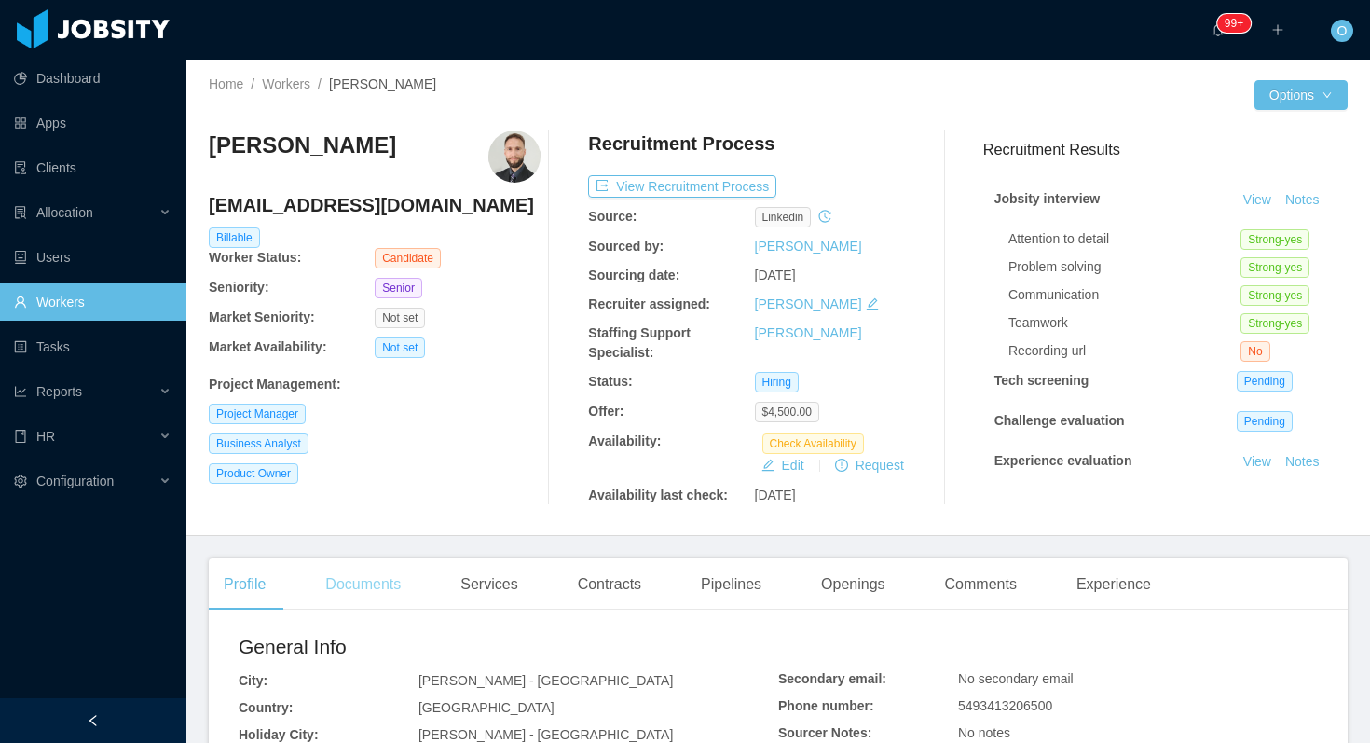
click at [404, 574] on div "Documents" at bounding box center [362, 584] width 105 height 52
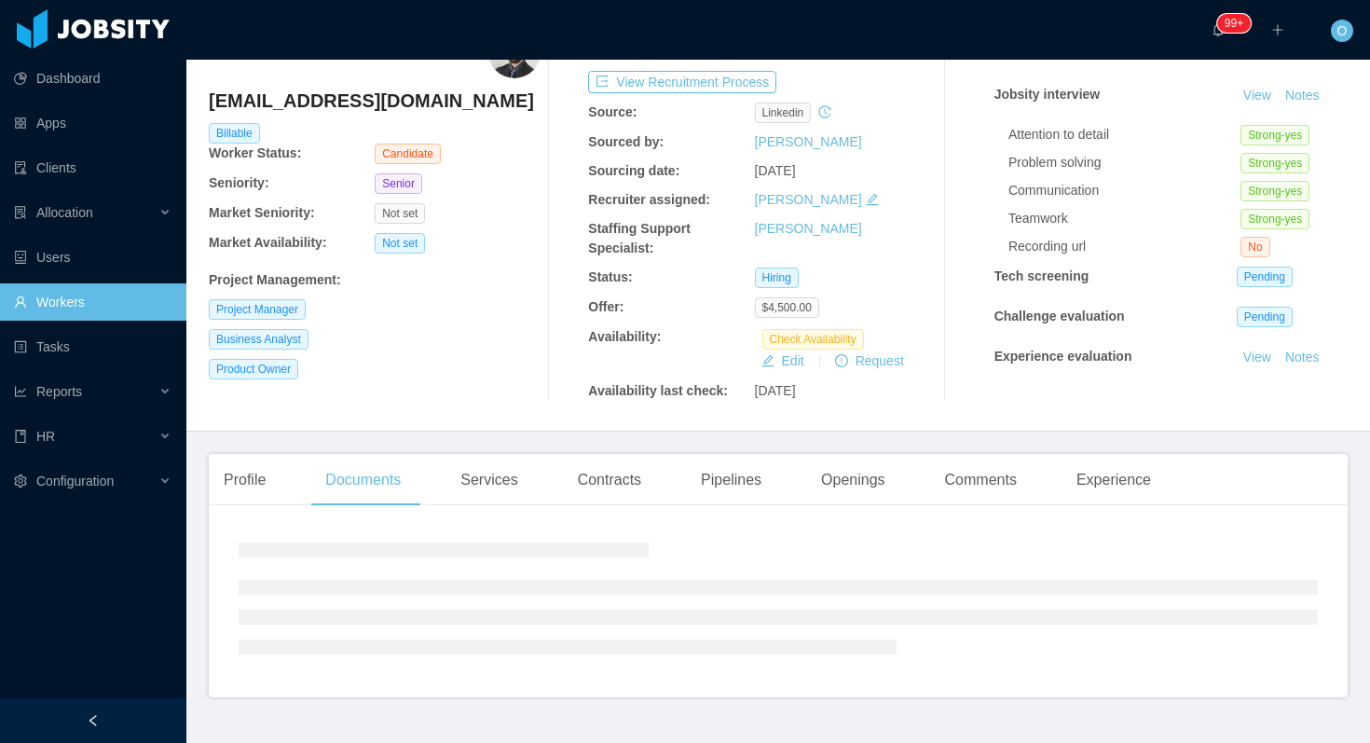
scroll to position [145, 0]
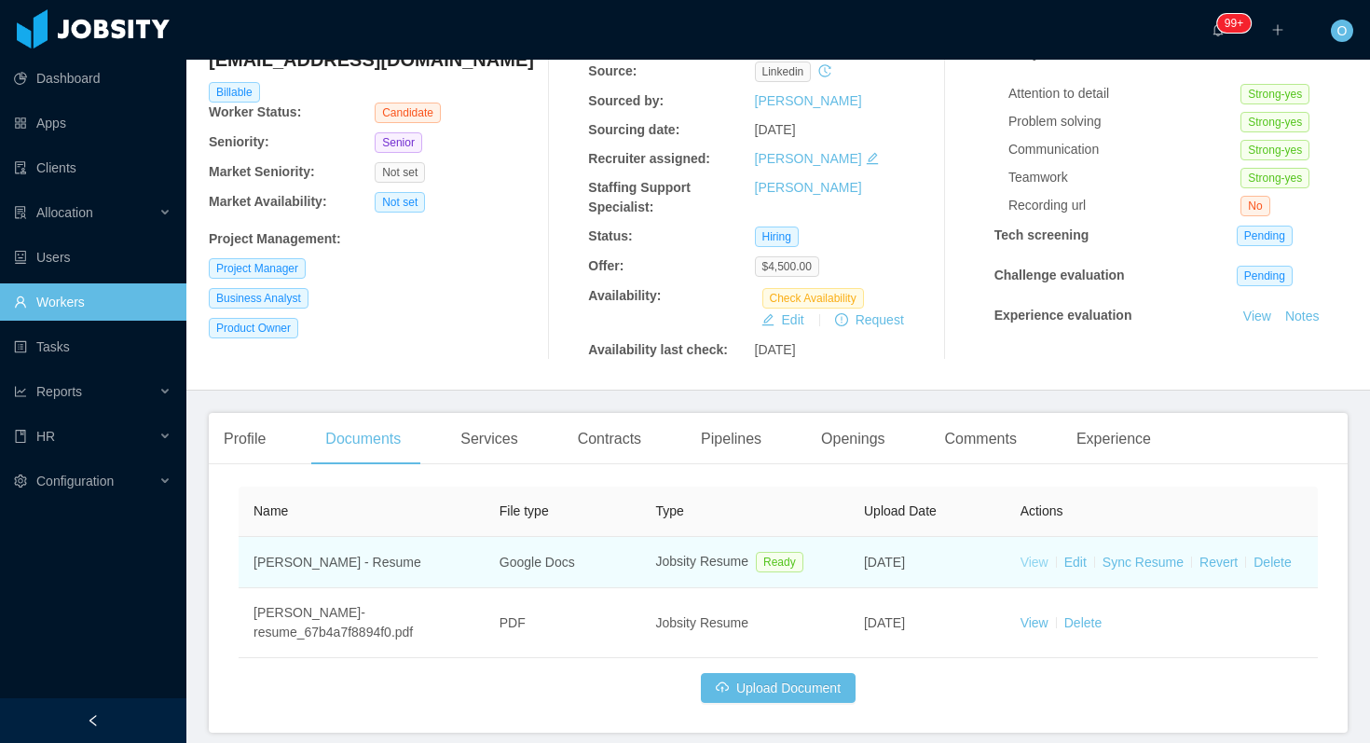
click at [1043, 563] on link "View" at bounding box center [1034, 562] width 28 height 15
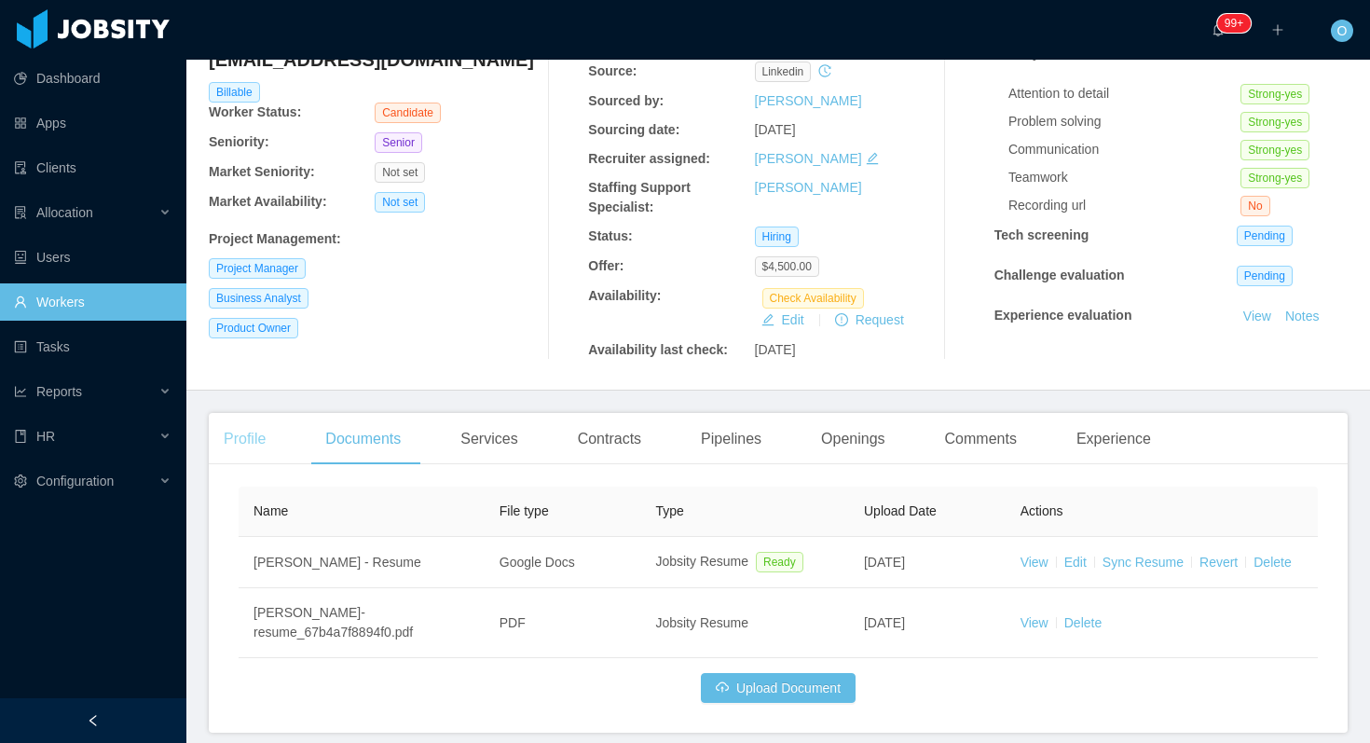
click at [239, 438] on div "Profile" at bounding box center [245, 439] width 72 height 52
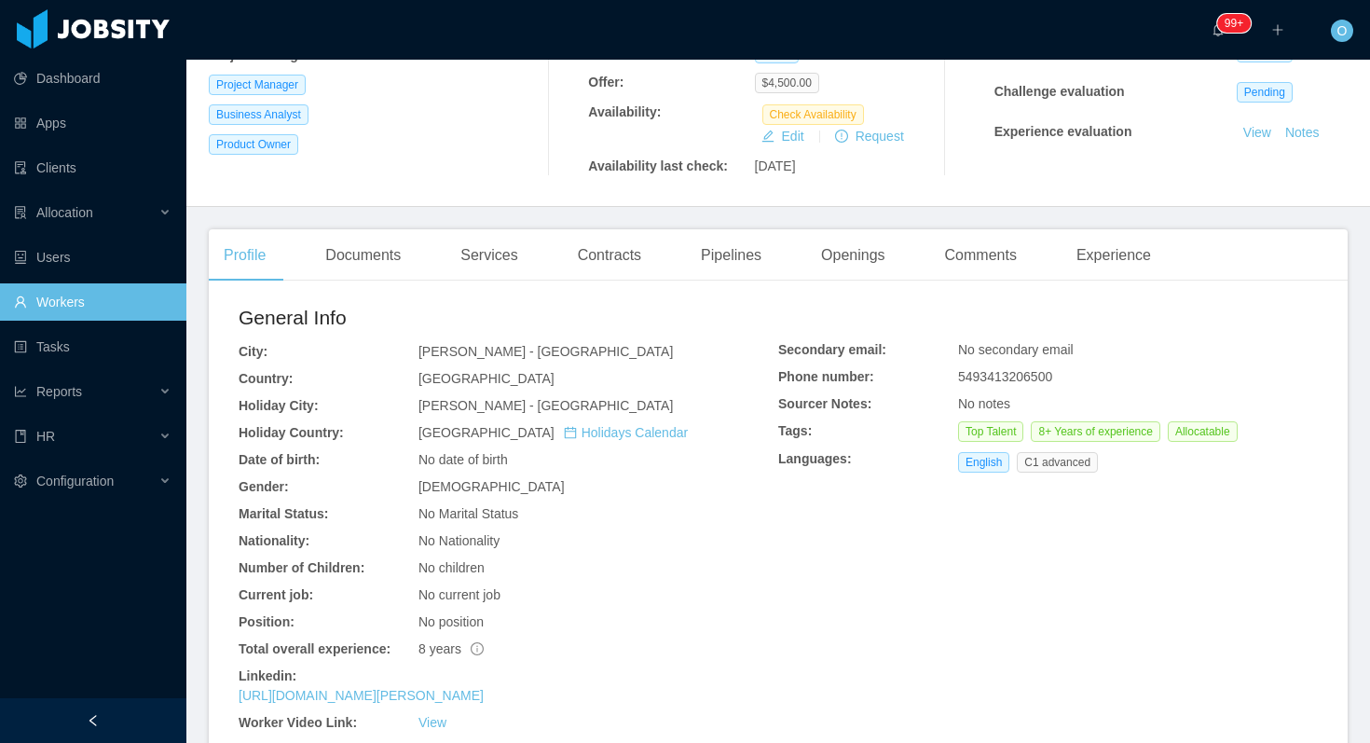
scroll to position [363, 0]
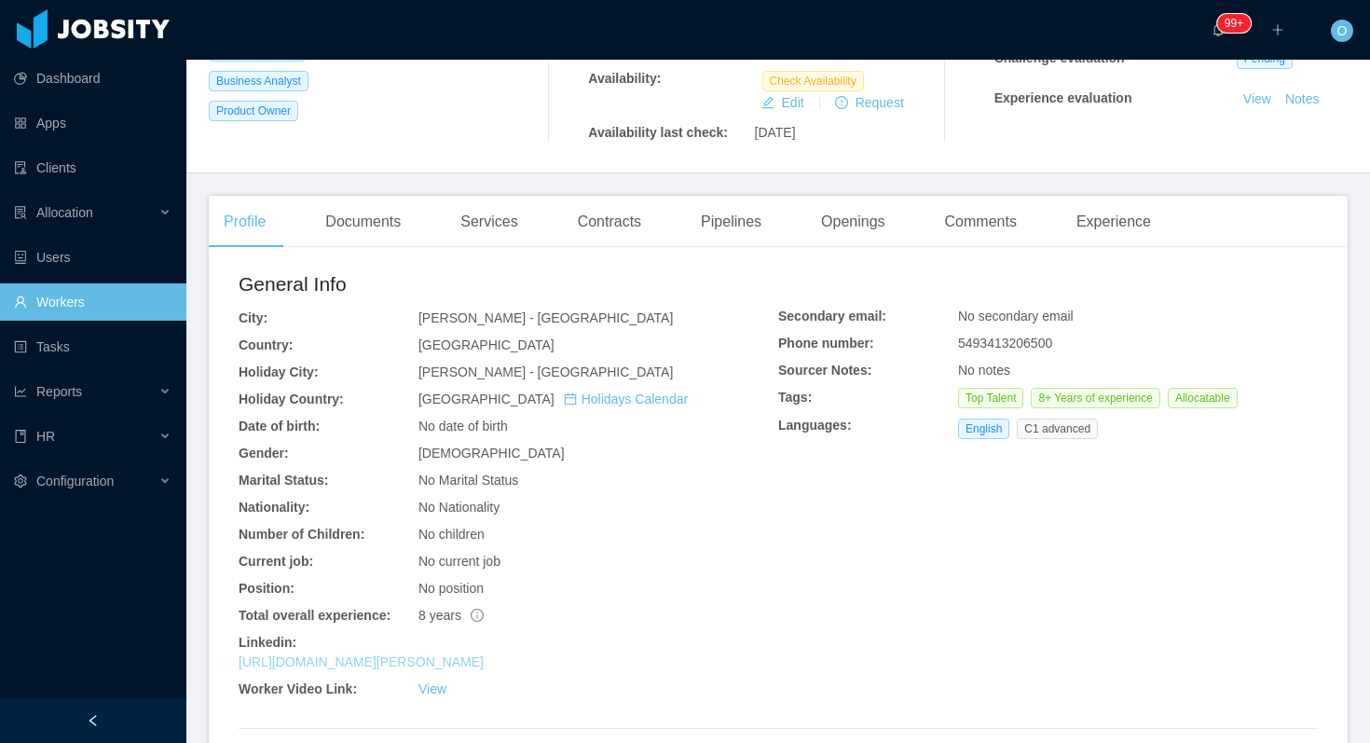
click at [356, 662] on link "https://www.linkedin.com/in/elias-stiza-5b362897" at bounding box center [361, 661] width 245 height 15
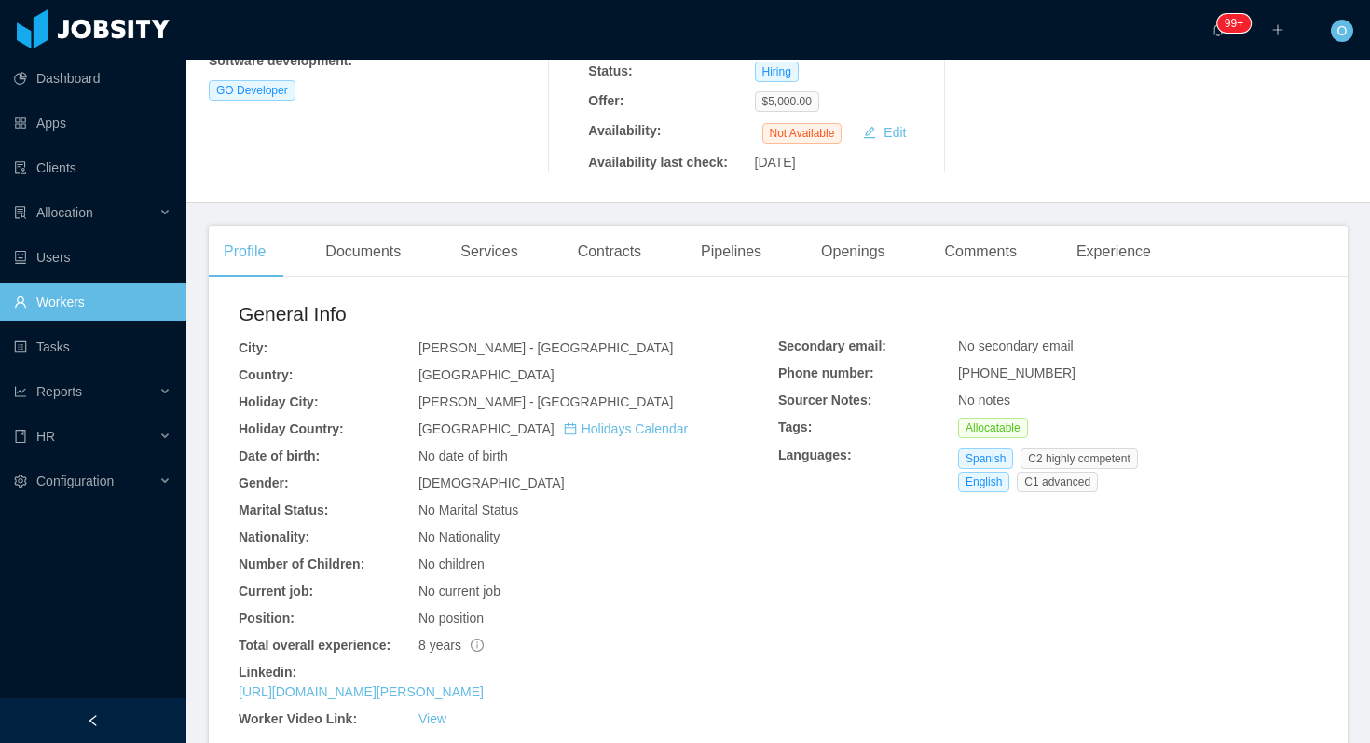
scroll to position [405, 0]
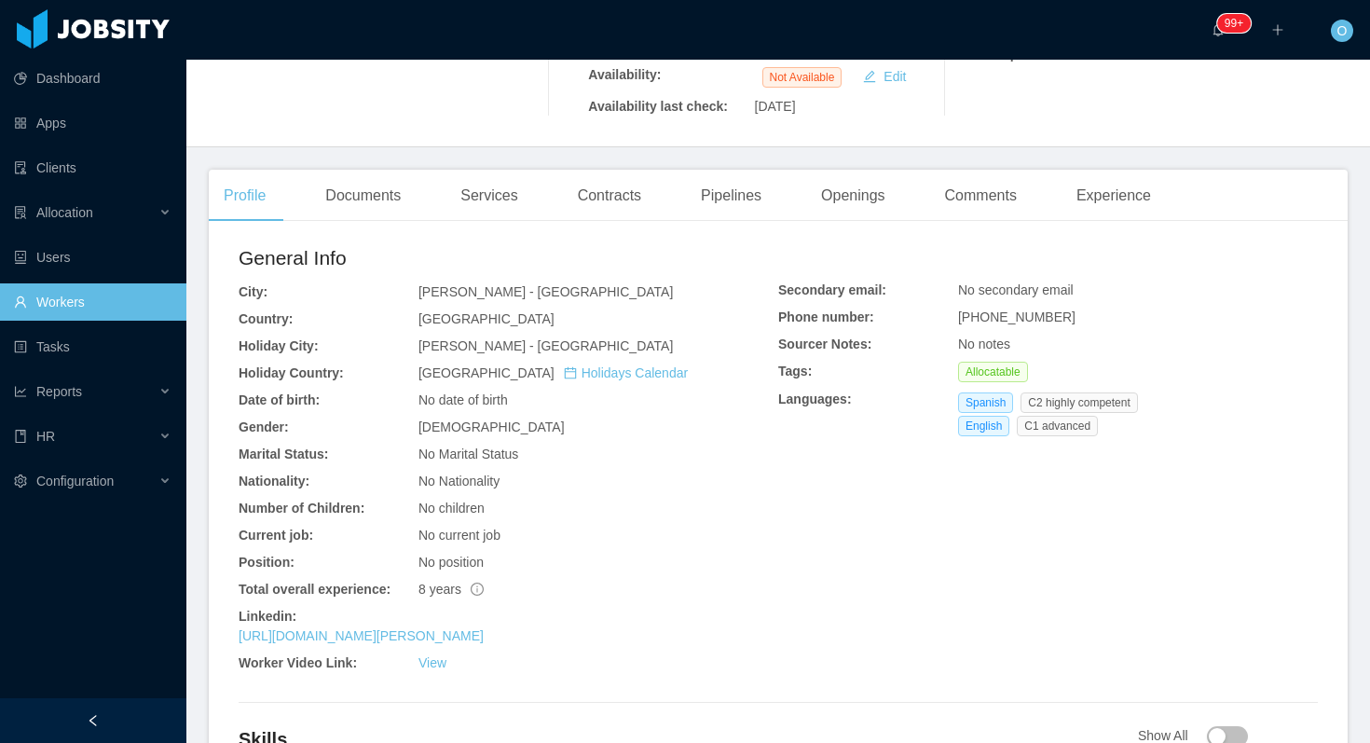
click at [332, 607] on div "Linkedin:" at bounding box center [509, 617] width 540 height 20
click at [330, 628] on link "https://www.linkedin.com/in/abner-garcia-ruiz" at bounding box center [361, 635] width 245 height 15
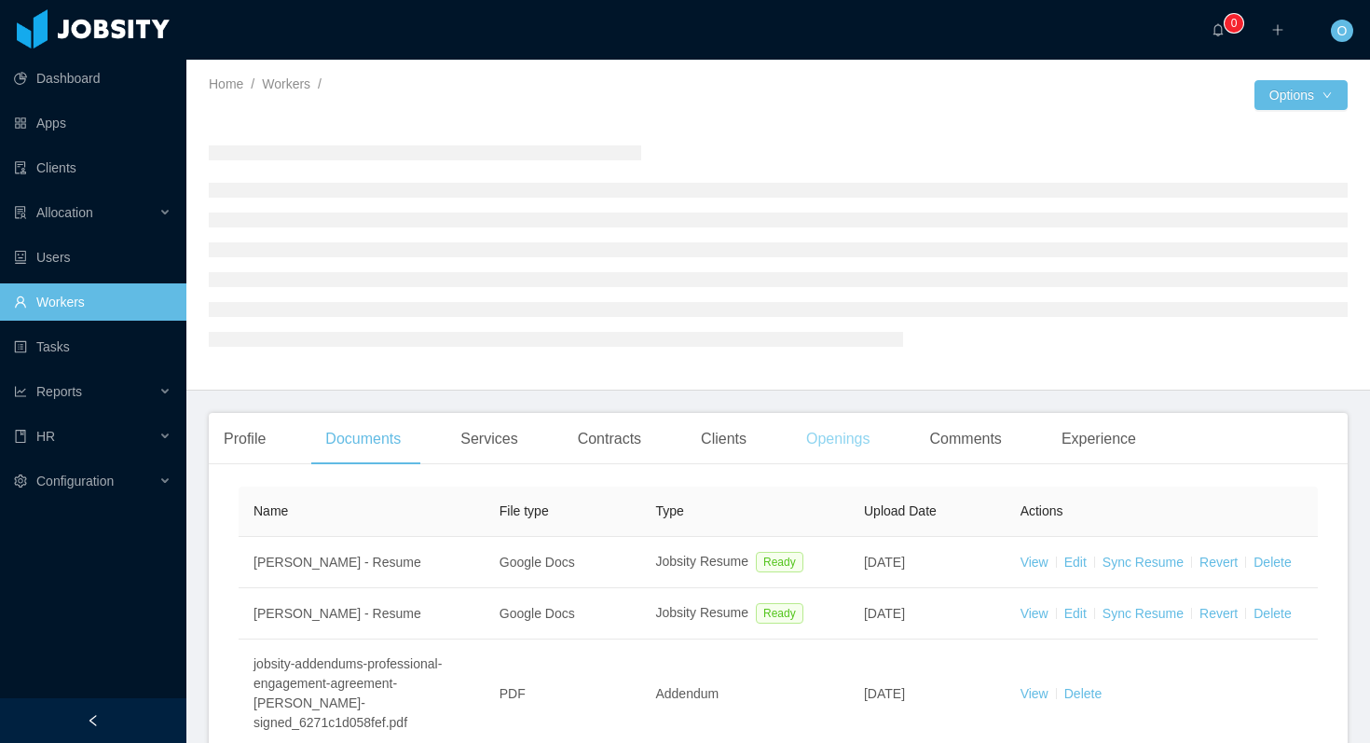
click at [869, 443] on div "Openings" at bounding box center [838, 439] width 94 height 52
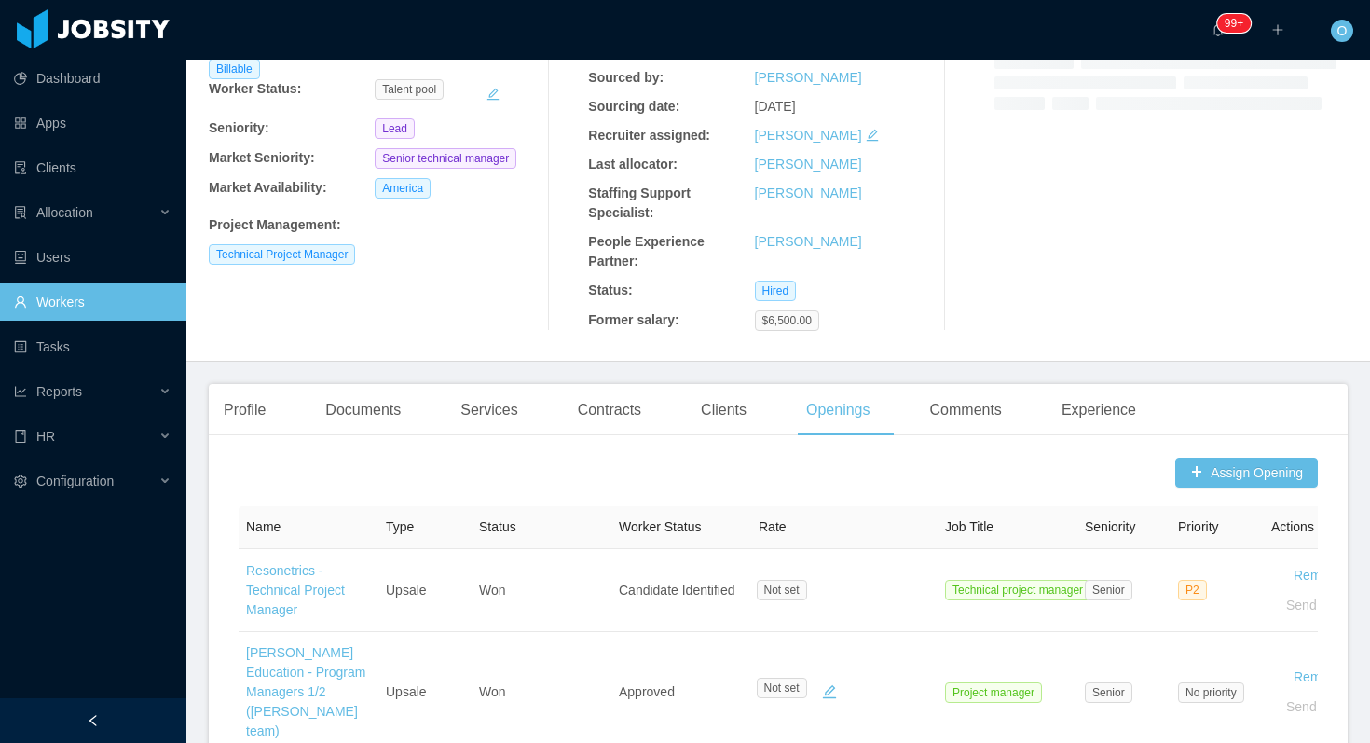
scroll to position [696, 0]
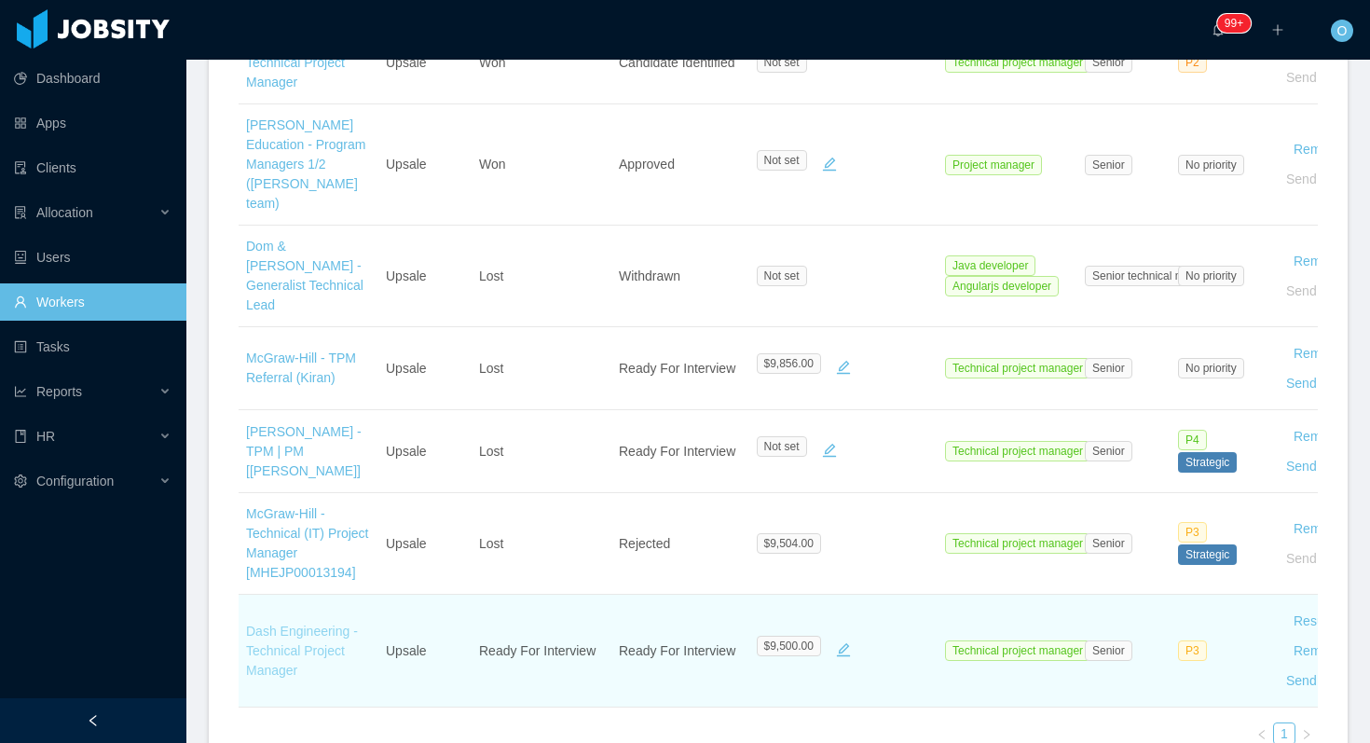
click at [319, 623] on link "Dash Engineering - Technical Project Manager" at bounding box center [302, 650] width 112 height 54
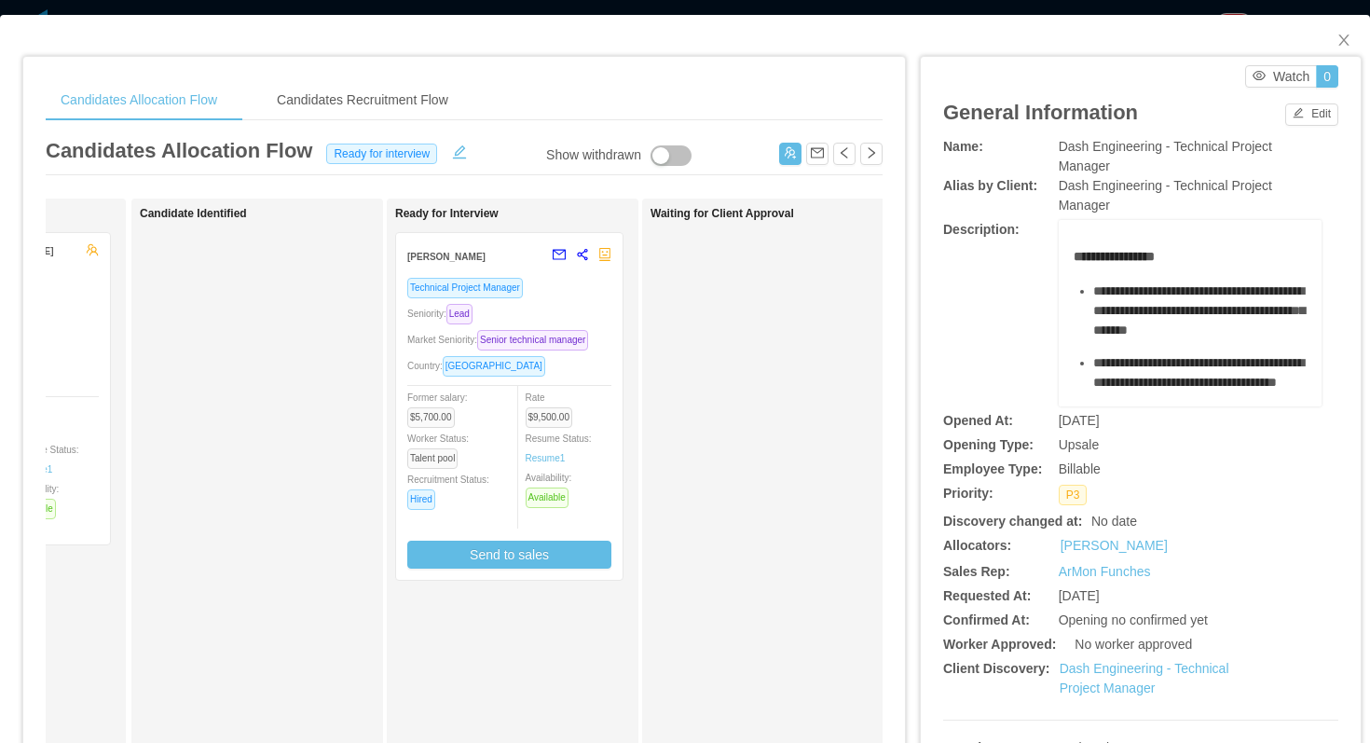
scroll to position [0, 153]
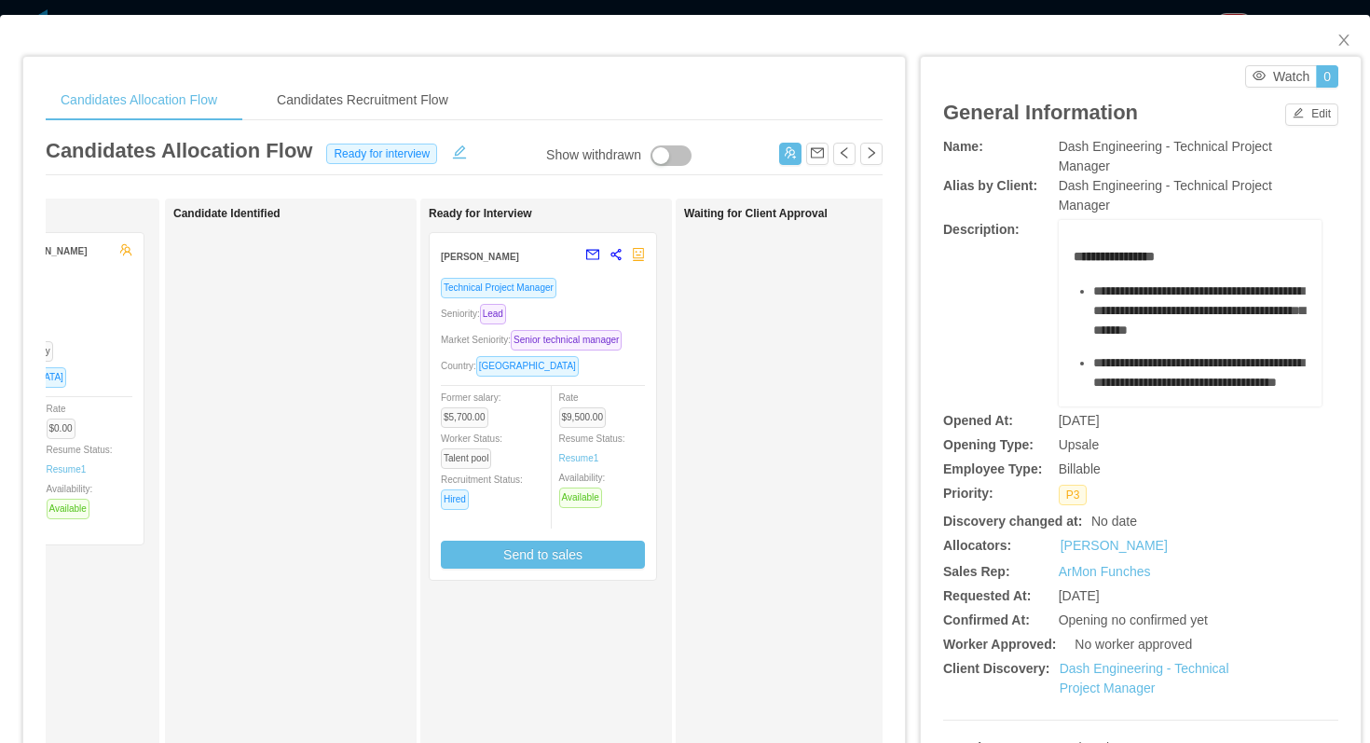
click at [622, 319] on div "Seniority: Lead" at bounding box center [543, 313] width 204 height 21
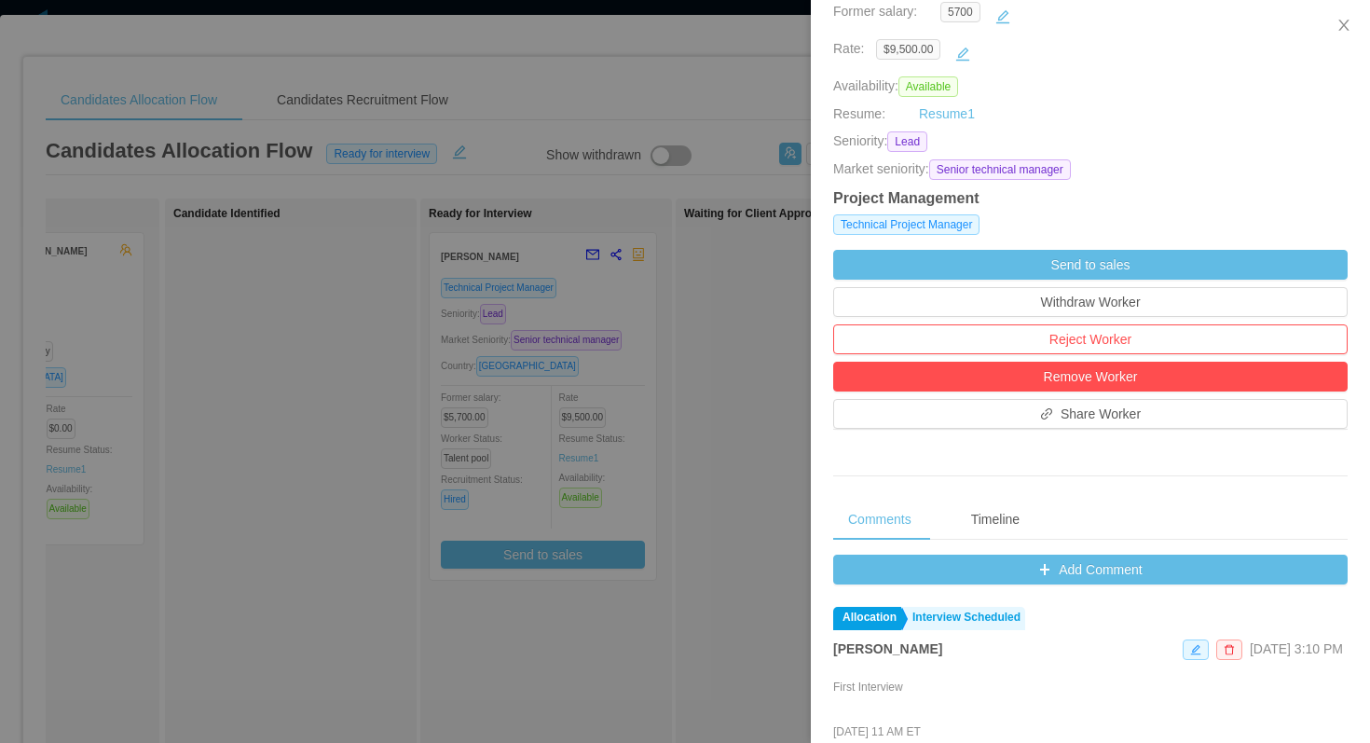
scroll to position [405, 0]
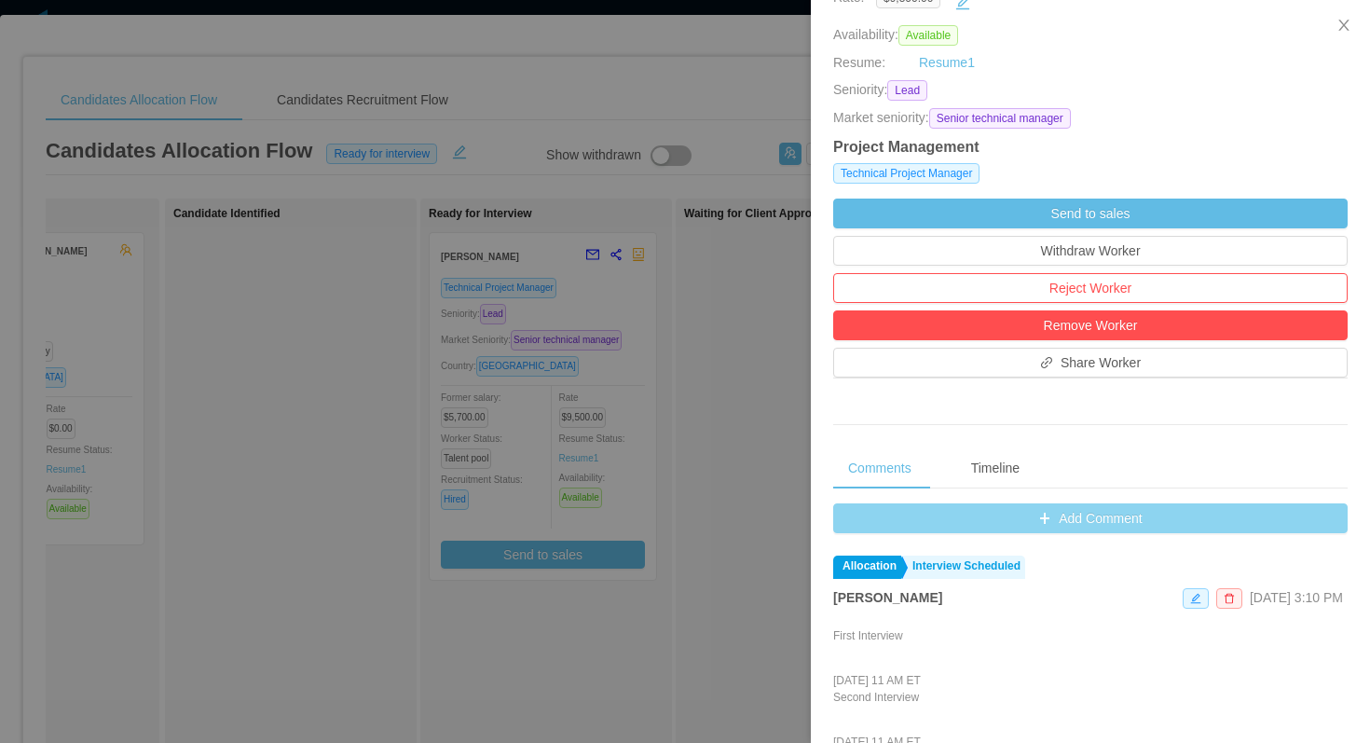
click at [853, 509] on button "Add Comment" at bounding box center [1090, 518] width 514 height 30
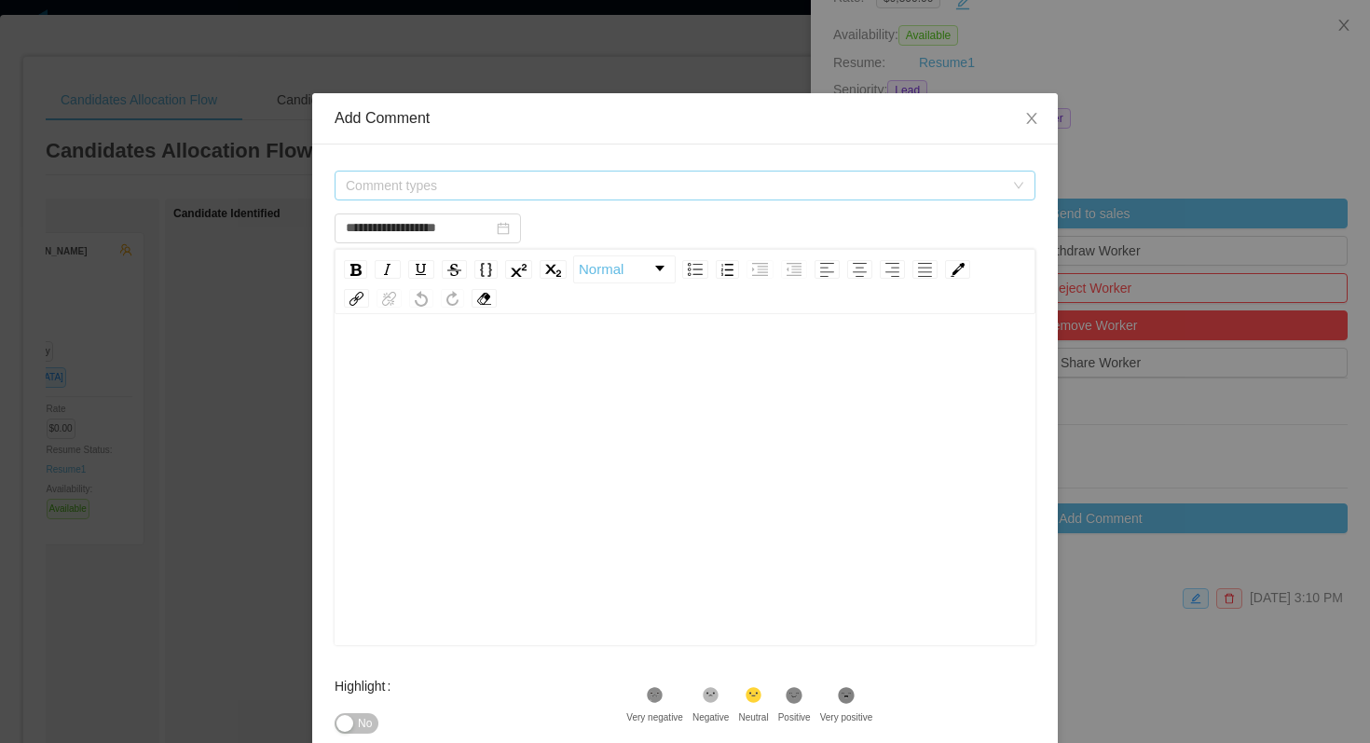
click at [609, 188] on span "Comment types" at bounding box center [675, 185] width 658 height 19
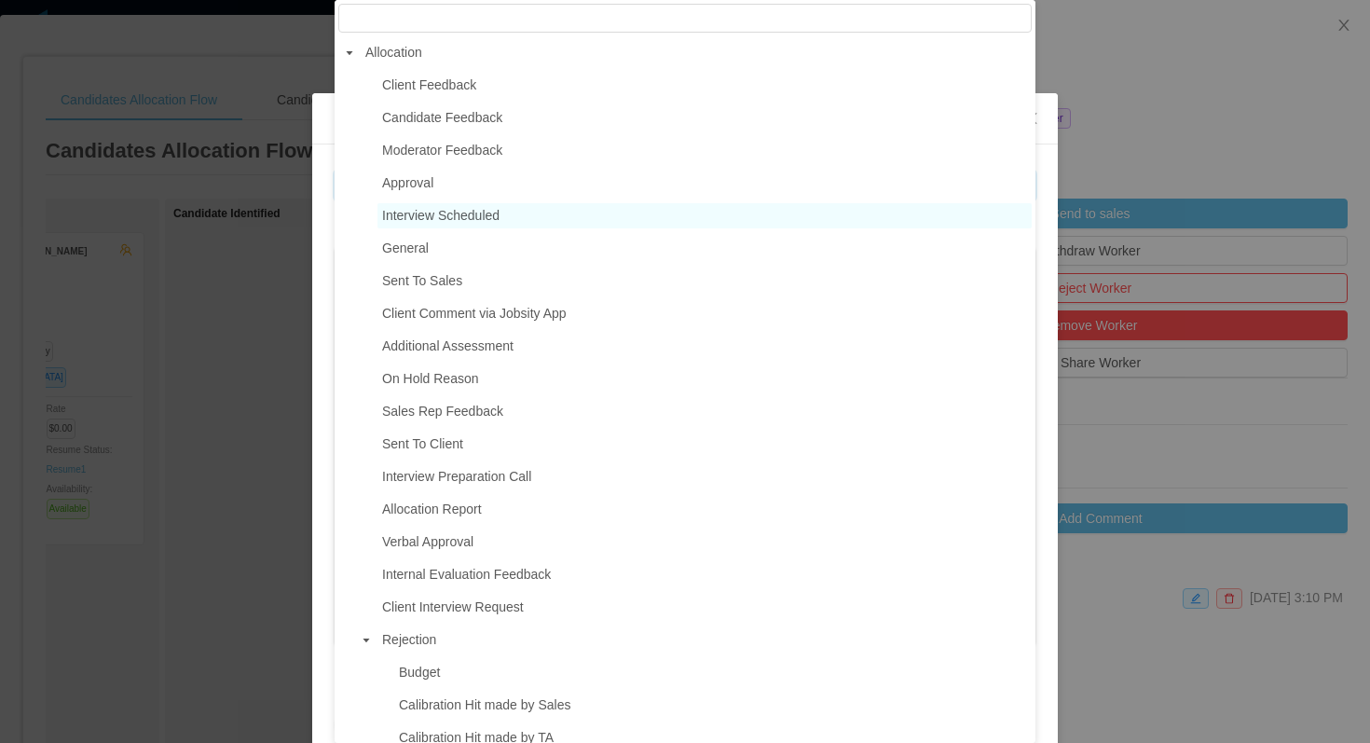
click at [494, 216] on span "Interview Scheduled" at bounding box center [440, 215] width 117 height 15
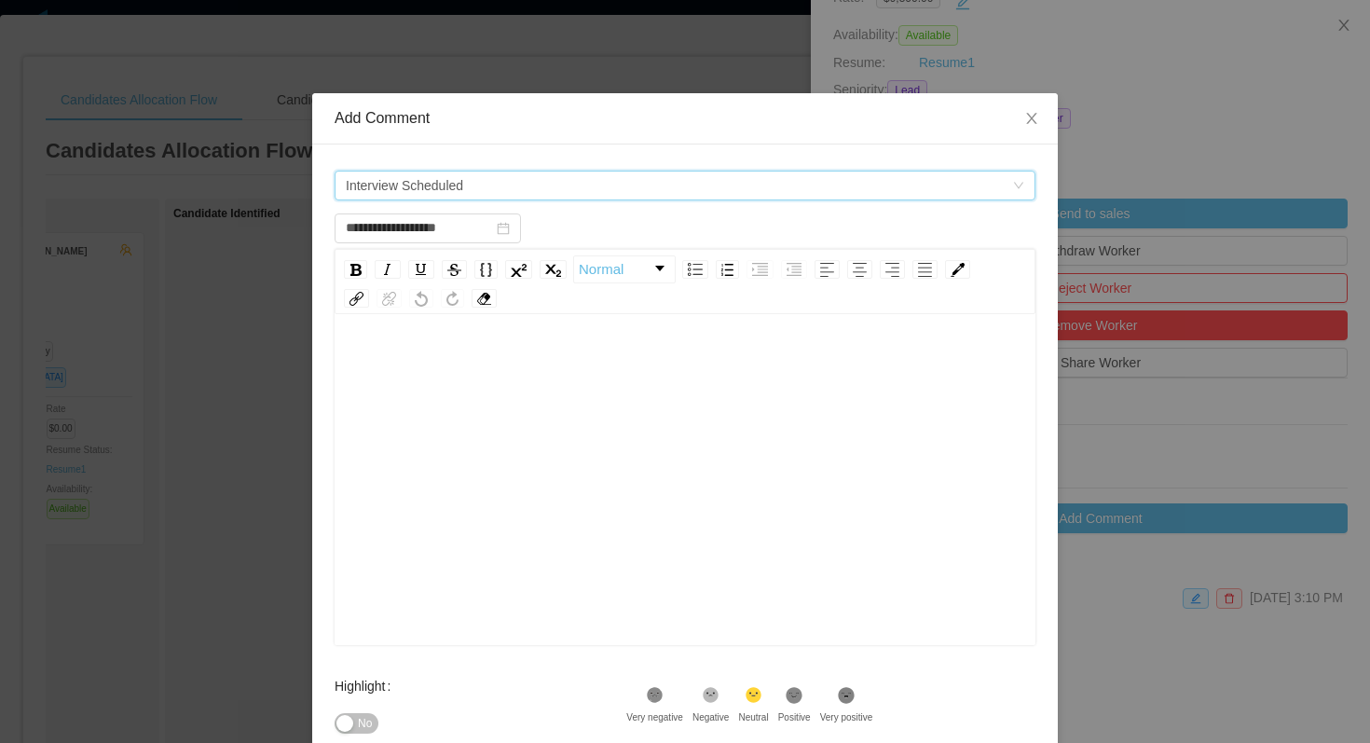
click at [516, 190] on span "Interview Scheduled" at bounding box center [679, 185] width 666 height 28
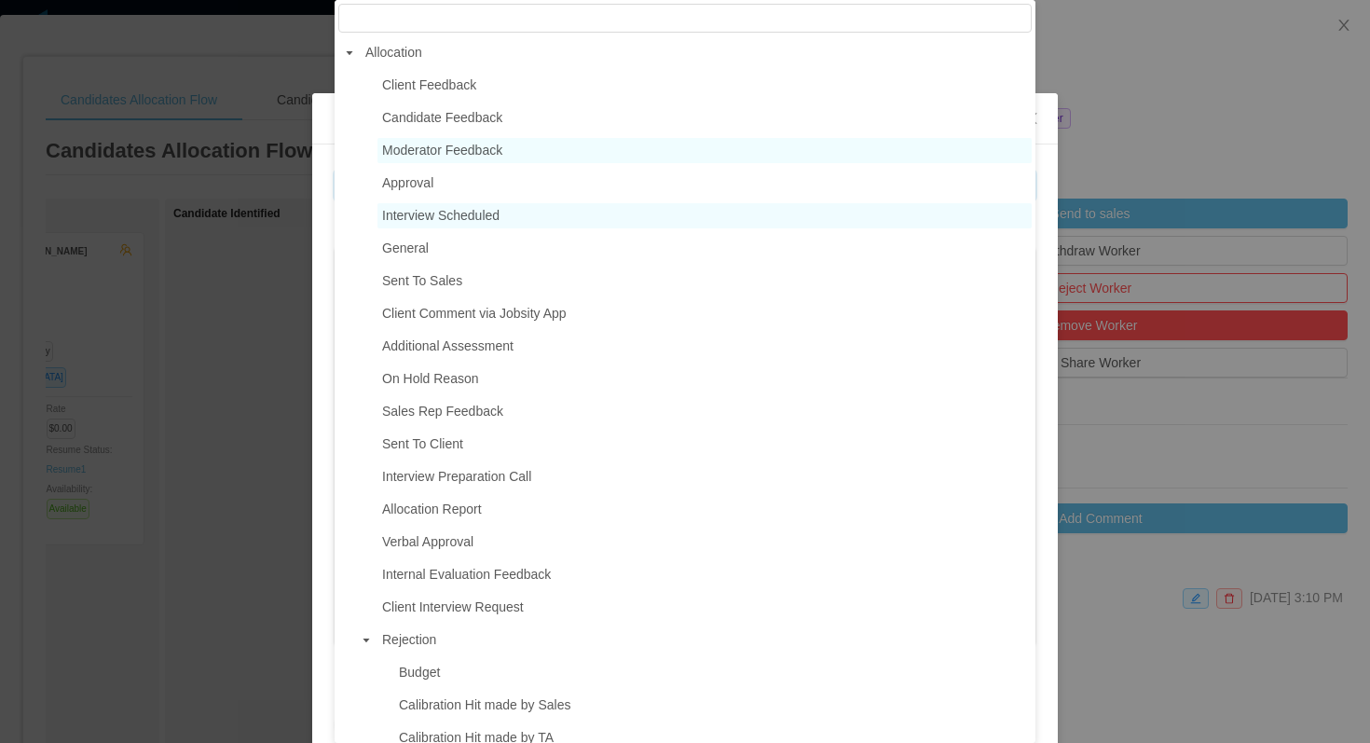
click at [483, 149] on span "Moderator Feedback" at bounding box center [442, 150] width 120 height 15
type input "**********"
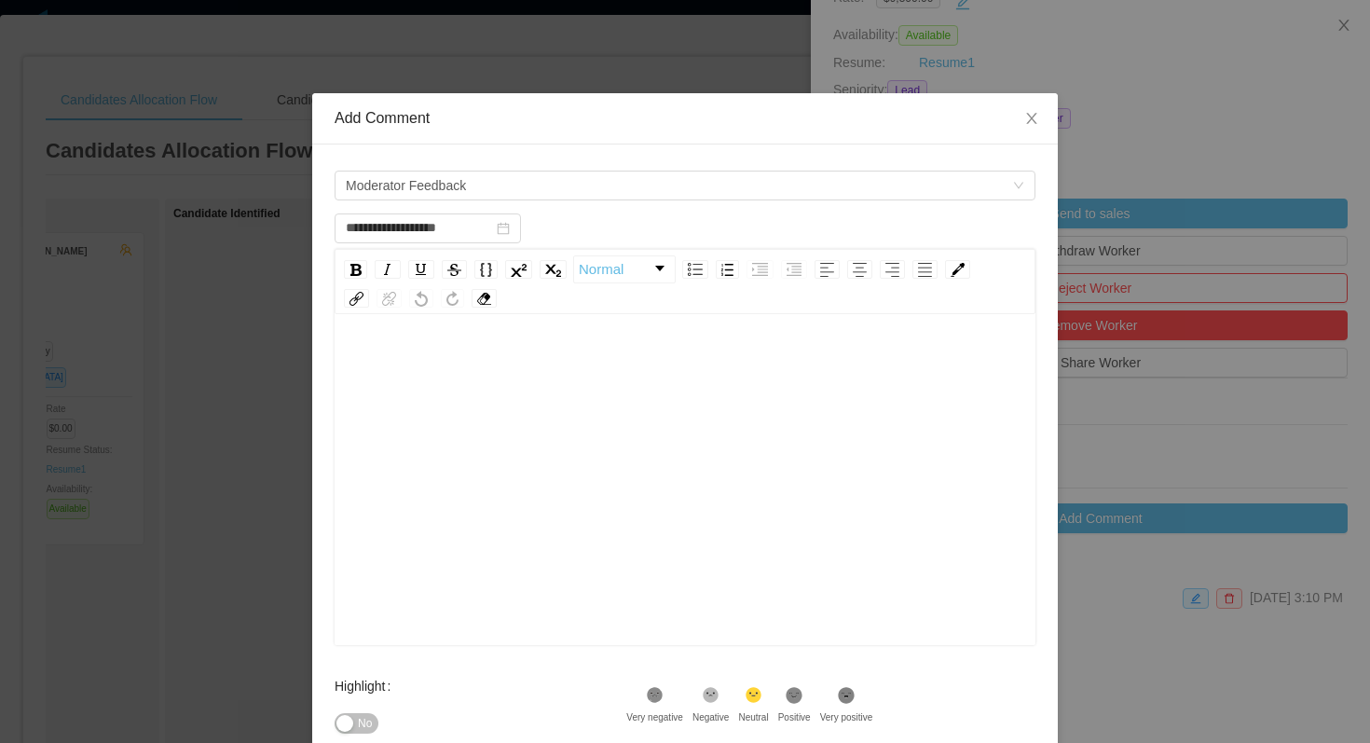
click at [498, 445] on div "rdw-editor" at bounding box center [685, 509] width 672 height 326
click at [618, 197] on span "Moderator Feedback" at bounding box center [679, 185] width 666 height 28
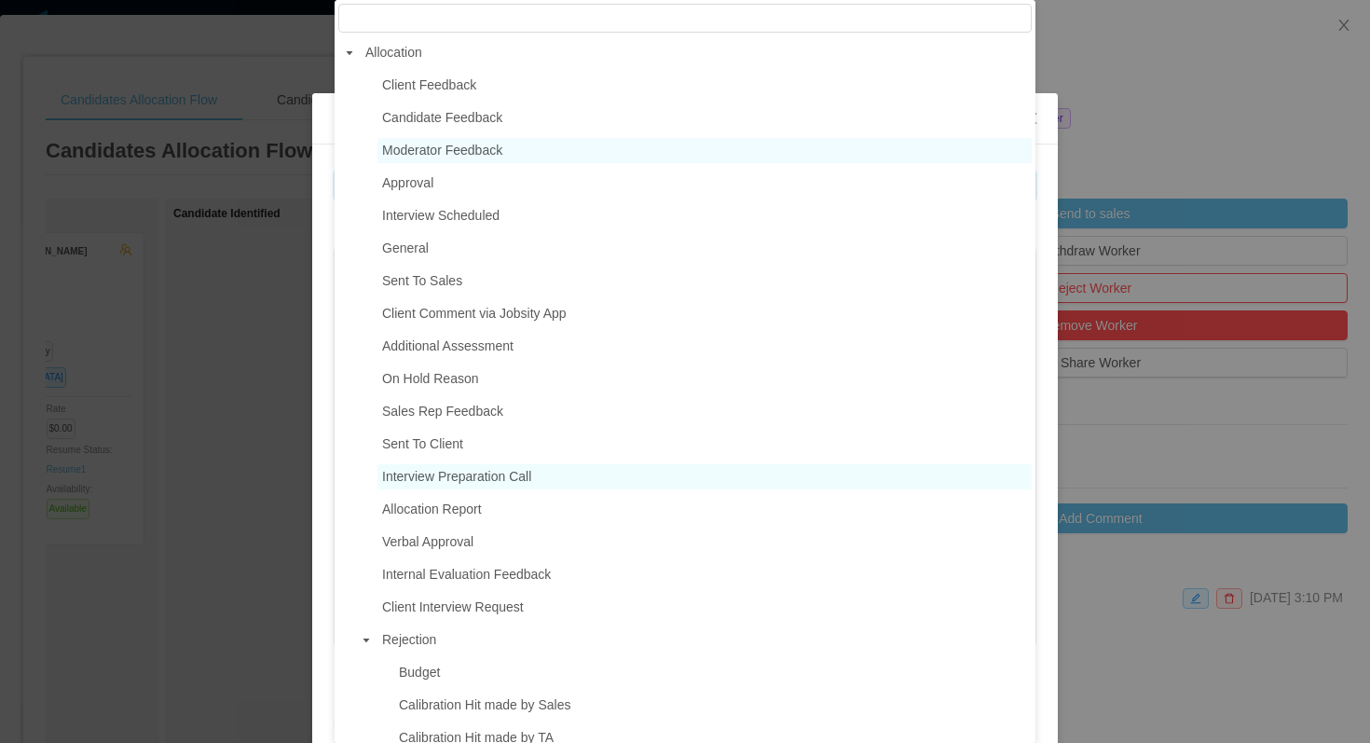
click at [526, 473] on span "Interview Preparation Call" at bounding box center [456, 476] width 149 height 15
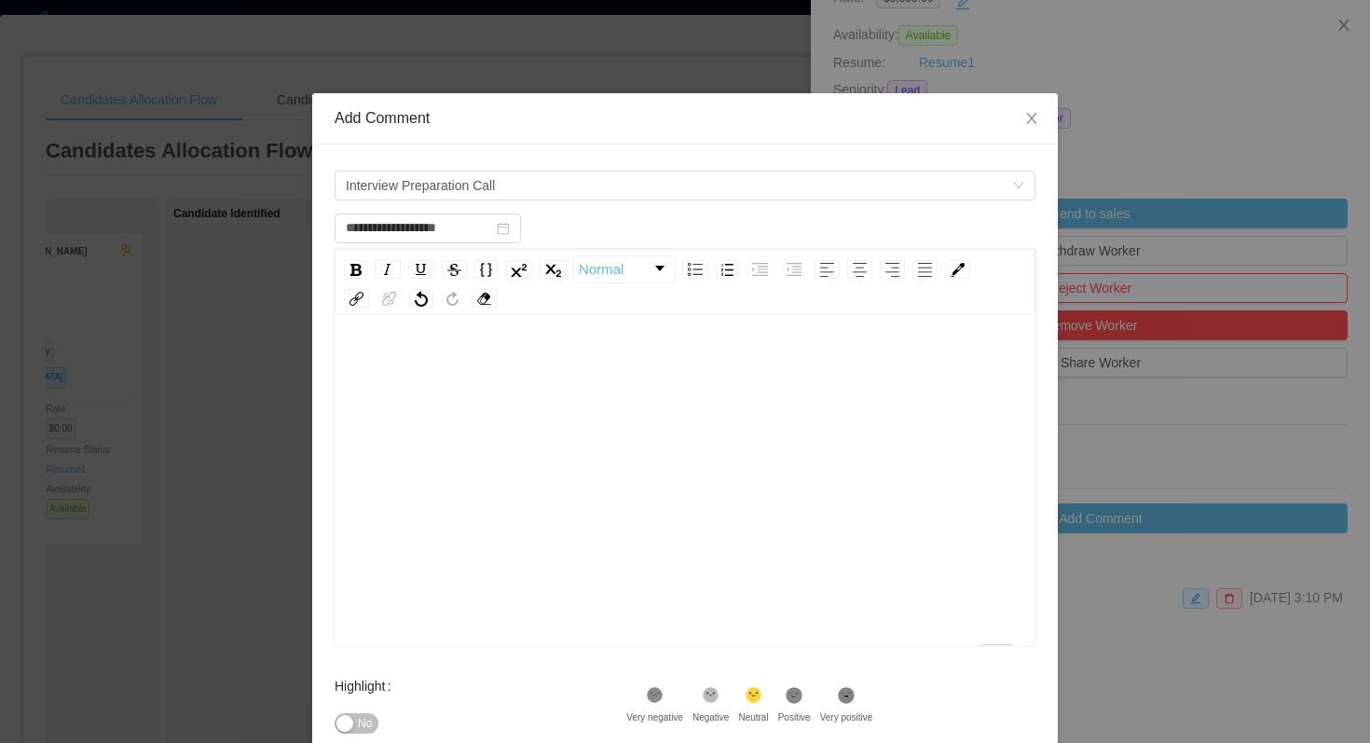
click at [528, 448] on div "To enrich screen reader interactions, please activate Accessibility in Grammarl…" at bounding box center [685, 509] width 672 height 326
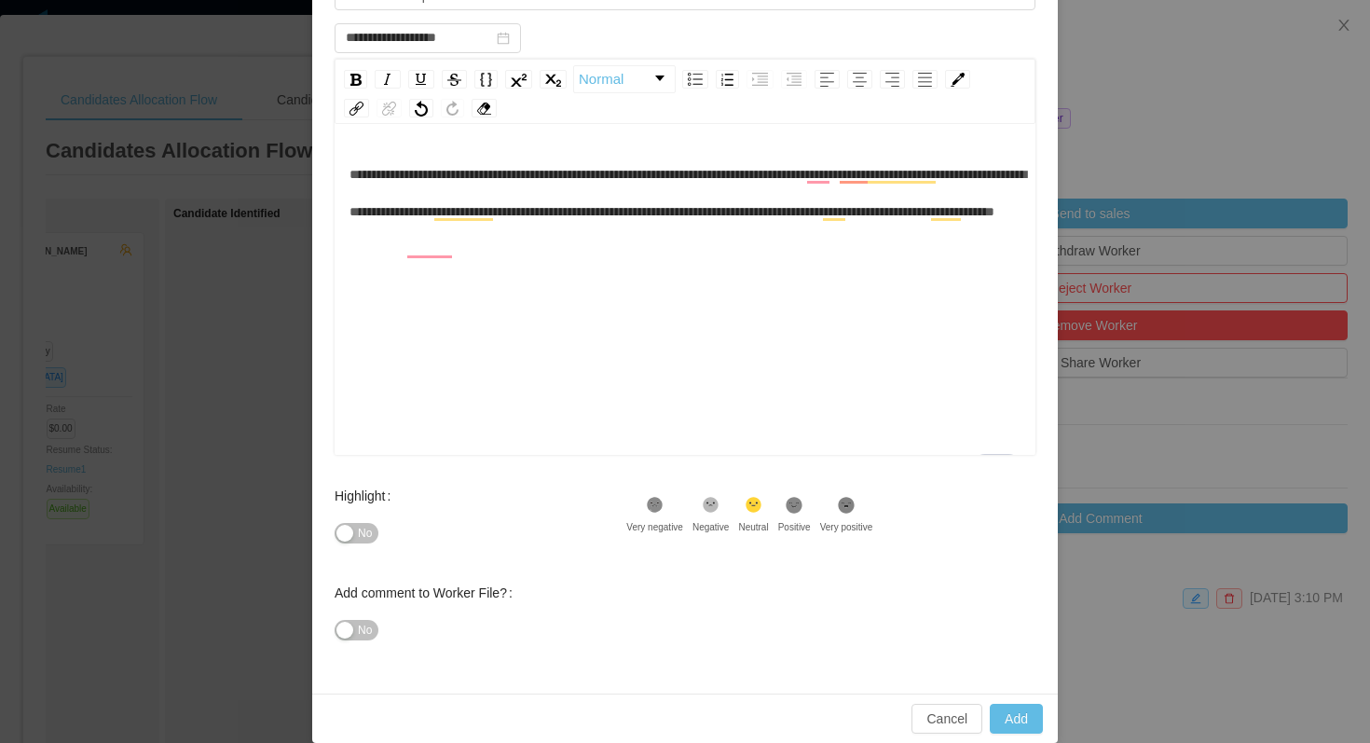
scroll to position [210, 0]
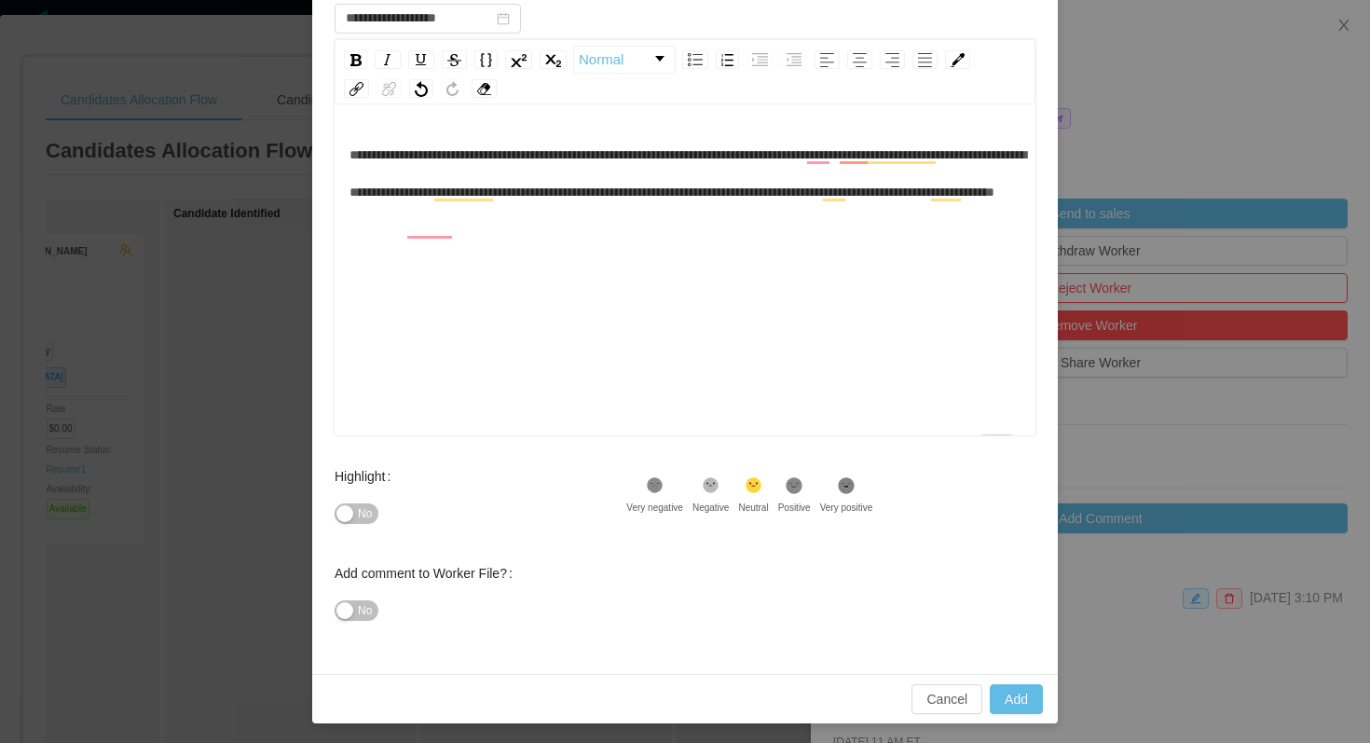
click at [369, 521] on span "No" at bounding box center [365, 513] width 14 height 19
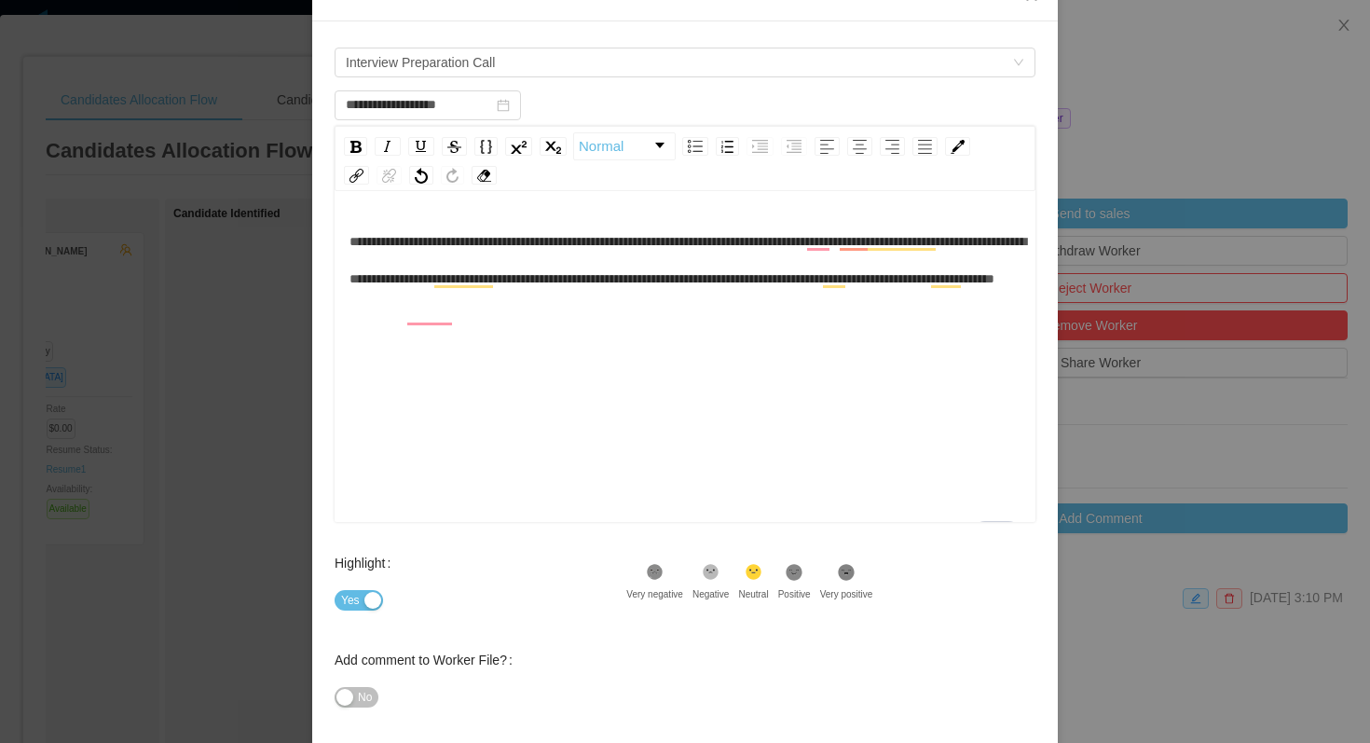
scroll to position [118, 0]
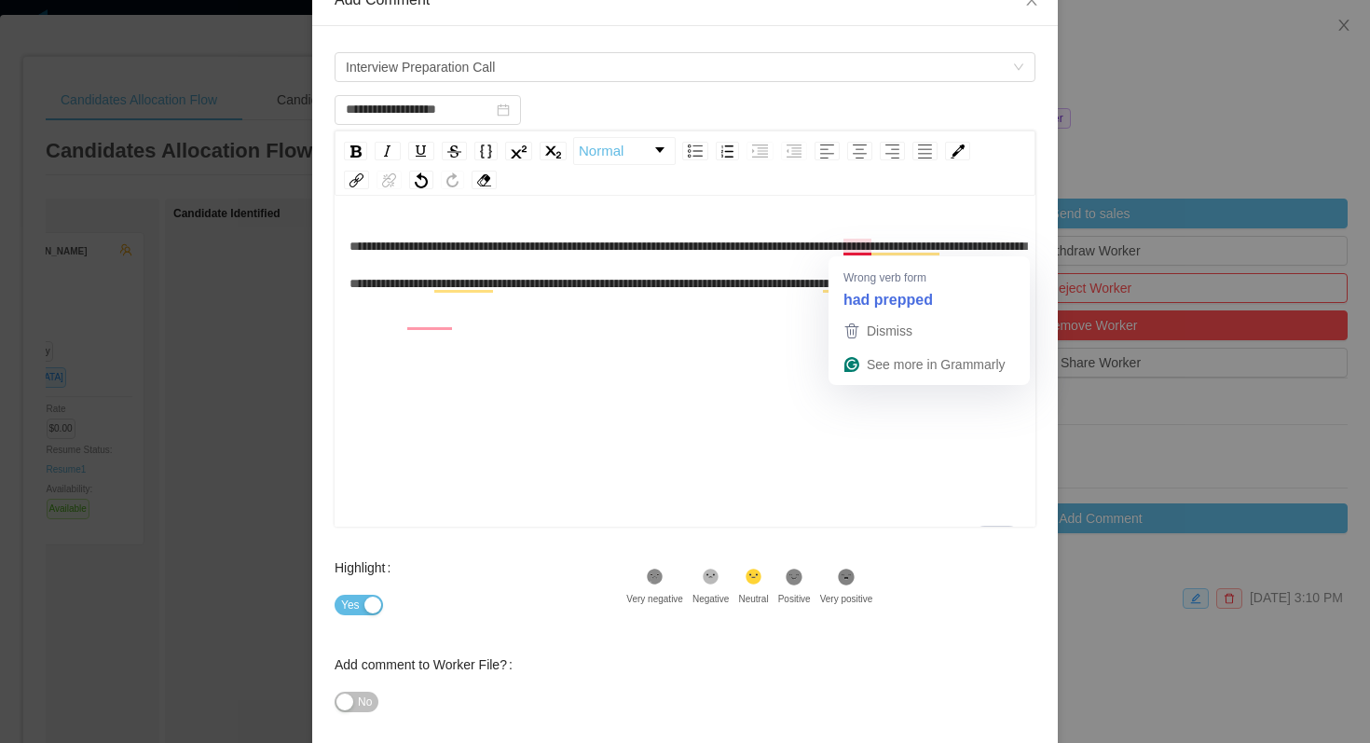
click at [946, 584] on div "Highlight Yes .st0{fill:#8a8a8a}.st2{fill:#262626} Very negative .st1{fill:#262…" at bounding box center [685, 597] width 701 height 97
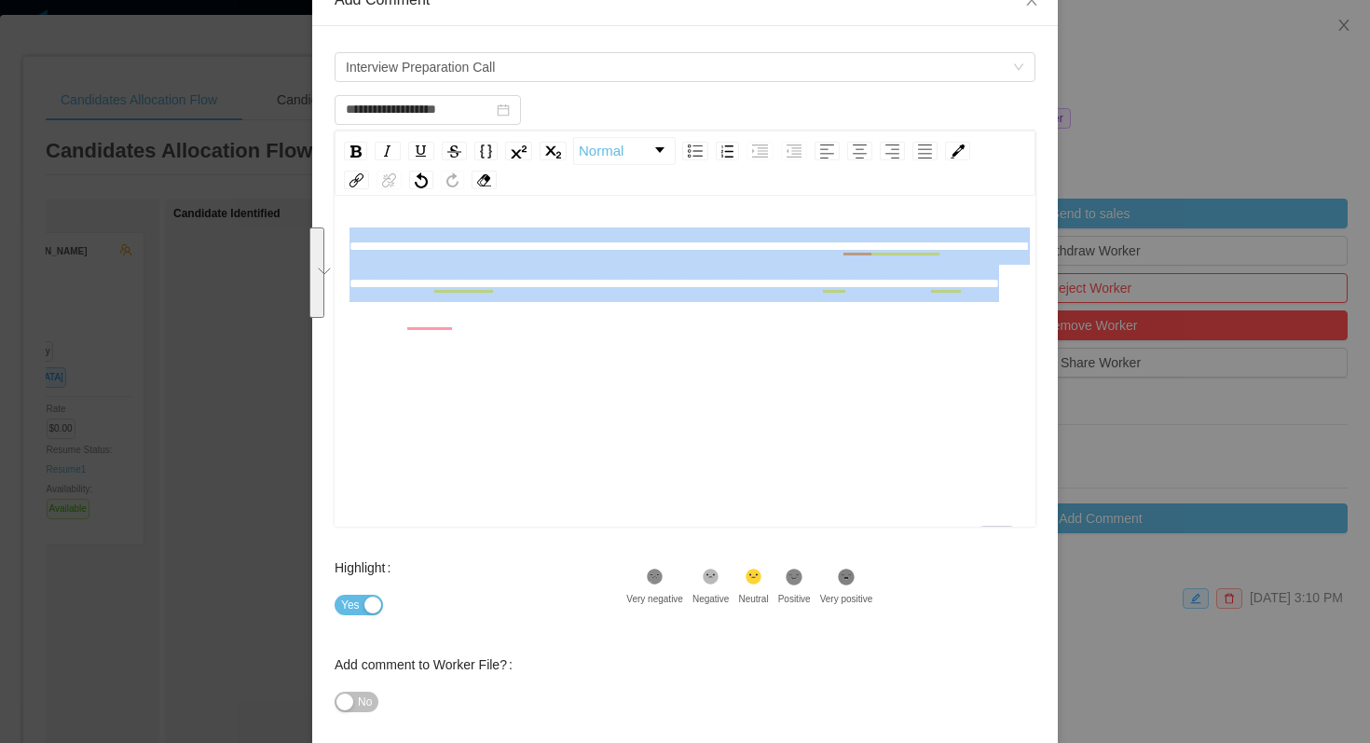
drag, startPoint x: 747, startPoint y: 322, endPoint x: 350, endPoint y: 251, distance: 403.3
click at [350, 250] on div "**********" at bounding box center [685, 264] width 672 height 75
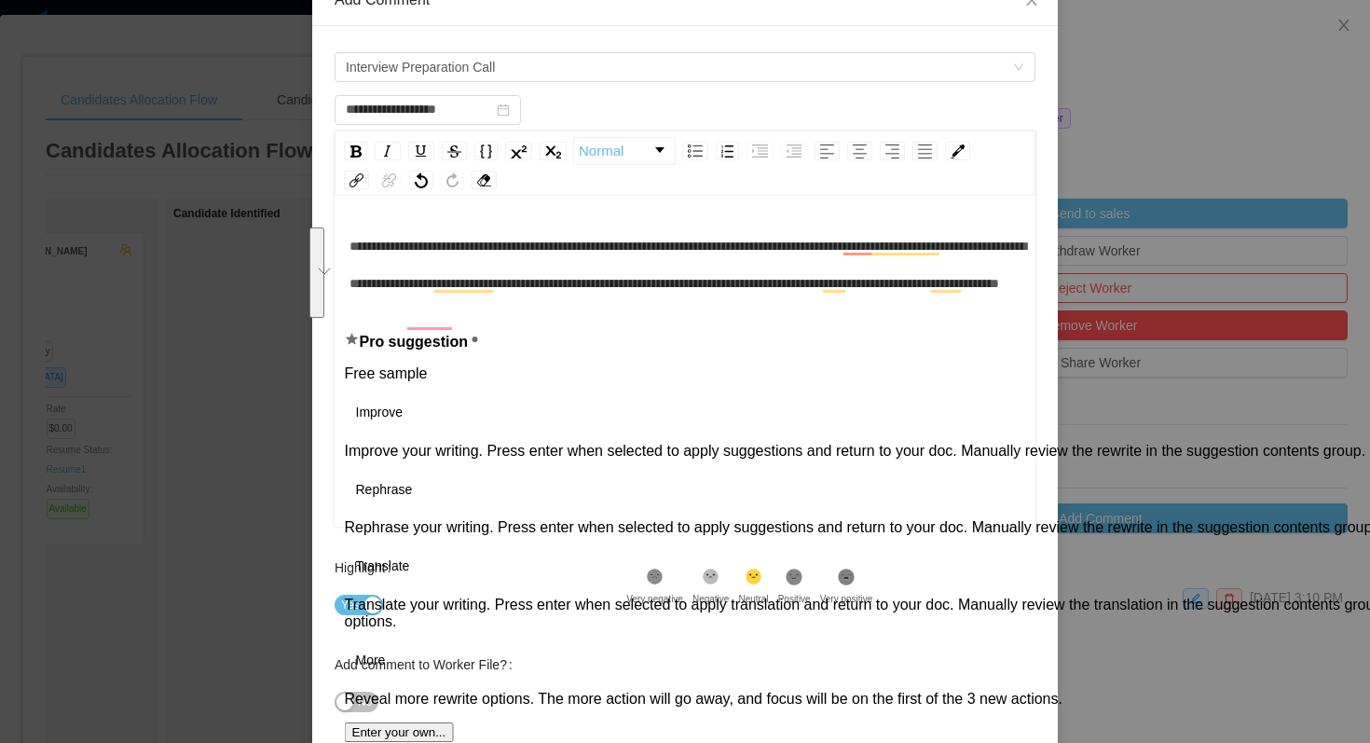
click at [571, 596] on div "Yes" at bounding box center [481, 604] width 292 height 37
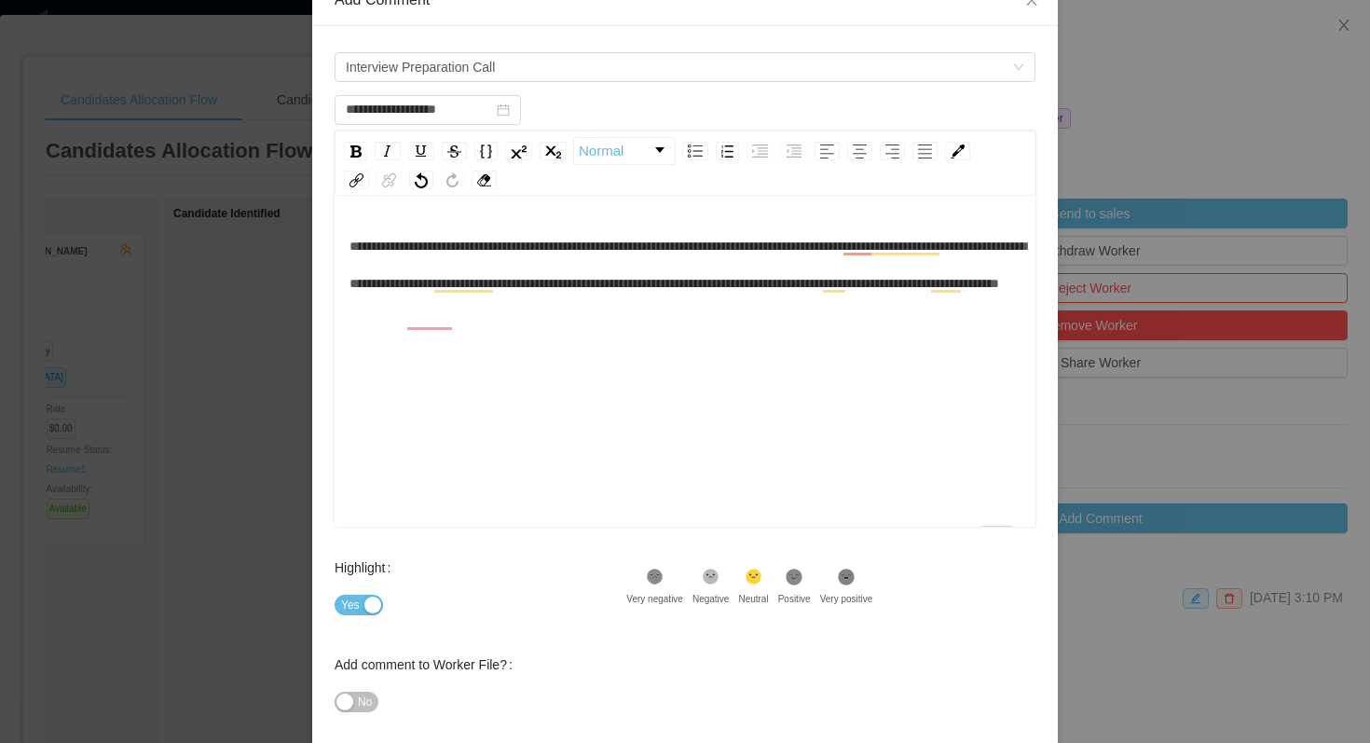
click at [803, 585] on icon ".st1{fill:#232323}" at bounding box center [794, 577] width 19 height 19
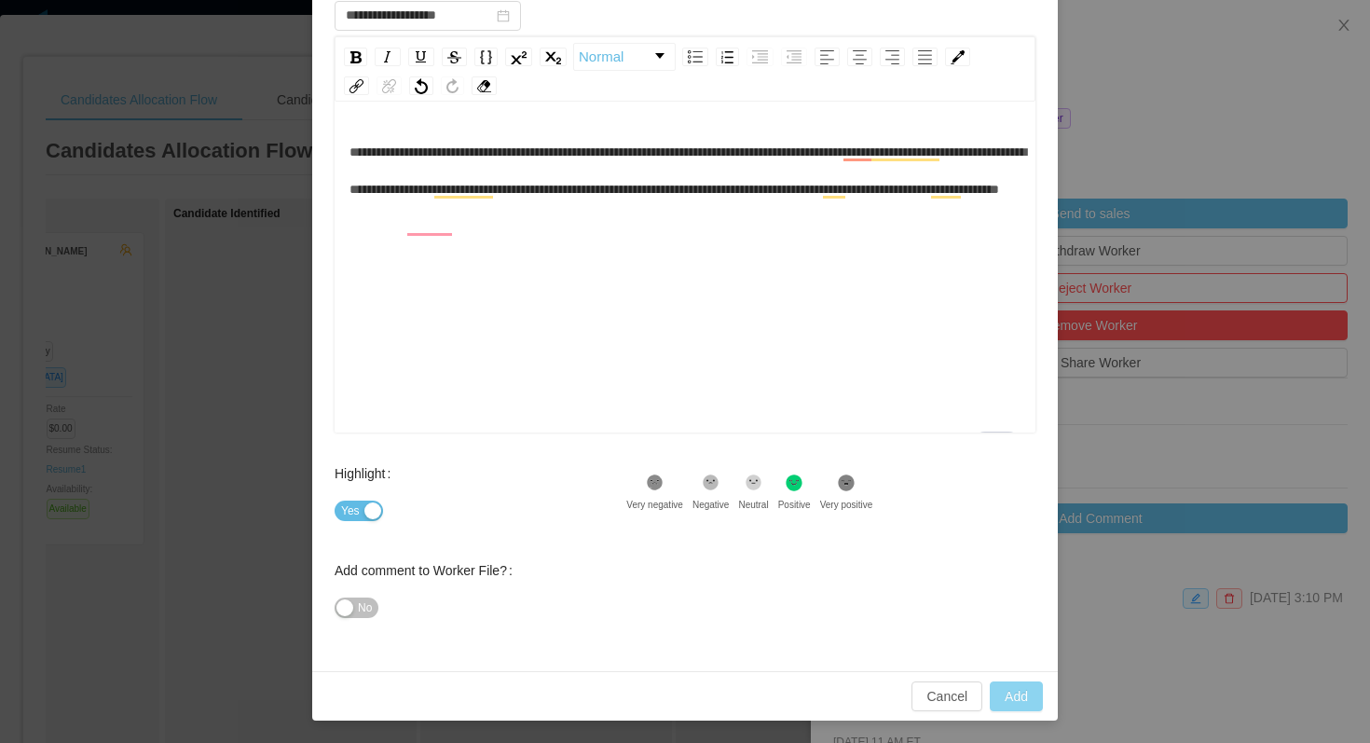
click at [998, 701] on button "Add" at bounding box center [1016, 696] width 53 height 30
type input "**********"
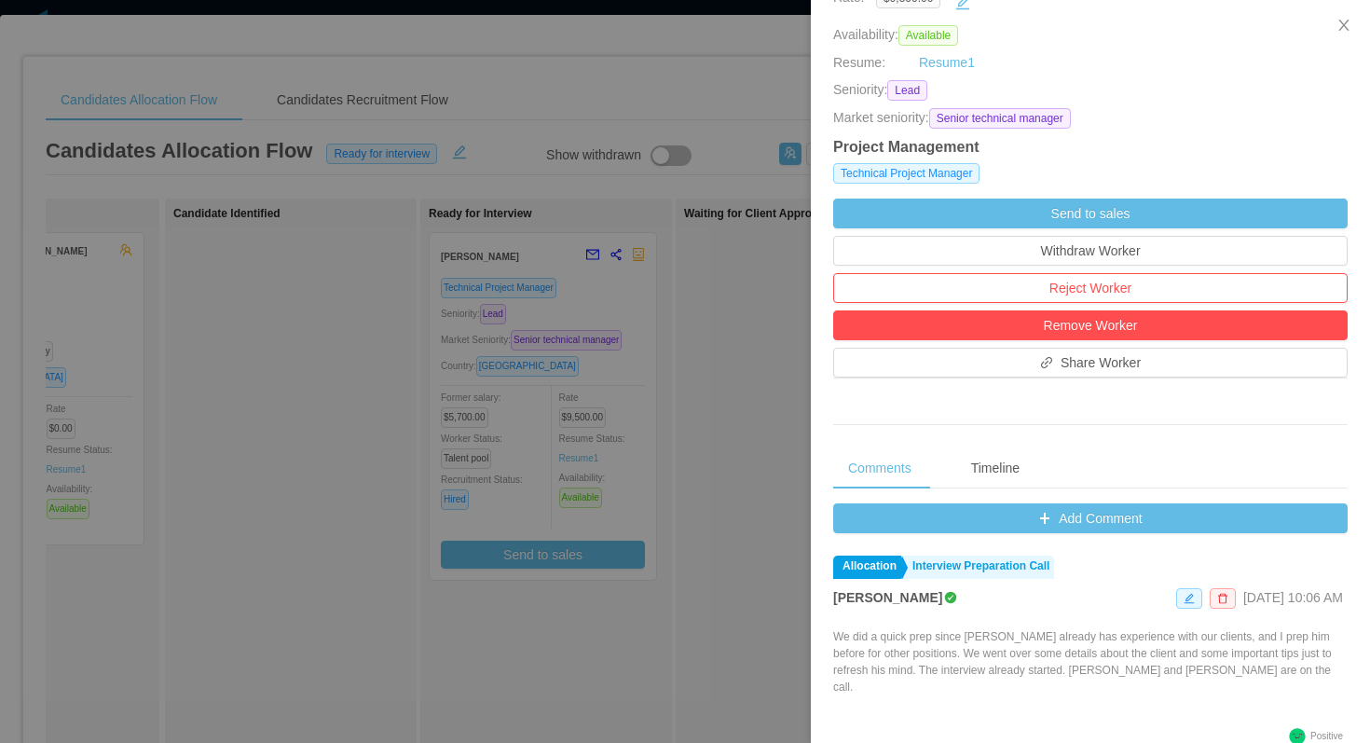
click at [276, 371] on div at bounding box center [685, 371] width 1370 height 743
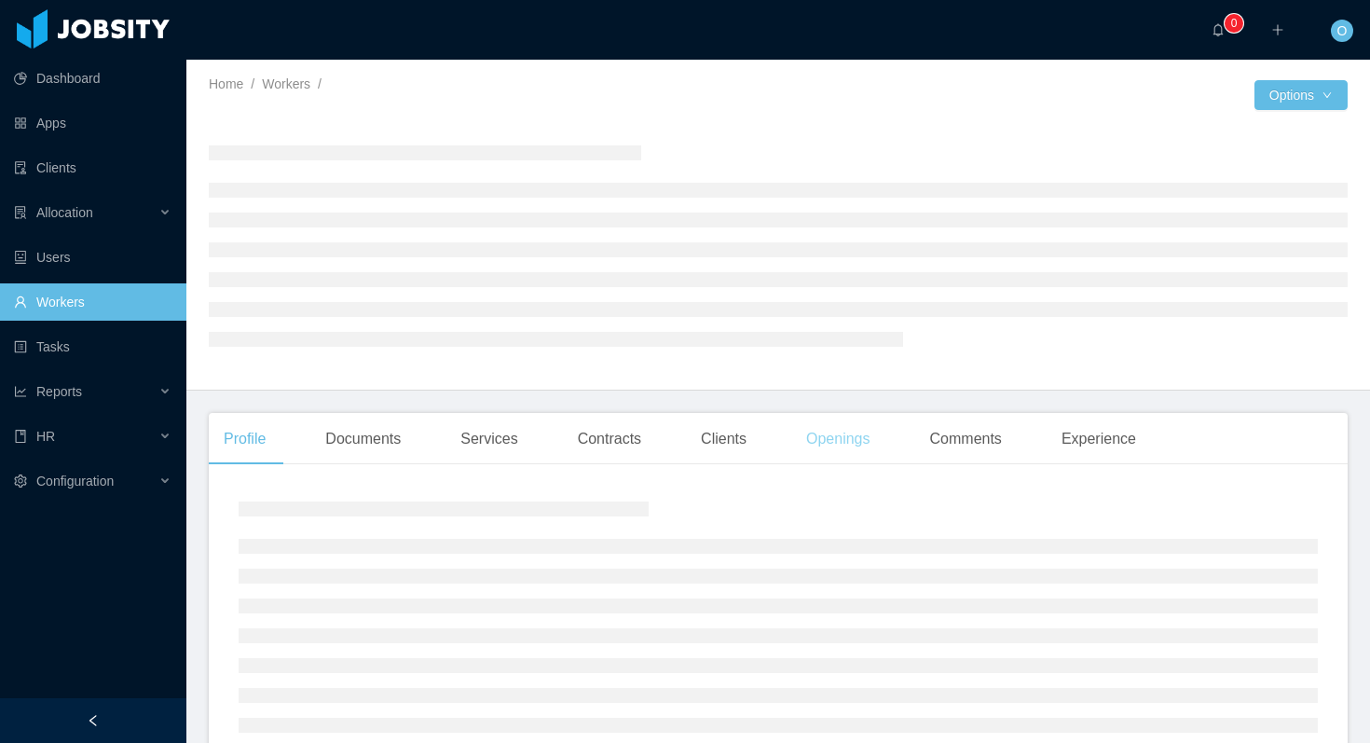
click at [821, 426] on div "Openings" at bounding box center [838, 439] width 94 height 52
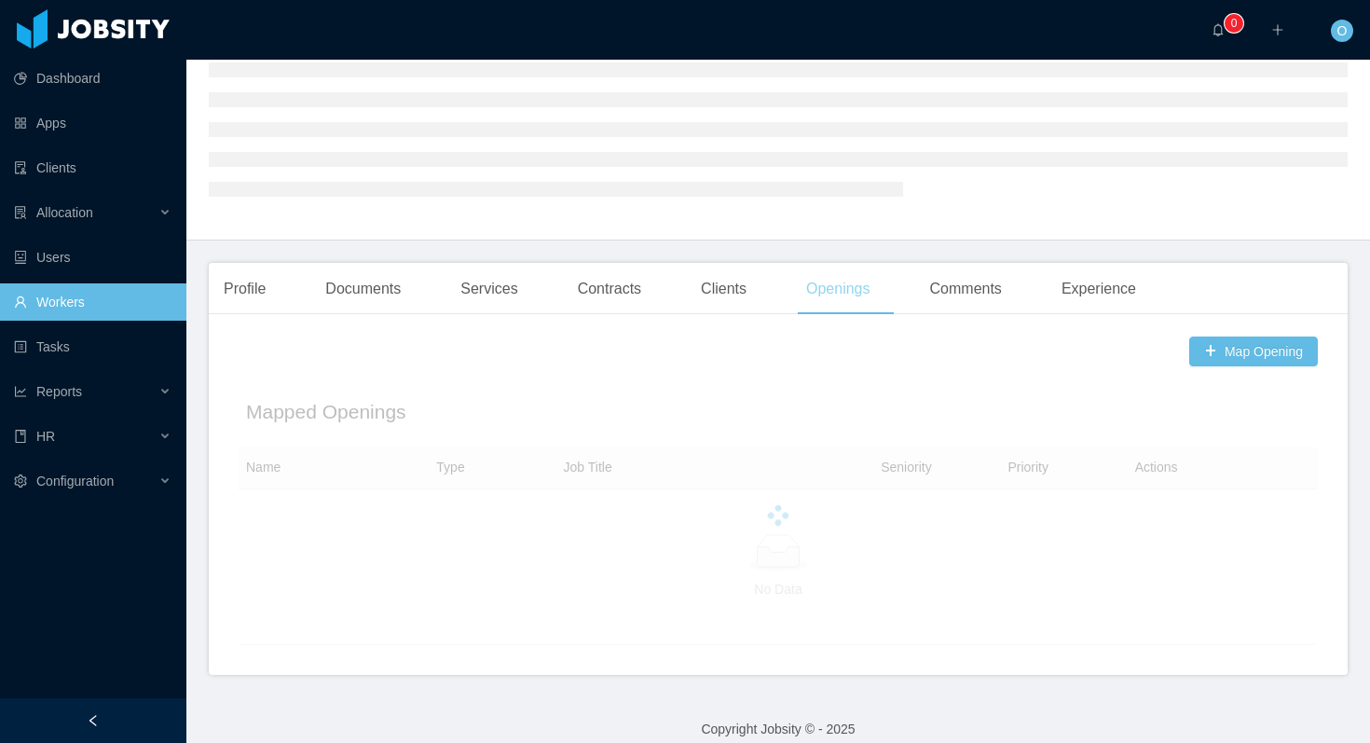
scroll to position [169, 0]
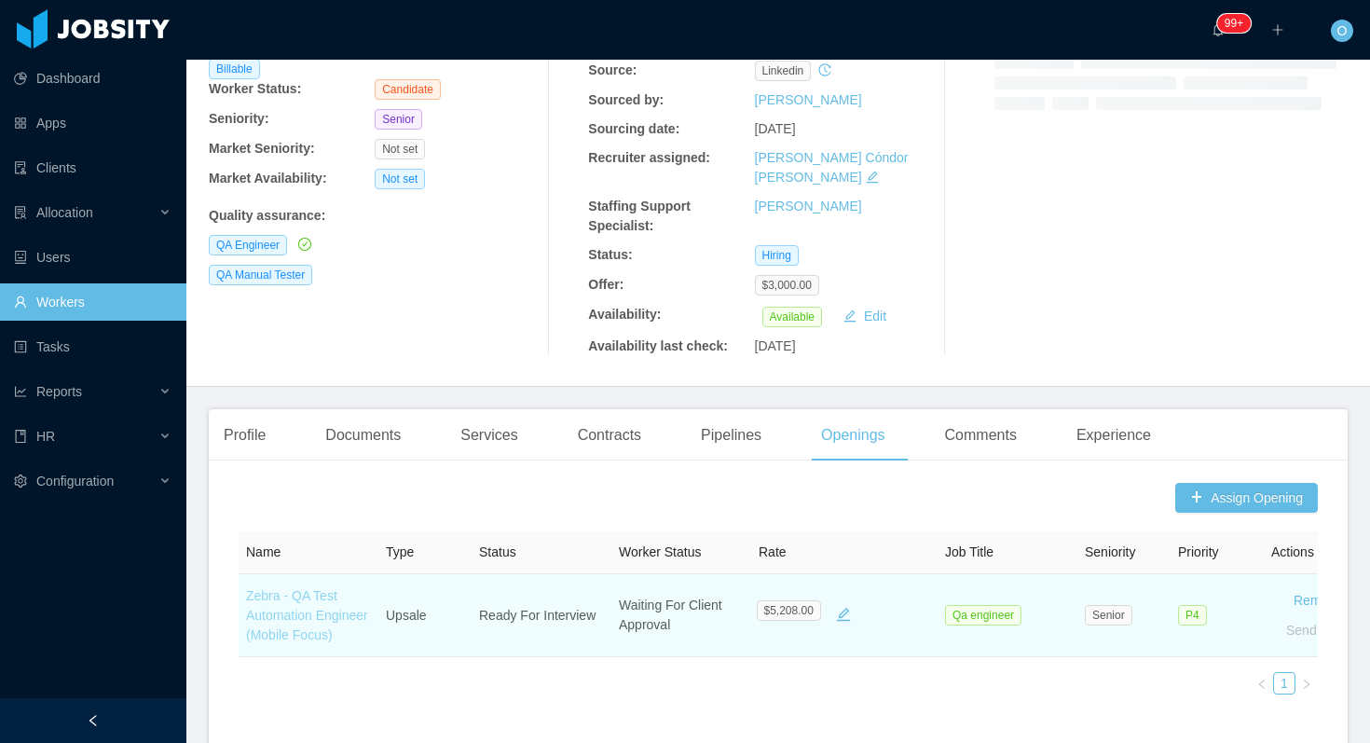
click at [308, 614] on link "Zebra - QA Test Automation Engineer (Mobile Focus)" at bounding box center [307, 615] width 122 height 54
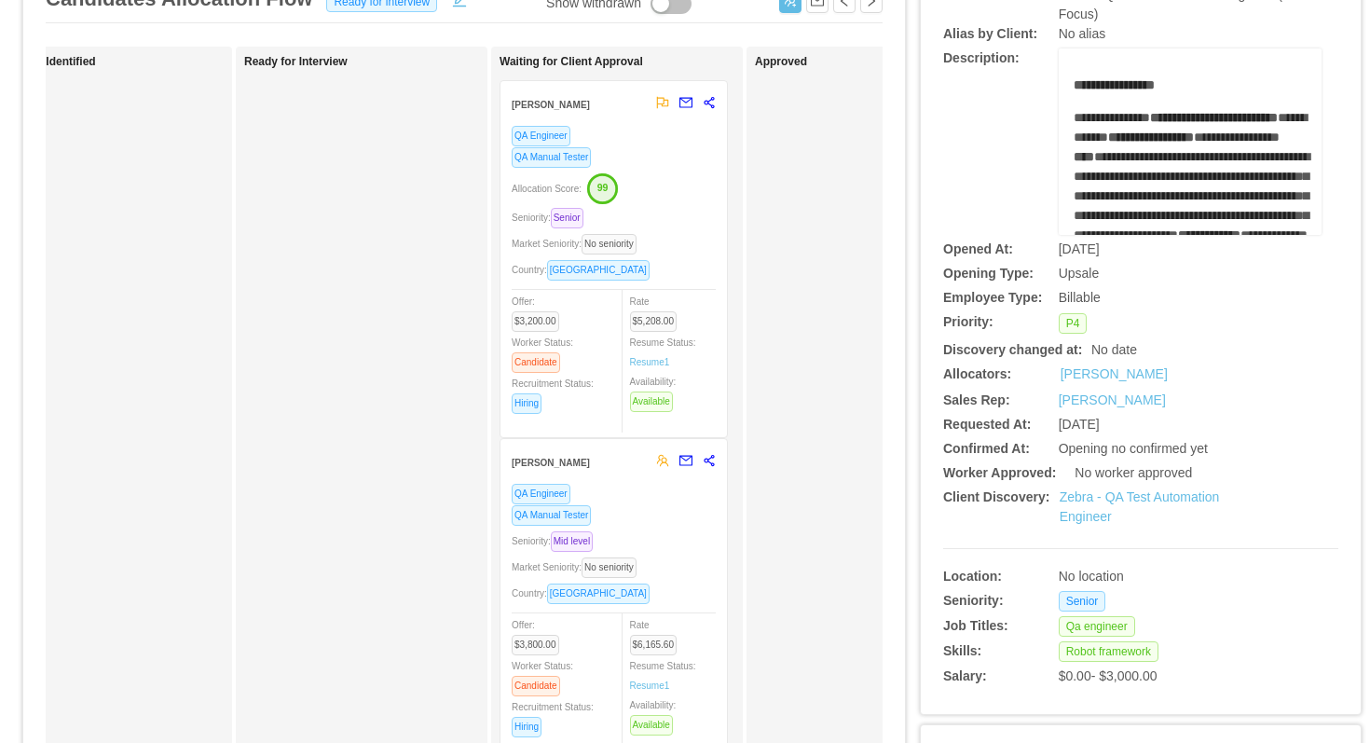
scroll to position [0, 383]
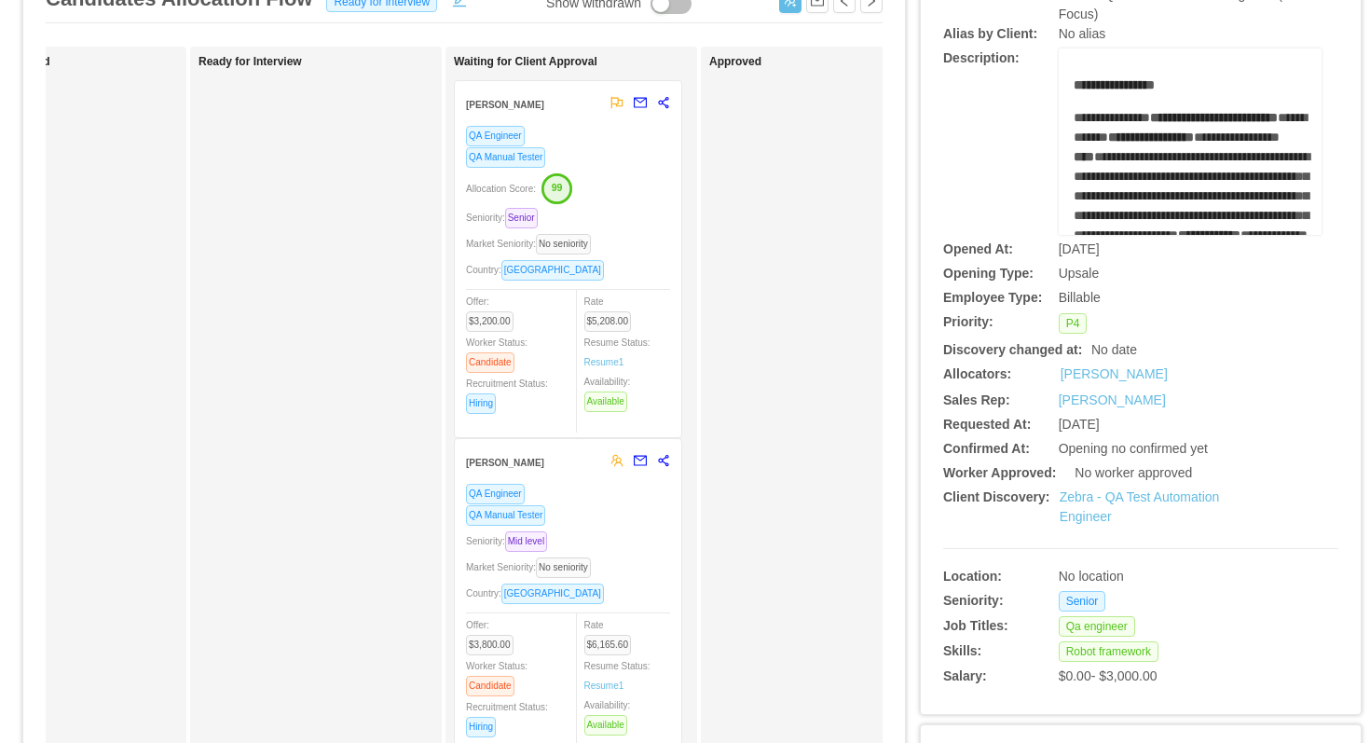
click at [634, 161] on div "QA Manual Tester" at bounding box center [568, 156] width 204 height 21
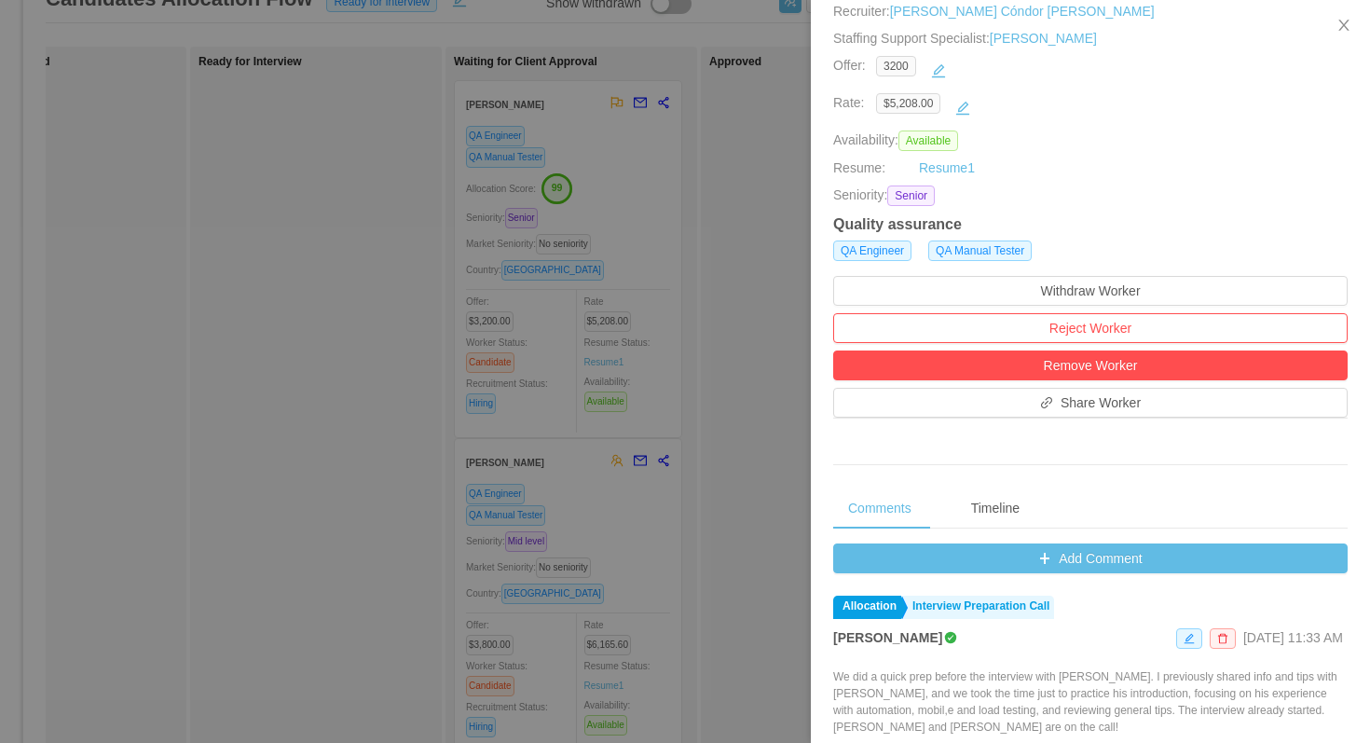
scroll to position [638, 0]
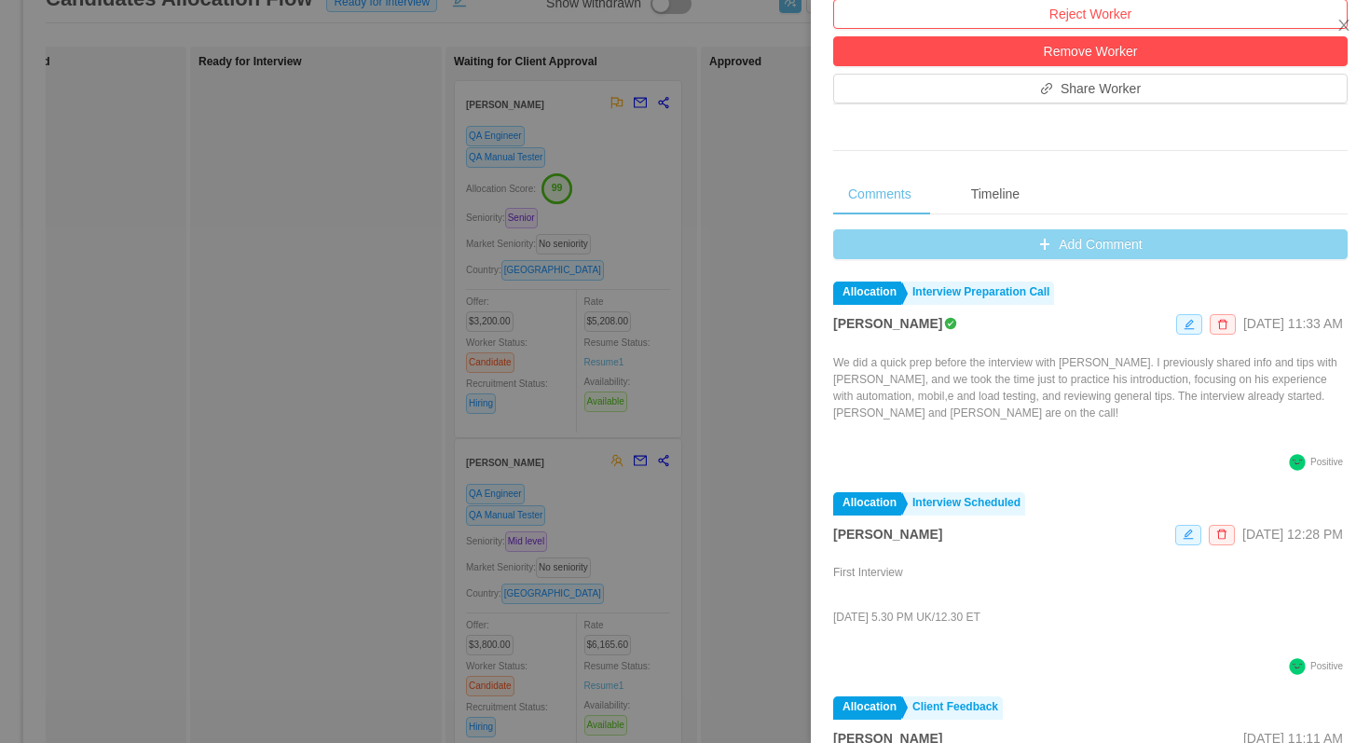
click at [870, 244] on button "Add Comment" at bounding box center [1090, 244] width 514 height 30
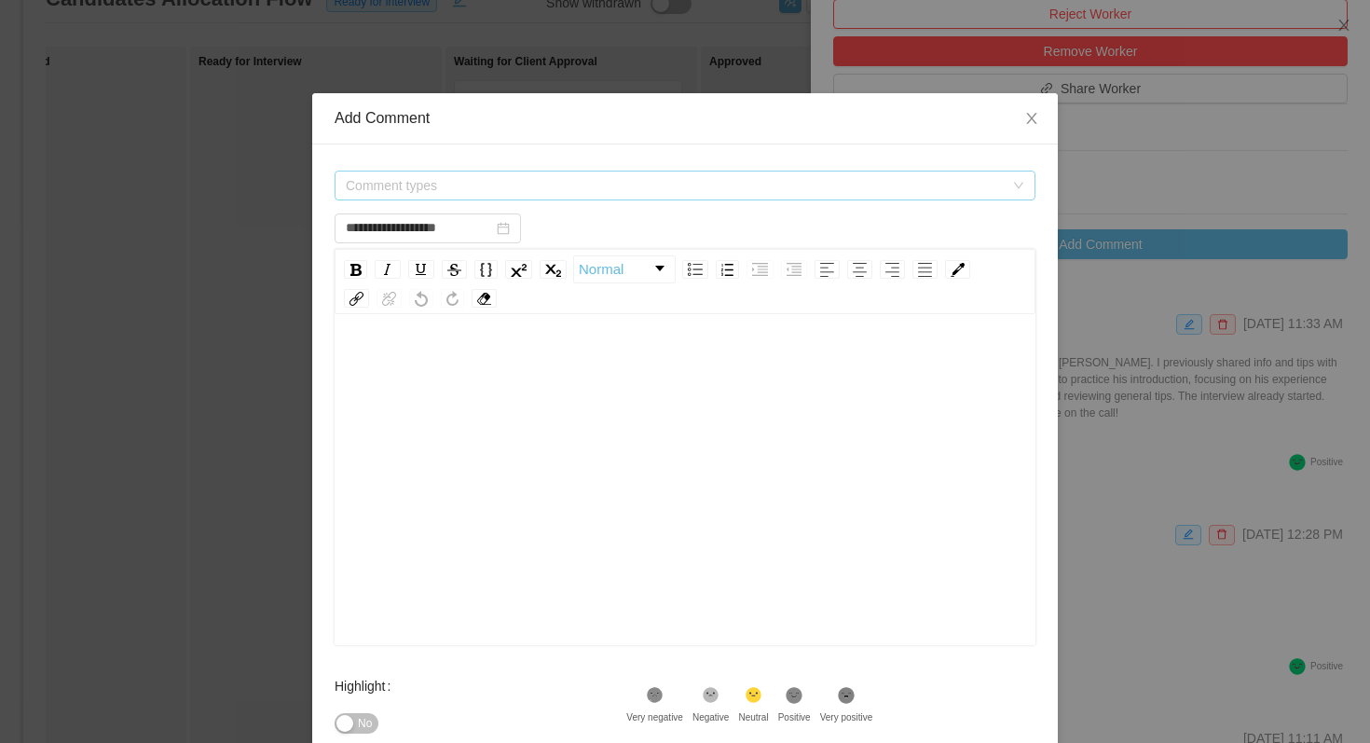
click at [673, 182] on span "Comment types" at bounding box center [675, 185] width 658 height 19
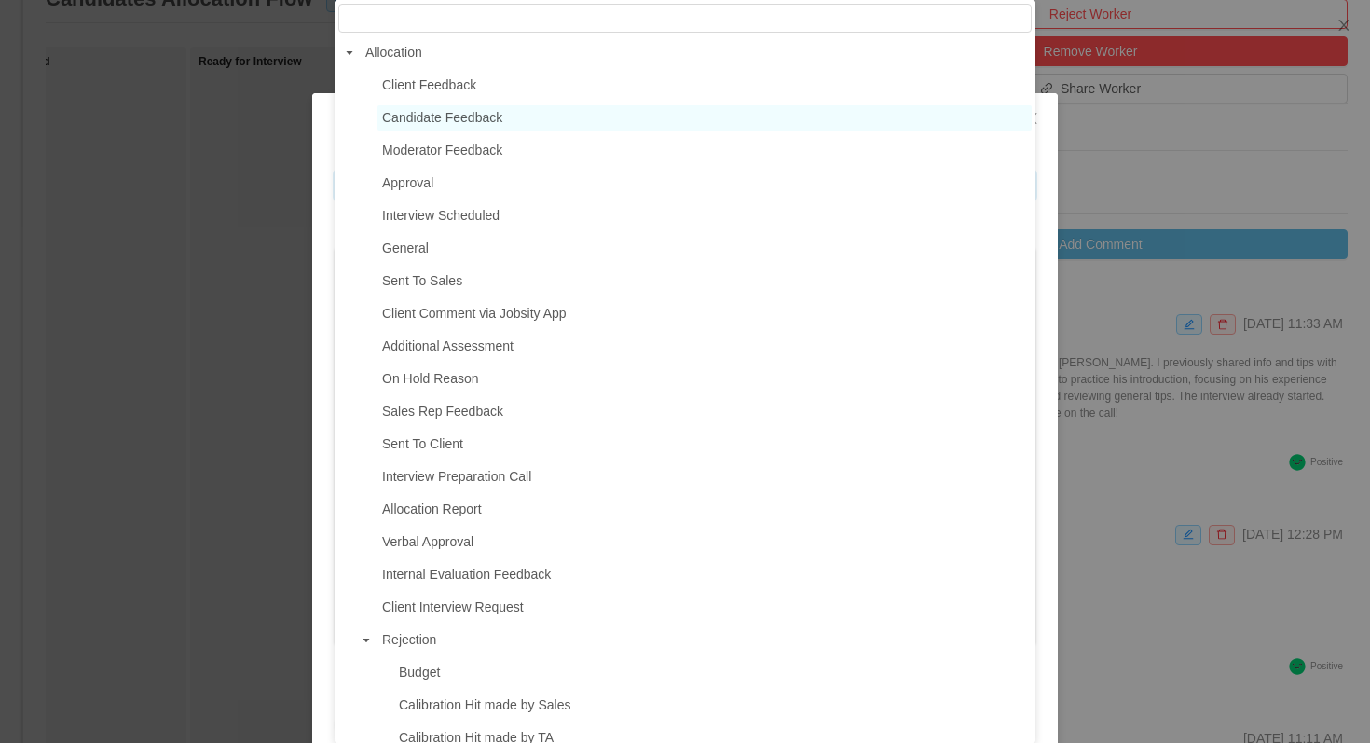
click at [484, 127] on span "Candidate Feedback" at bounding box center [704, 117] width 654 height 25
type input "**********"
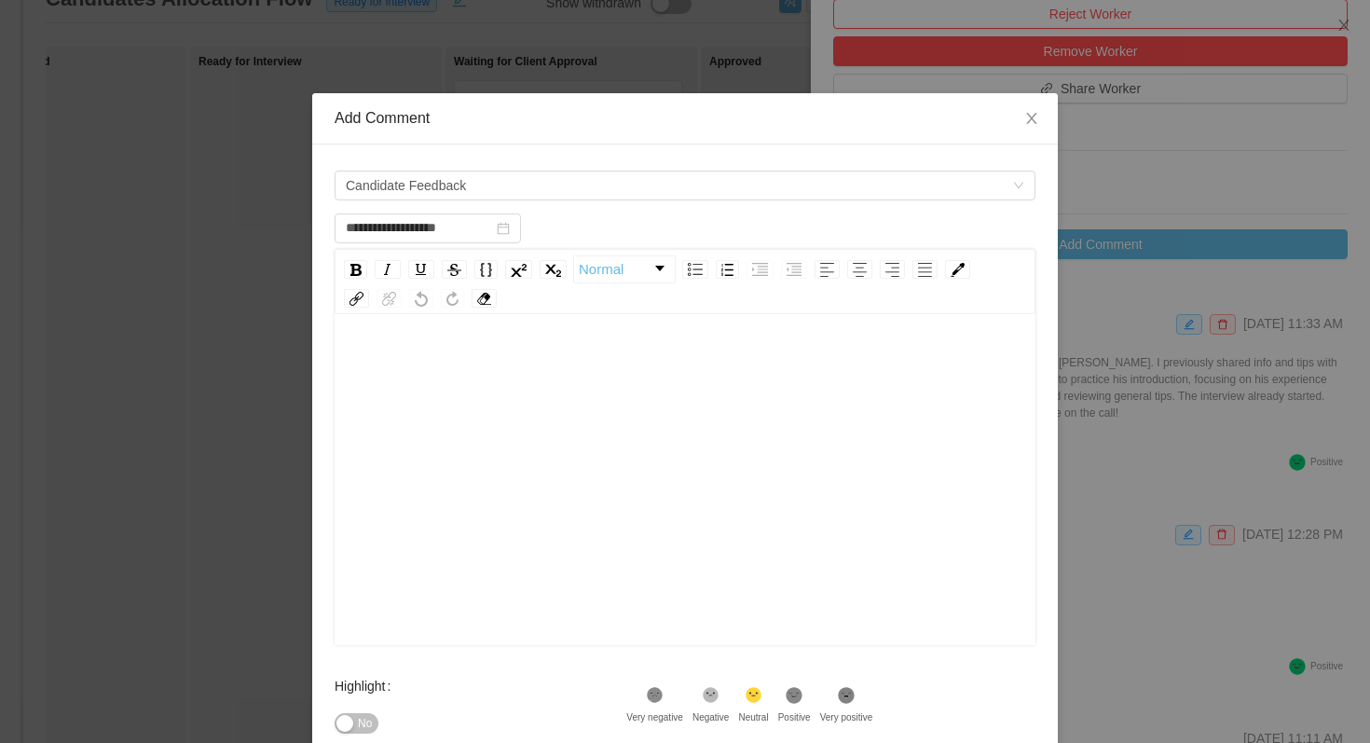
click at [468, 361] on div "rdw-editor" at bounding box center [685, 364] width 672 height 37
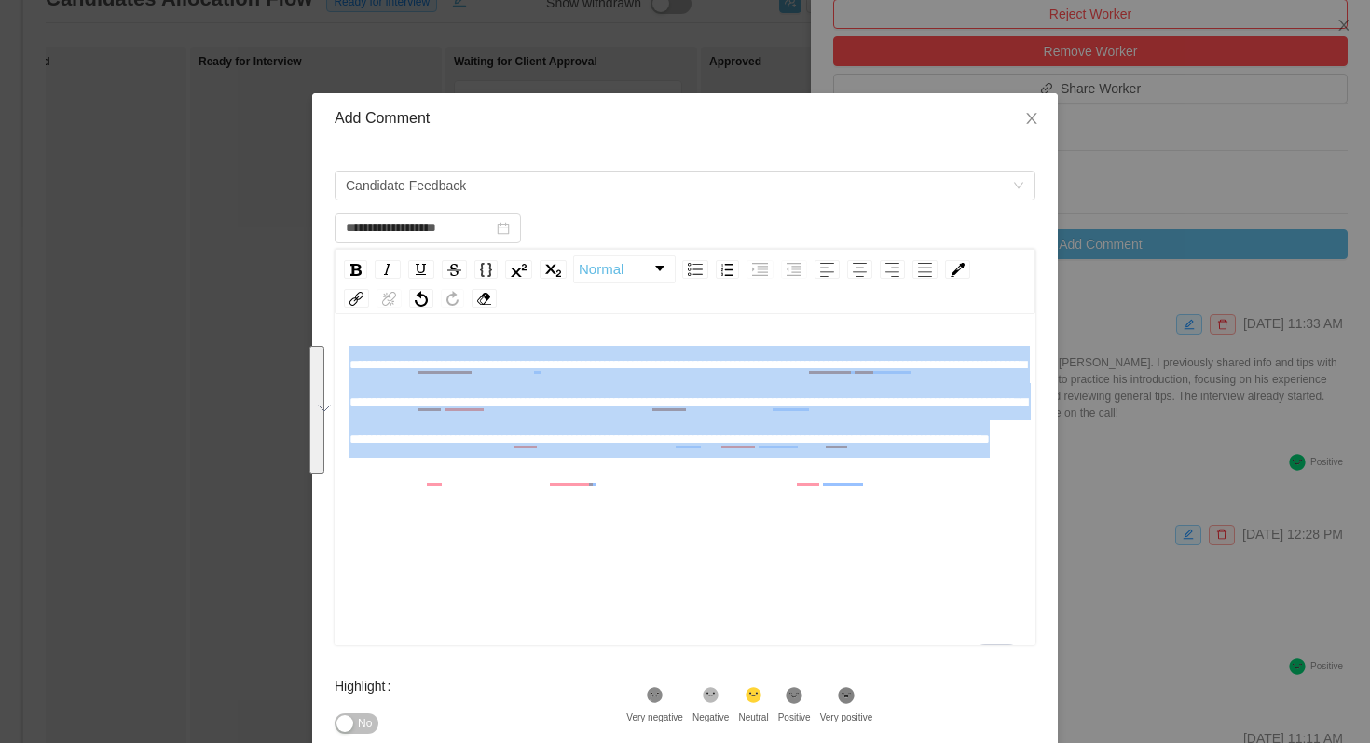
drag, startPoint x: 1013, startPoint y: 475, endPoint x: 346, endPoint y: 367, distance: 676.0
click at [346, 367] on div "**********" at bounding box center [685, 482] width 701 height 326
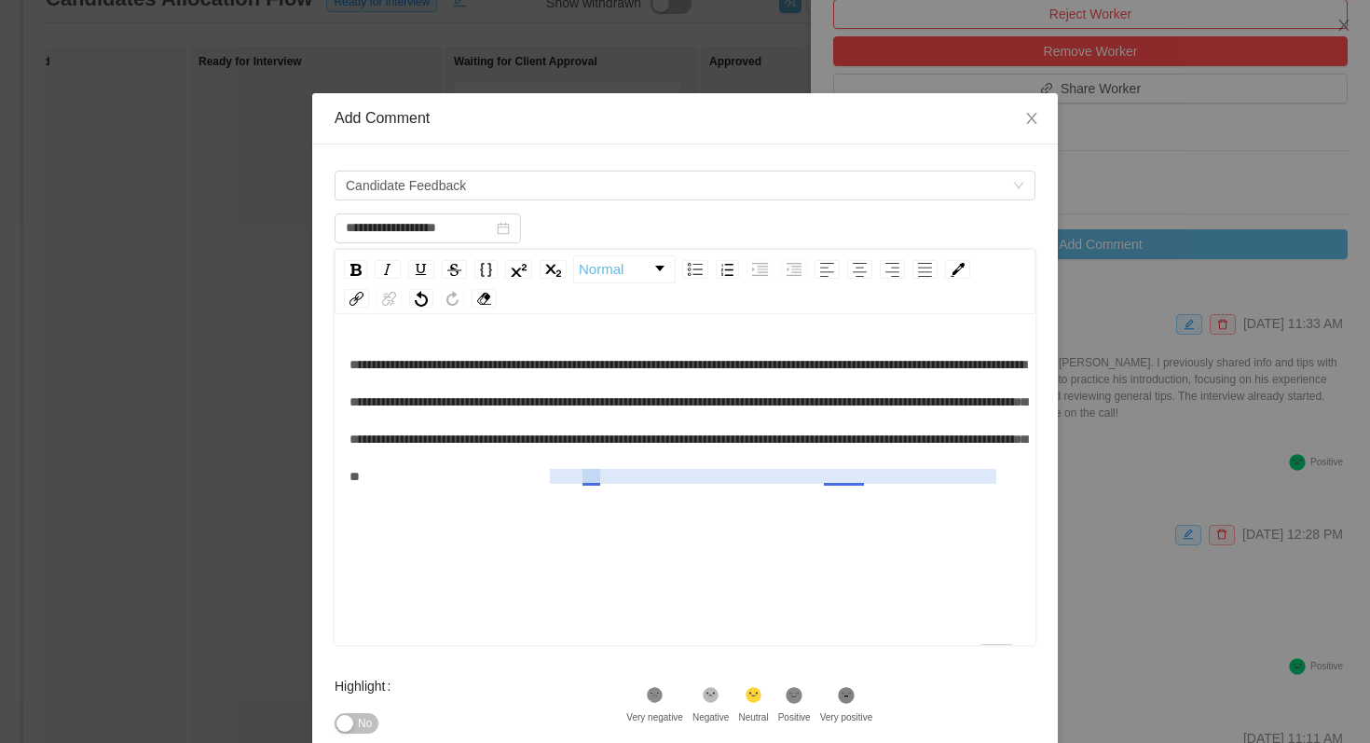
click at [592, 482] on span "**********" at bounding box center [688, 420] width 678 height 125
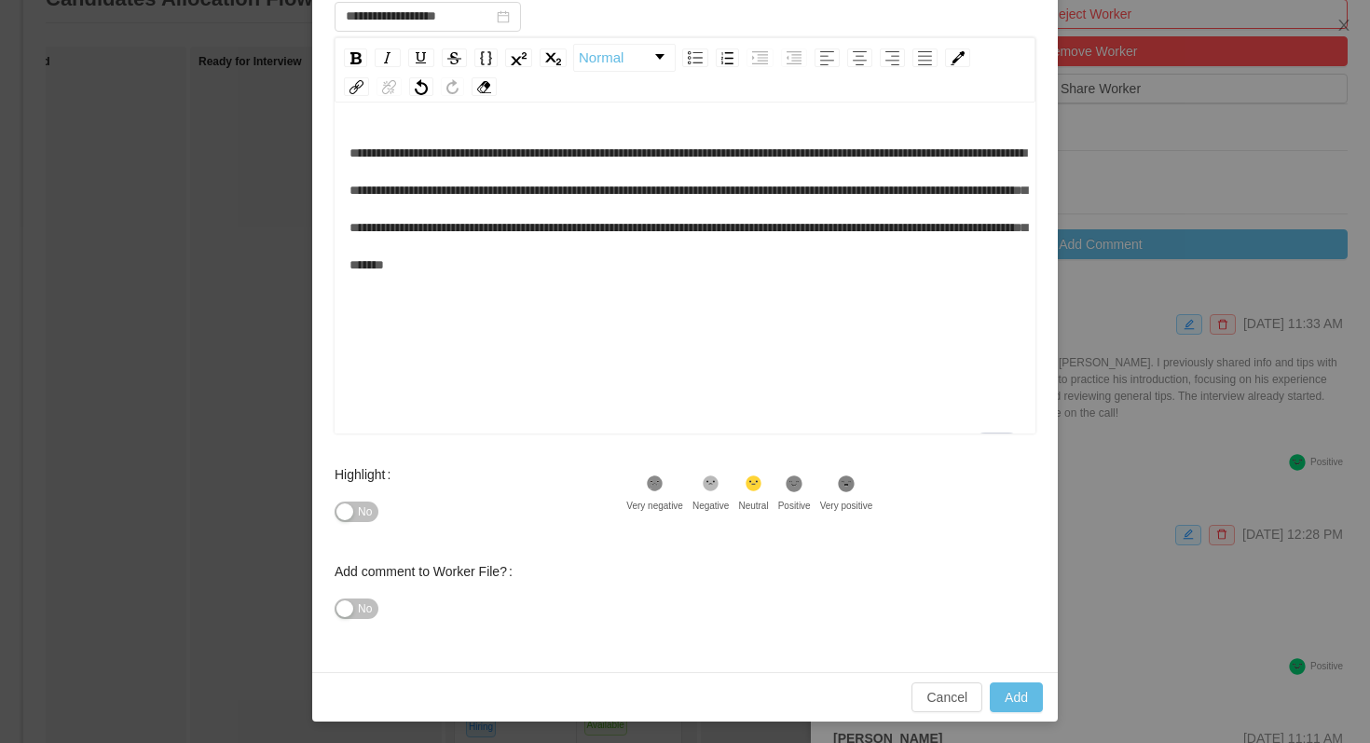
scroll to position [212, 0]
click at [801, 482] on icon at bounding box center [795, 482] width 16 height 16
click at [995, 688] on button "Add" at bounding box center [1016, 696] width 53 height 30
type input "**********"
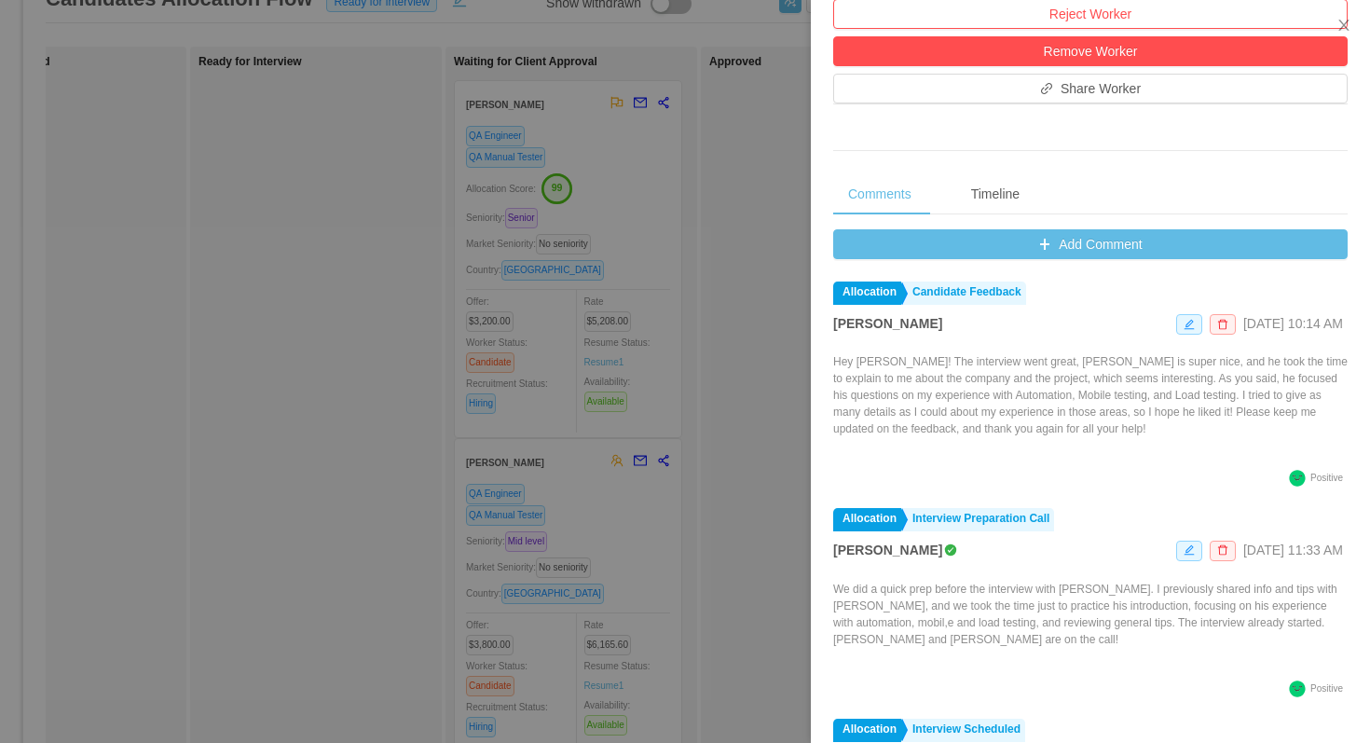
click at [236, 321] on div at bounding box center [685, 371] width 1370 height 743
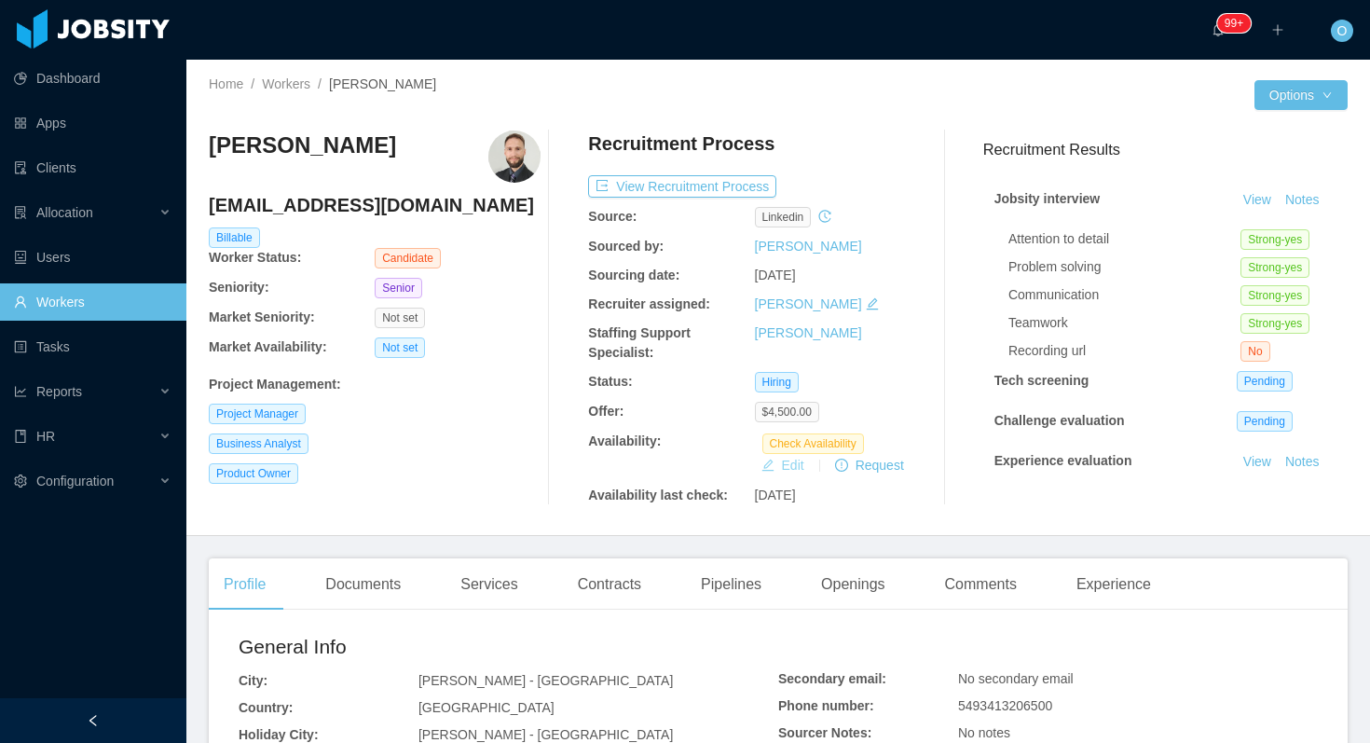
click at [781, 460] on button "Edit" at bounding box center [783, 465] width 58 height 22
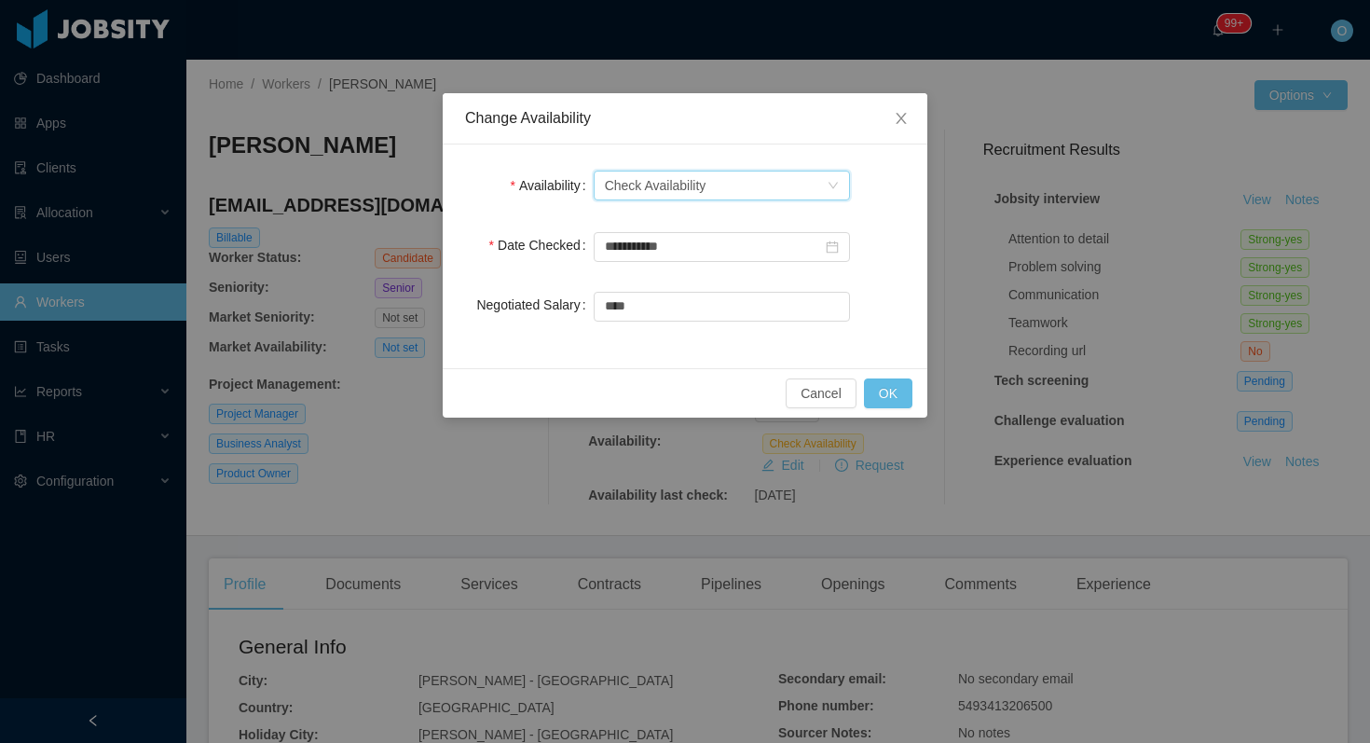
click at [762, 179] on div "Select one Check Availability" at bounding box center [716, 185] width 222 height 28
click at [750, 217] on li "Available" at bounding box center [721, 223] width 256 height 30
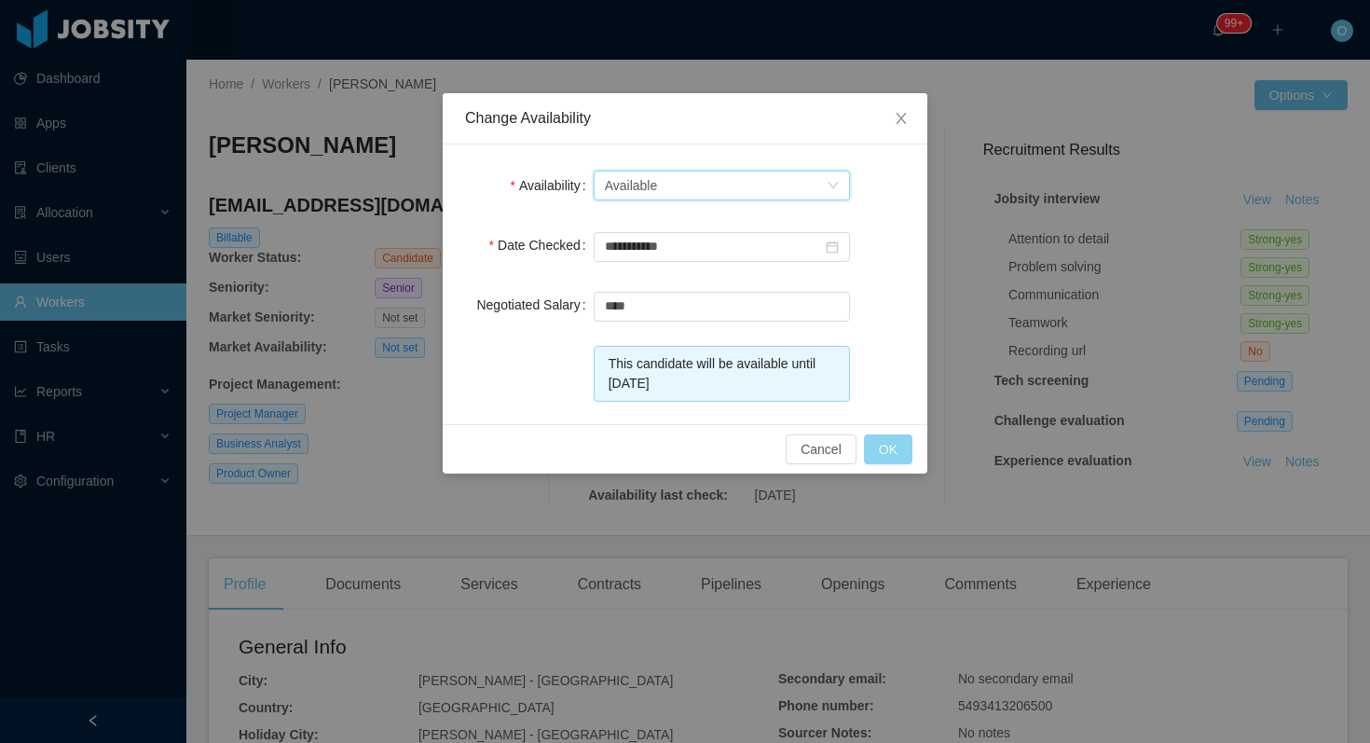
click at [880, 445] on button "OK" at bounding box center [888, 449] width 48 height 30
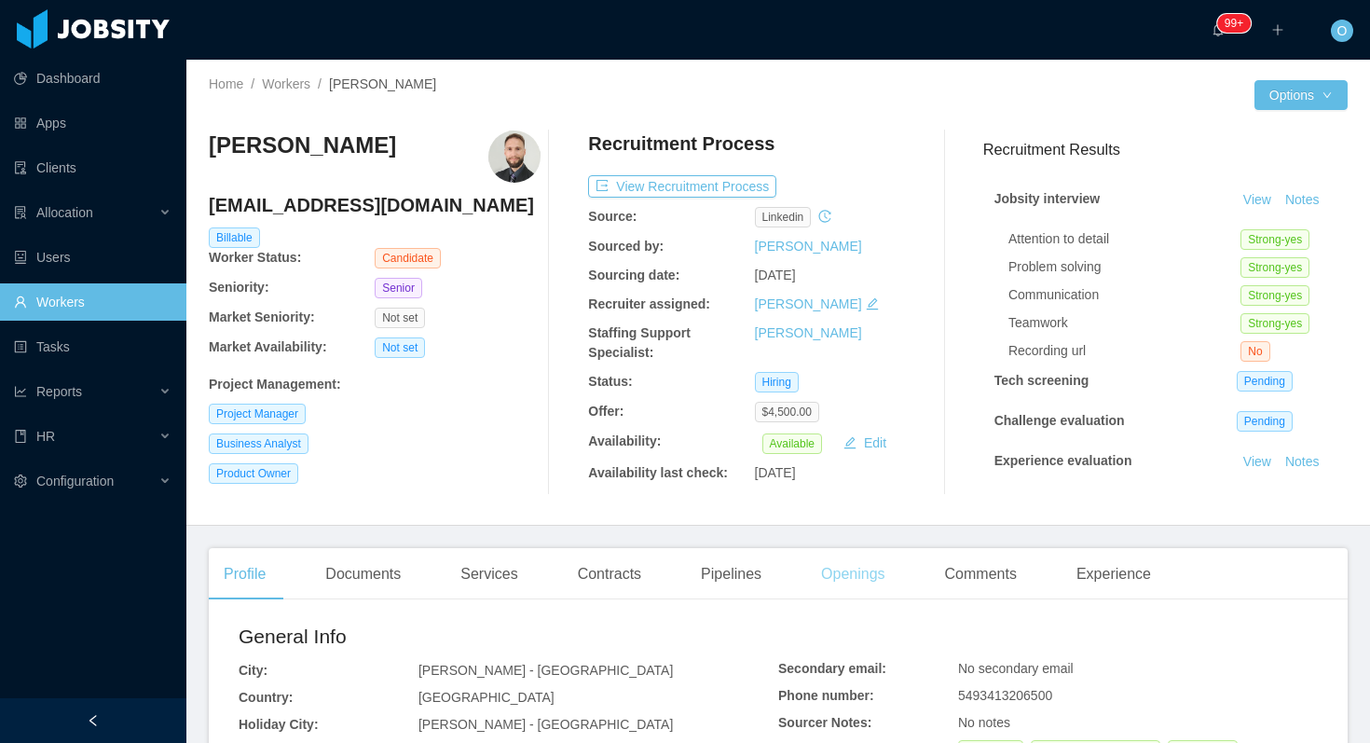
click at [839, 567] on div "Openings" at bounding box center [853, 574] width 94 height 52
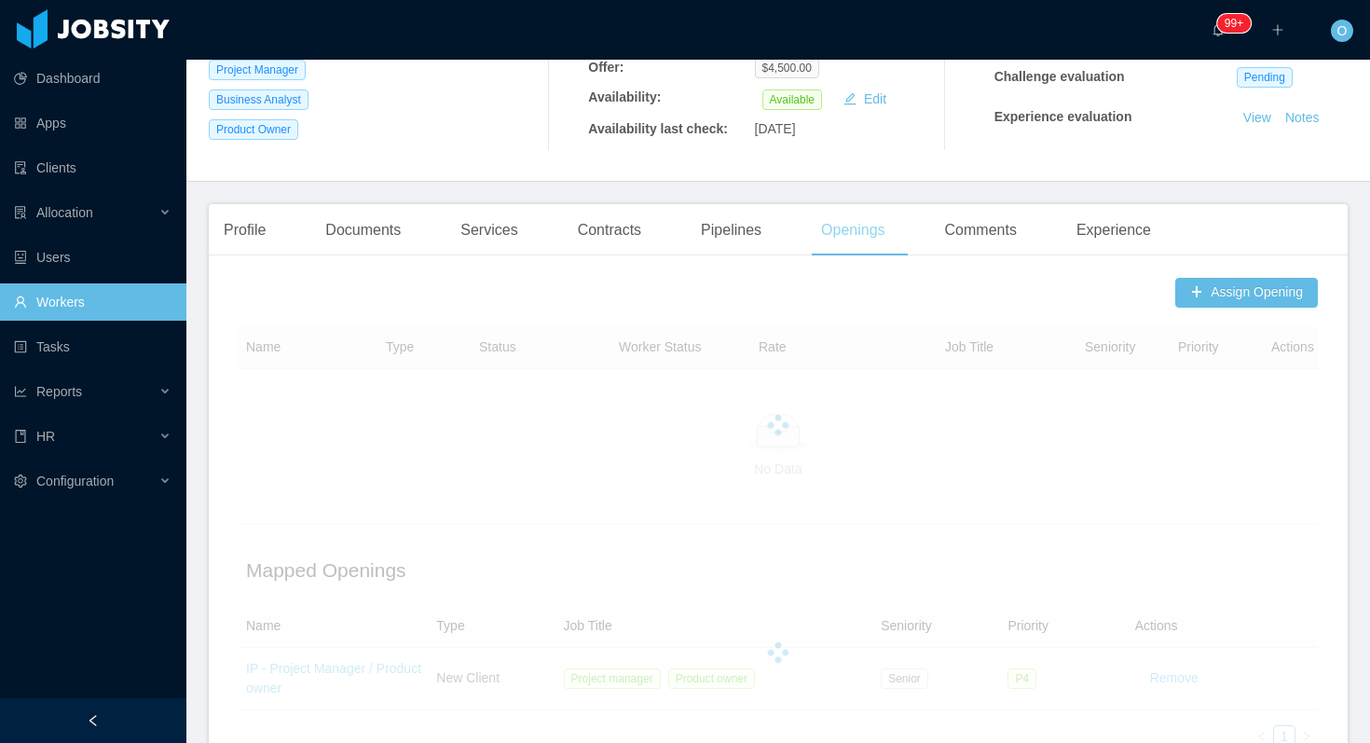
scroll to position [480, 0]
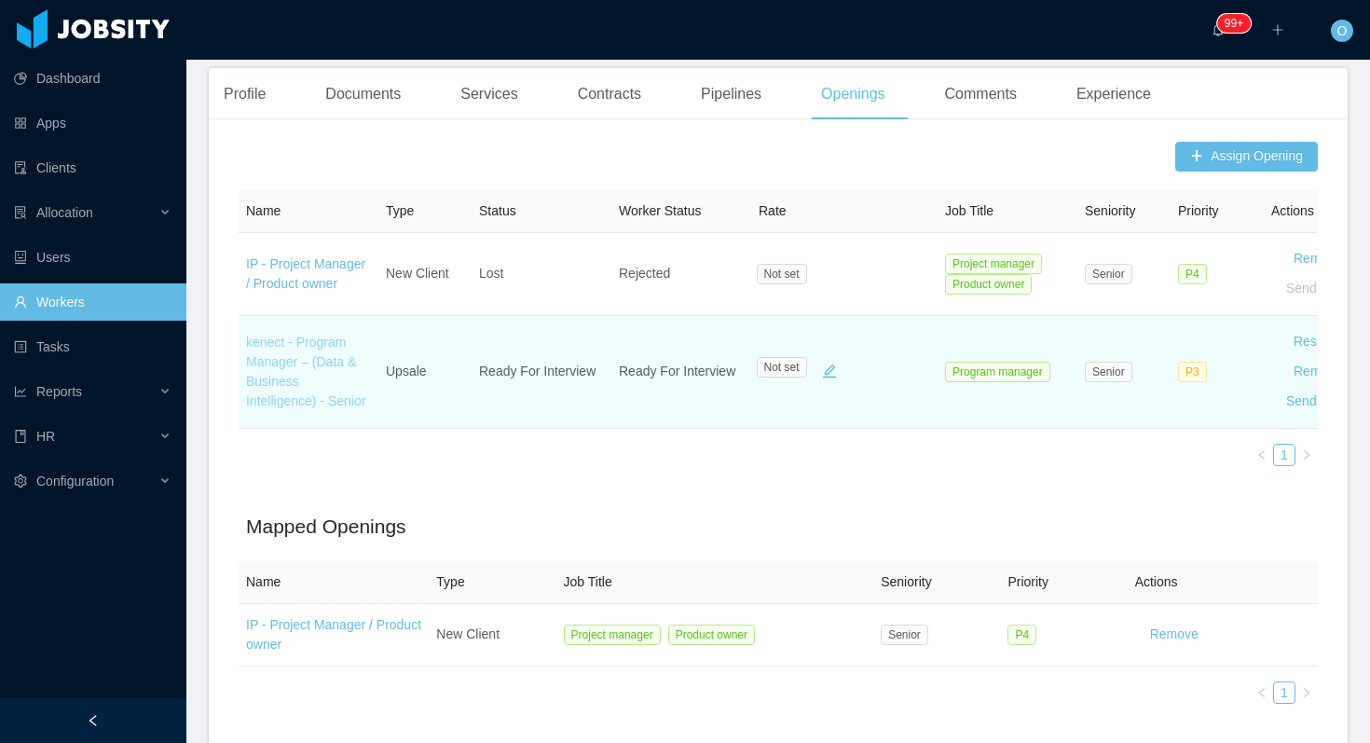
click at [293, 394] on link "kenect - Program Manager – (Data & Business Intelligence) - Senior" at bounding box center [305, 372] width 119 height 74
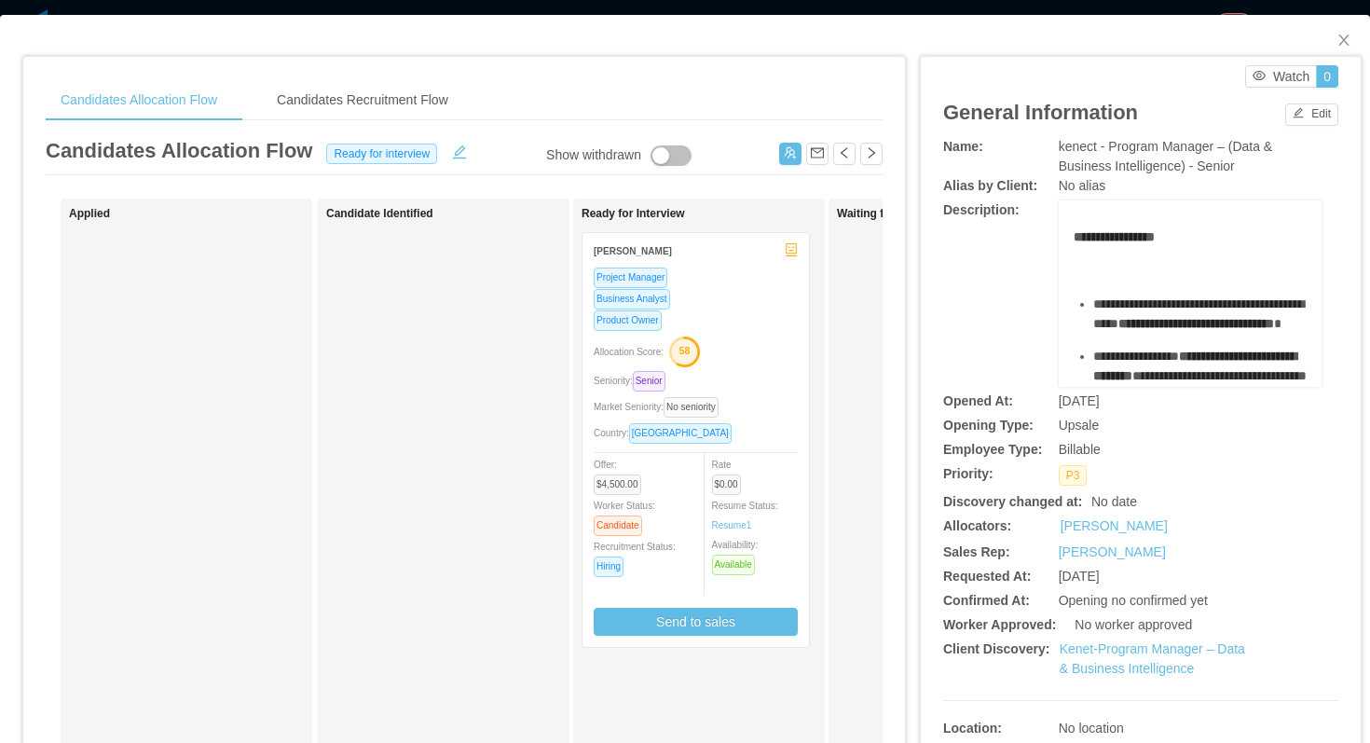
click at [1085, 657] on div "Kenet-Program Manager – Data & Business Intelligence" at bounding box center [1159, 658] width 198 height 39
click at [1080, 646] on link "Kenet-Program Manager – Data & Business Intelligence" at bounding box center [1152, 658] width 185 height 34
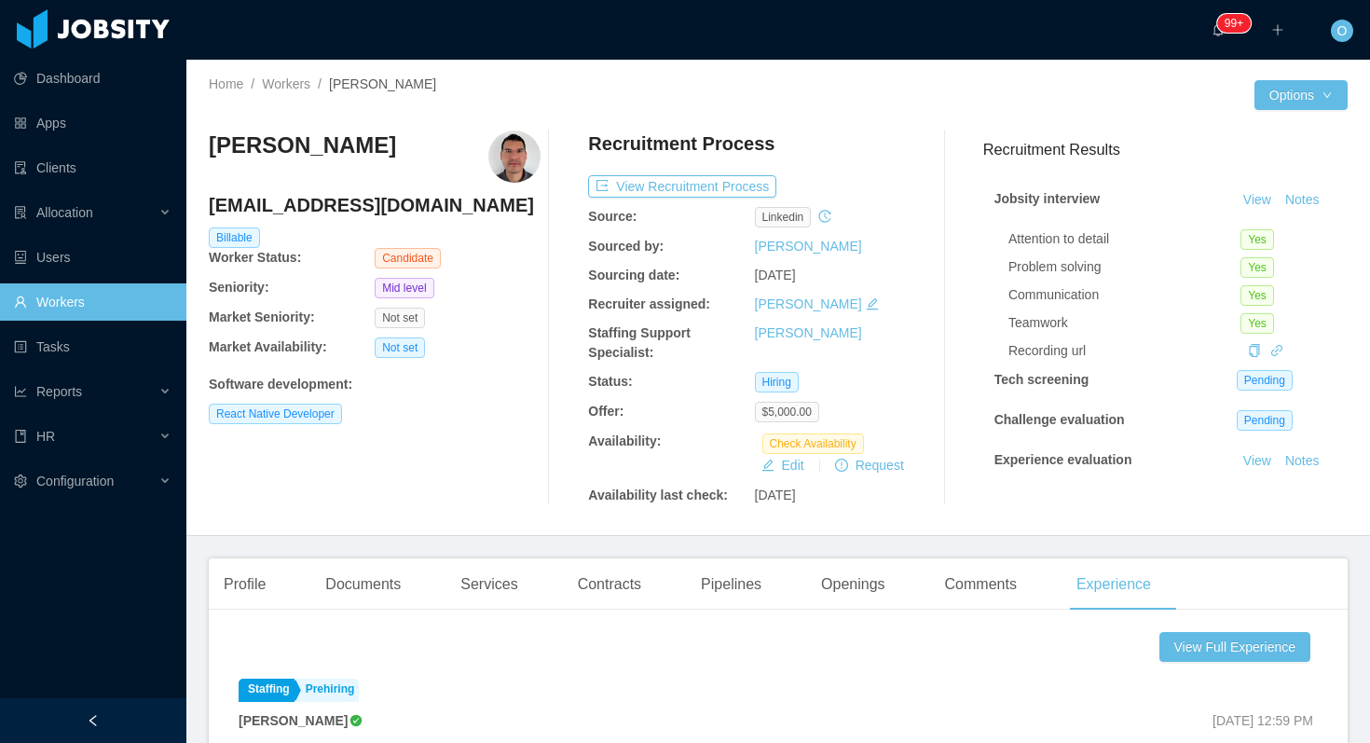
scroll to position [121, 0]
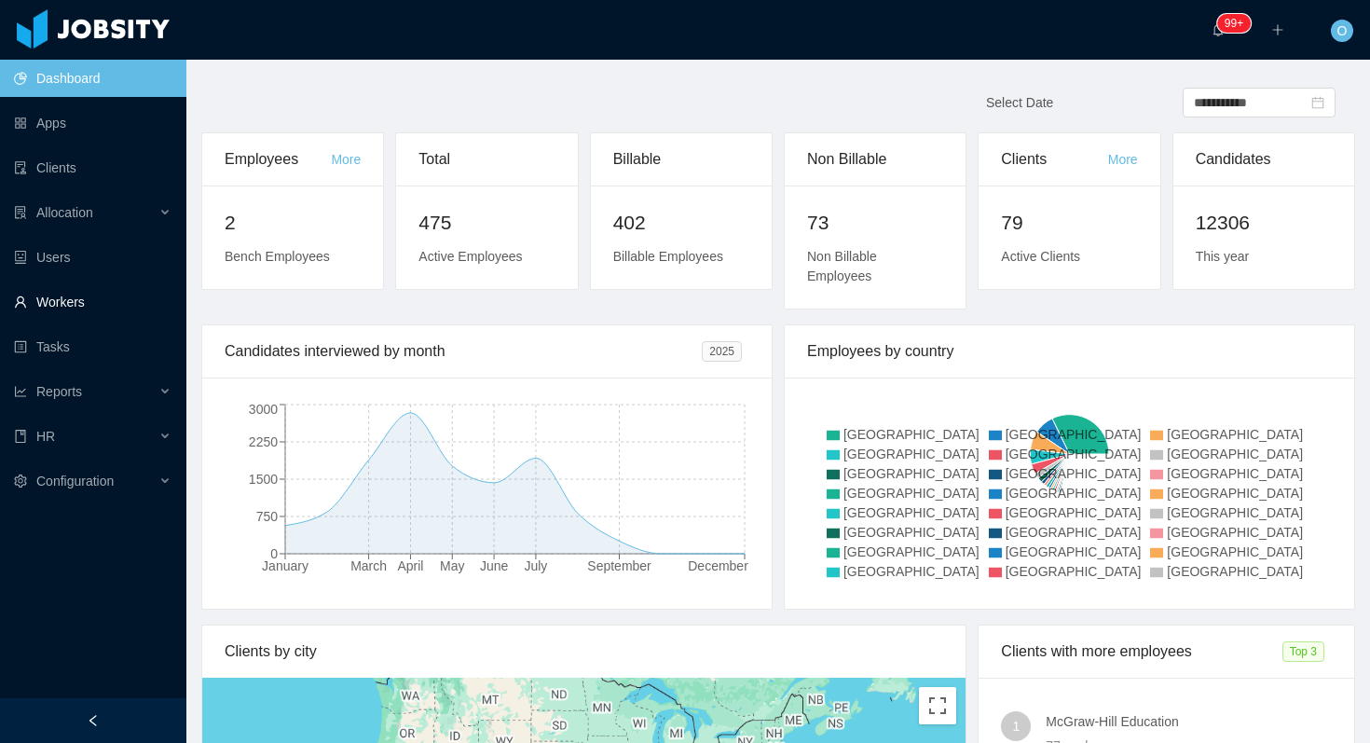
click at [98, 290] on link "Workers" at bounding box center [92, 301] width 157 height 37
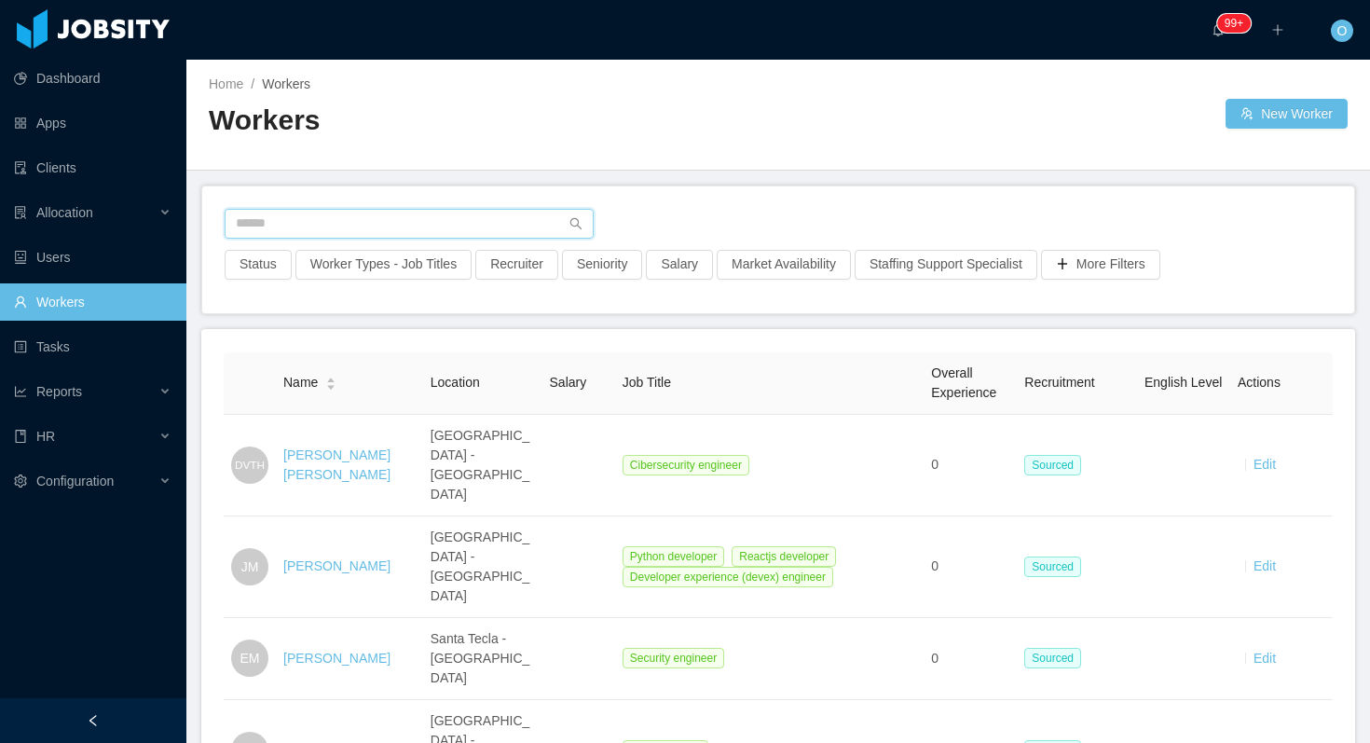
click at [249, 219] on input "text" at bounding box center [409, 224] width 369 height 30
paste input "**********"
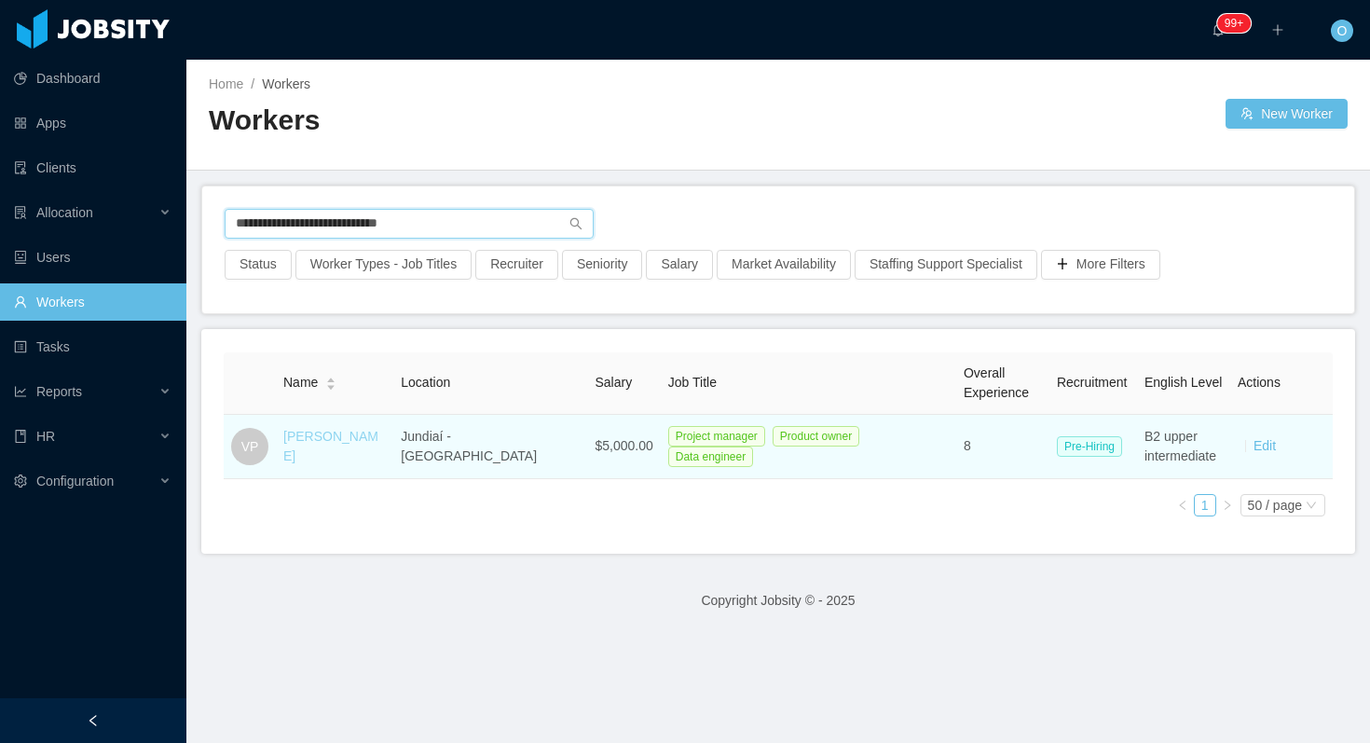
type input "**********"
click at [342, 445] on link "[PERSON_NAME]" at bounding box center [330, 446] width 95 height 34
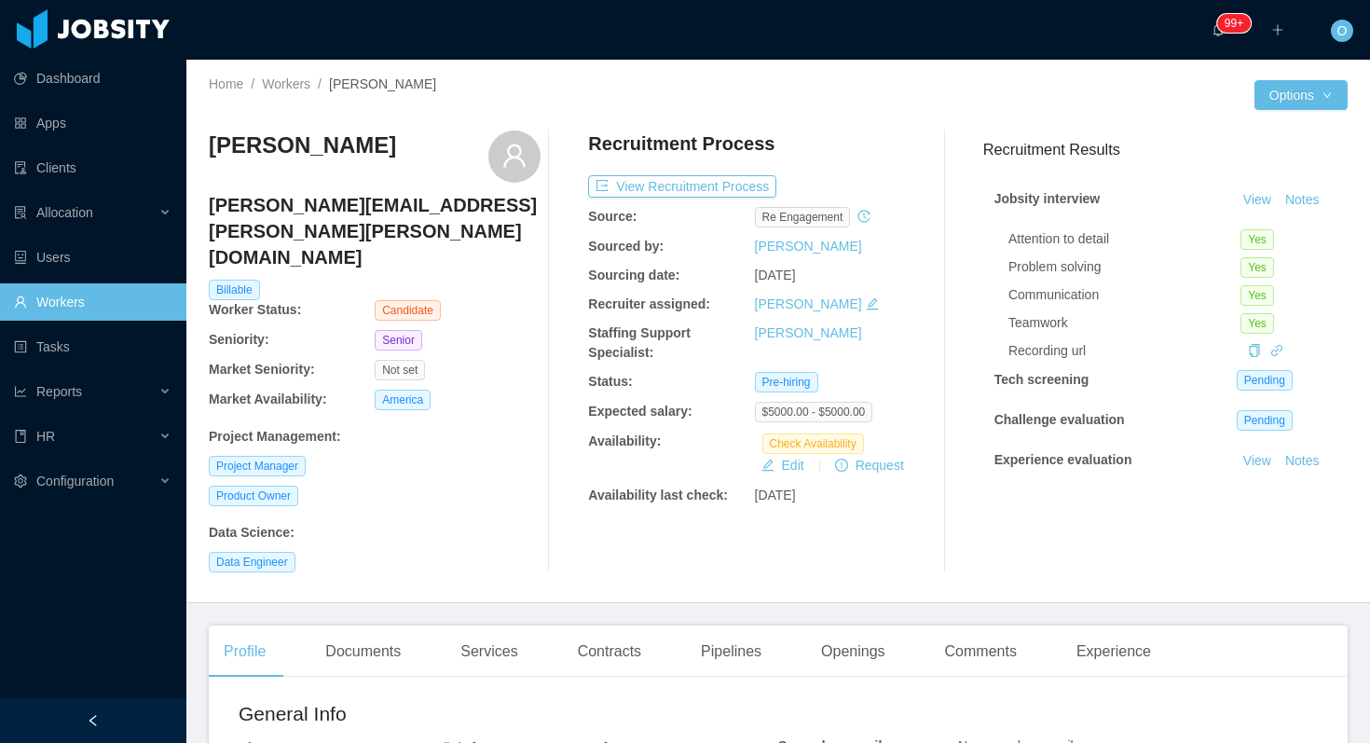
drag, startPoint x: 510, startPoint y: 577, endPoint x: 505, endPoint y: 0, distance: 576.9
click at [0, 0] on section "Dashboard Apps Clients Allocation Users Workers Tasks Reports HR Configuration …" at bounding box center [685, 371] width 1370 height 743
click at [394, 625] on div "Documents" at bounding box center [362, 651] width 105 height 52
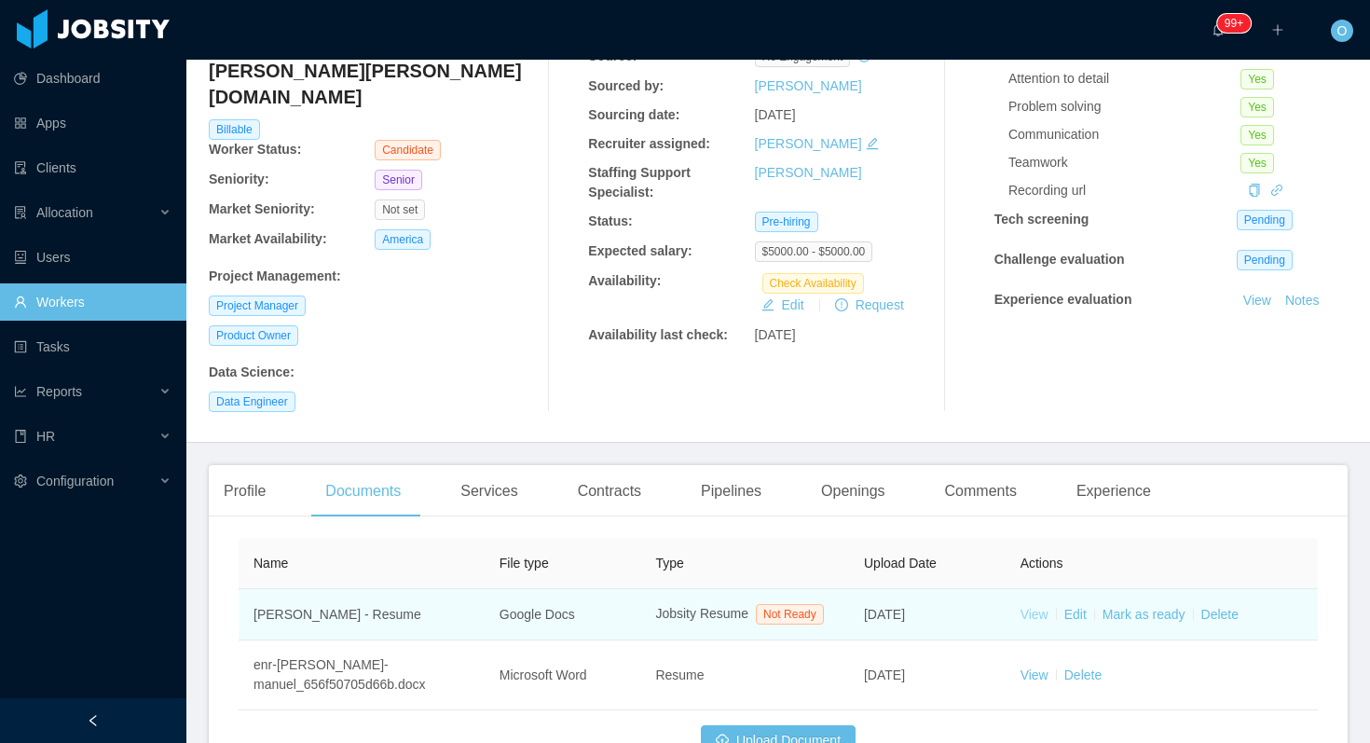
click at [1041, 607] on link "View" at bounding box center [1034, 614] width 28 height 15
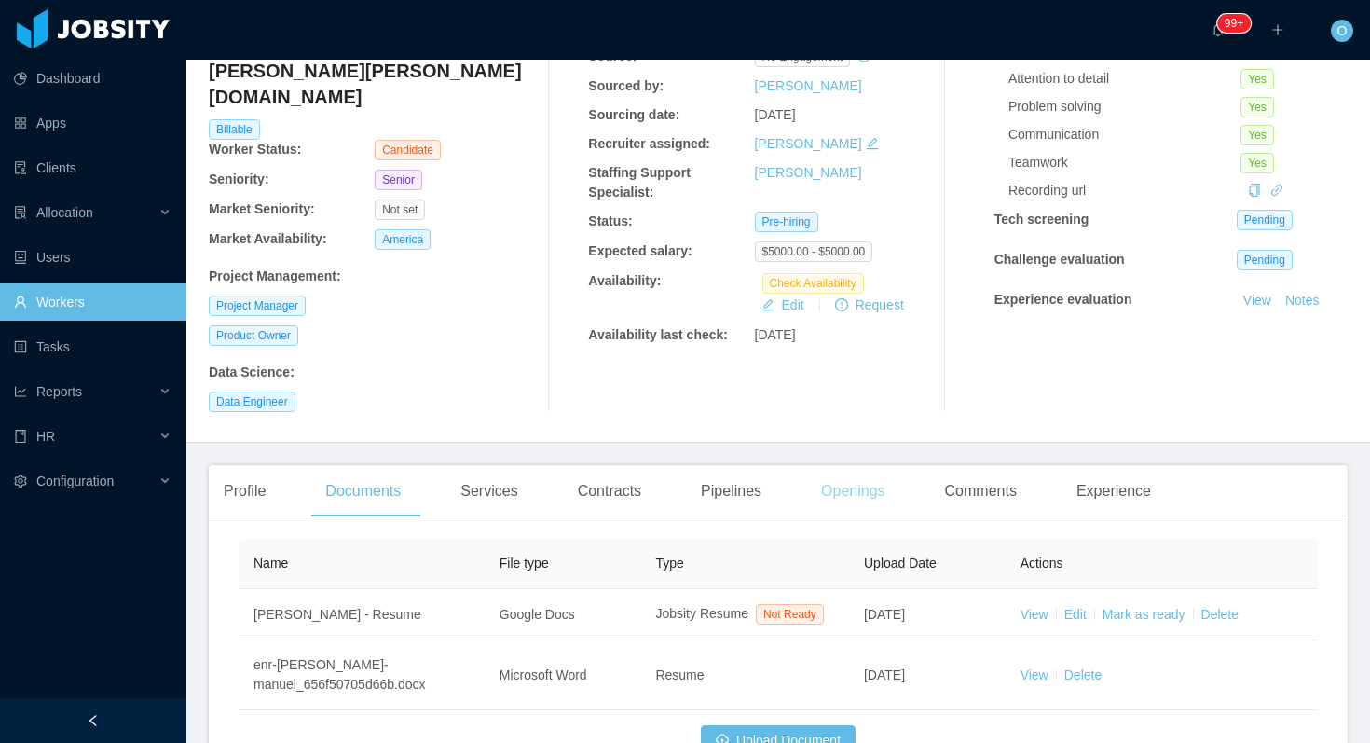
click at [861, 465] on div "Openings" at bounding box center [853, 491] width 94 height 52
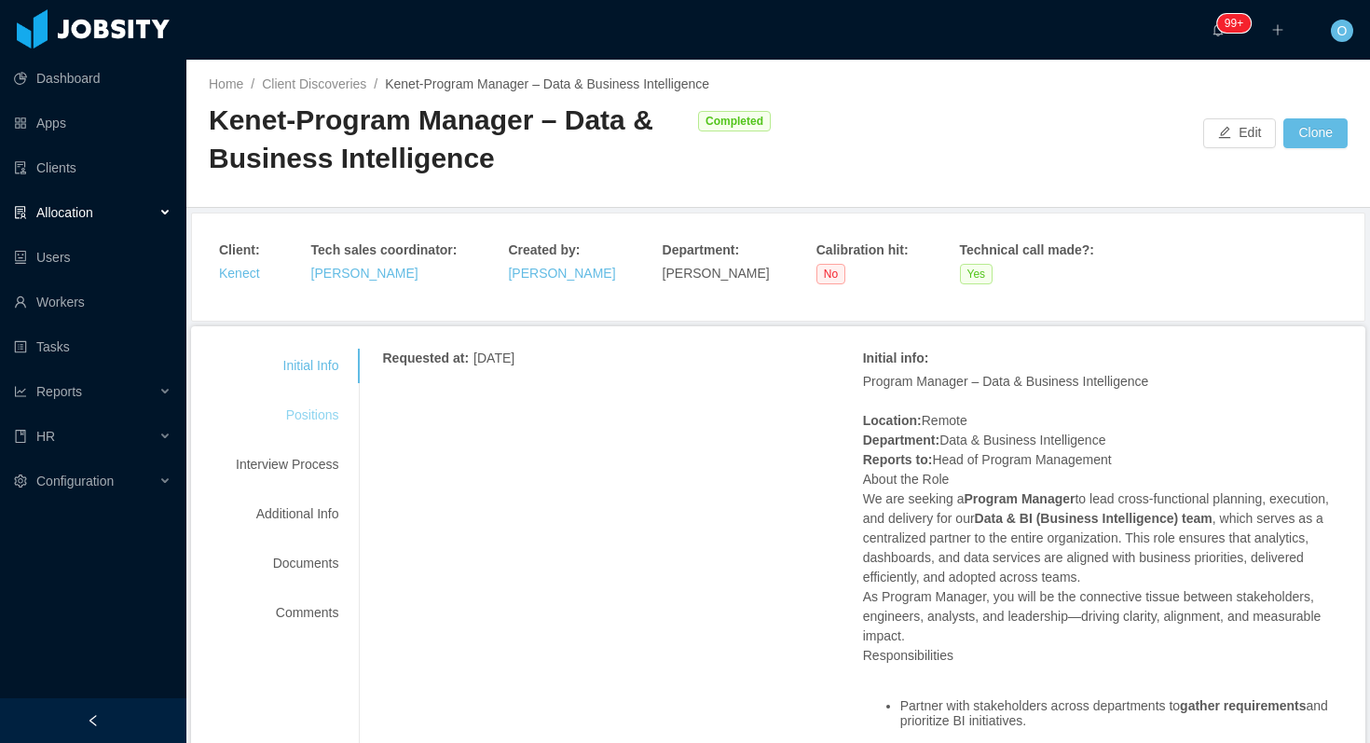
click at [333, 408] on div "Positions" at bounding box center [286, 415] width 147 height 34
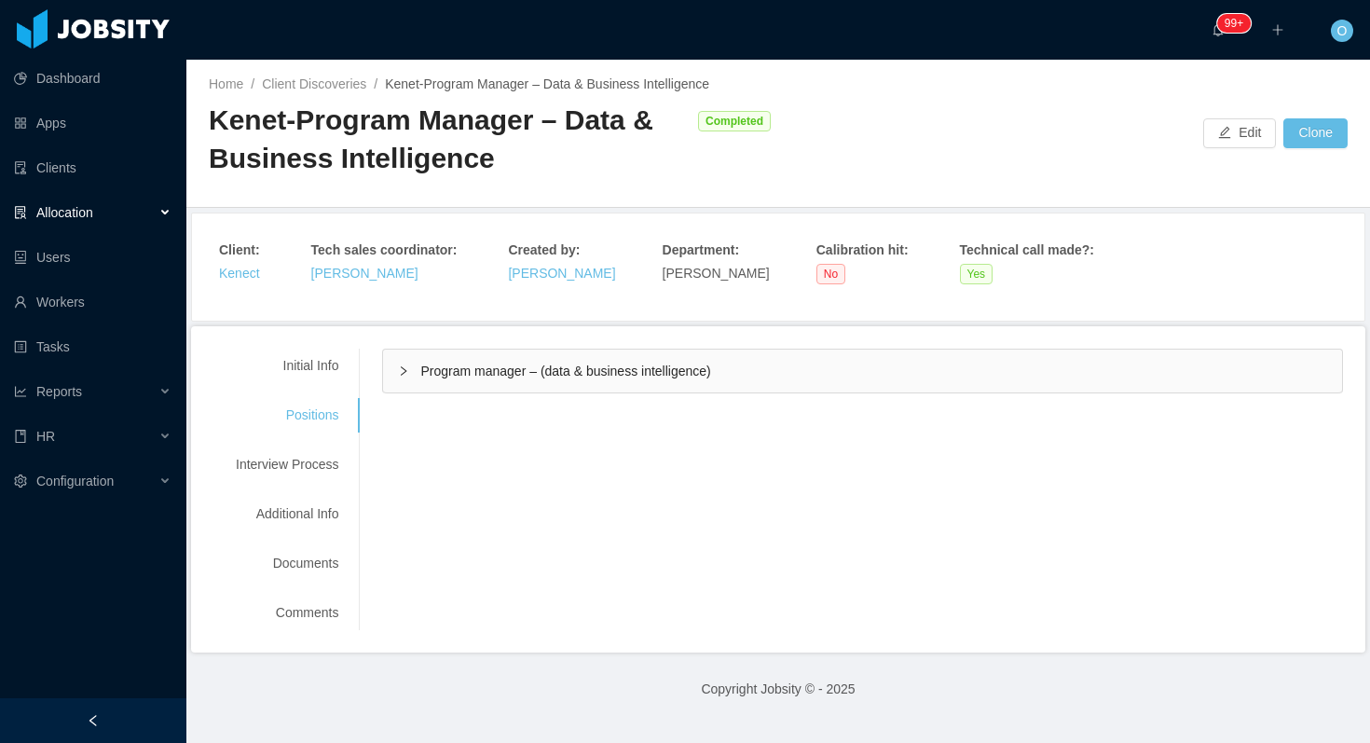
click at [408, 376] on icon "icon: right" at bounding box center [403, 370] width 11 height 11
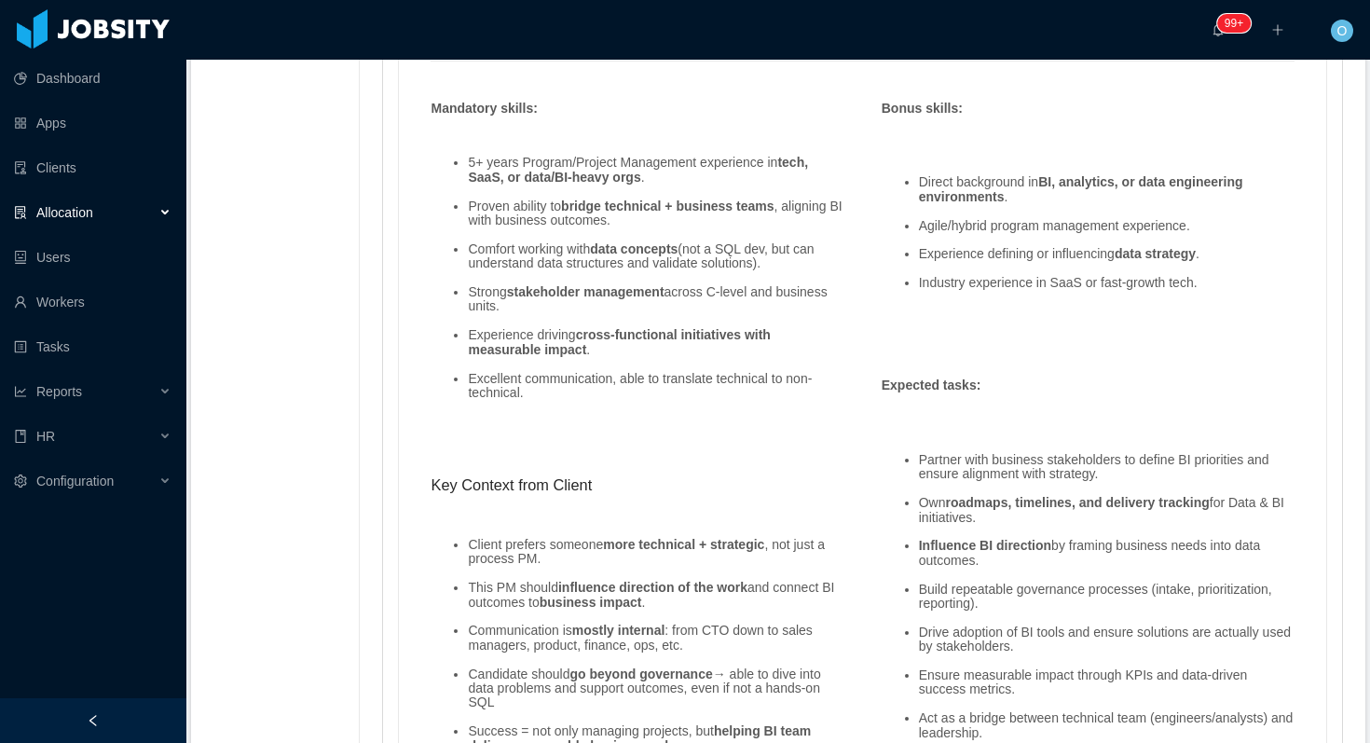
scroll to position [1272, 0]
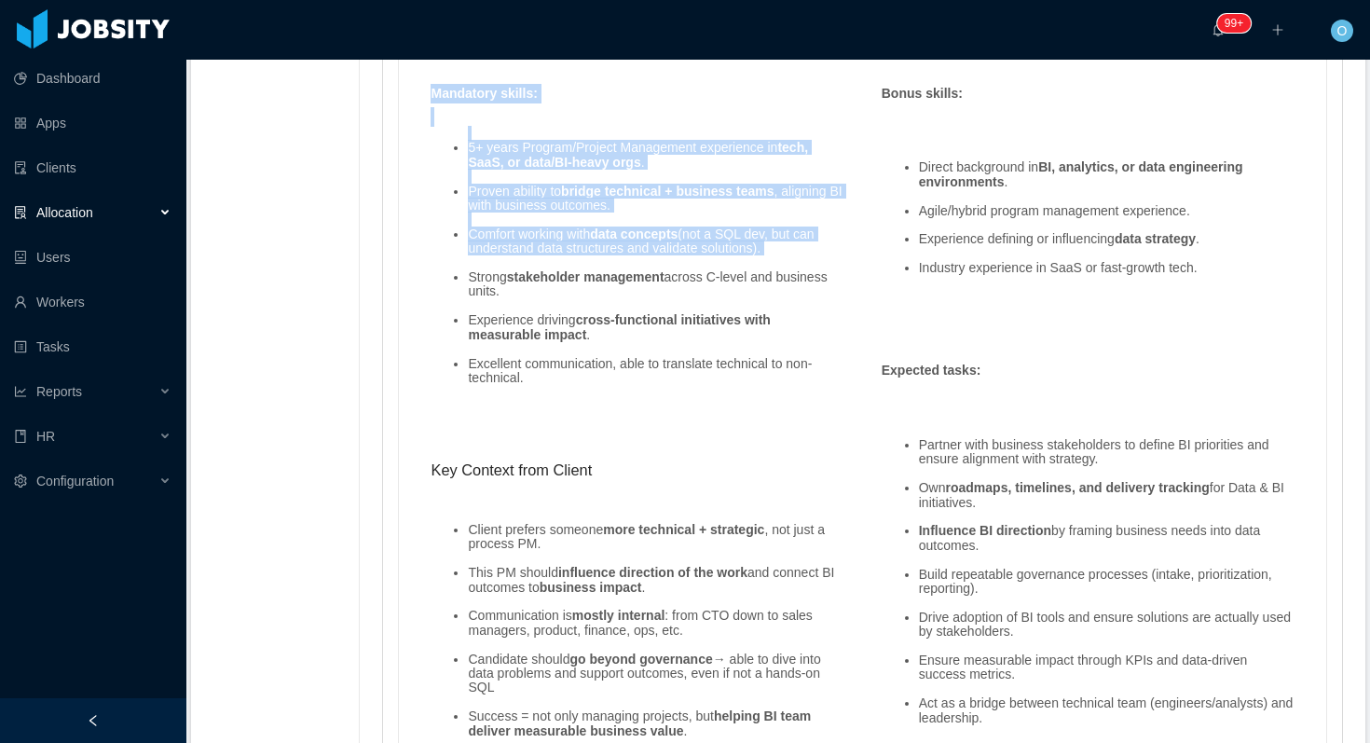
drag, startPoint x: 431, startPoint y: 90, endPoint x: 785, endPoint y: 267, distance: 394.7
click at [785, 267] on div "Mandatory skills : 5+ years Program/Project Management experience in tech, SaaS…" at bounding box center [636, 428] width 431 height 688
copy div "Mandatory skills : 5+ years Program/Project Management experience in tech, SaaS…"
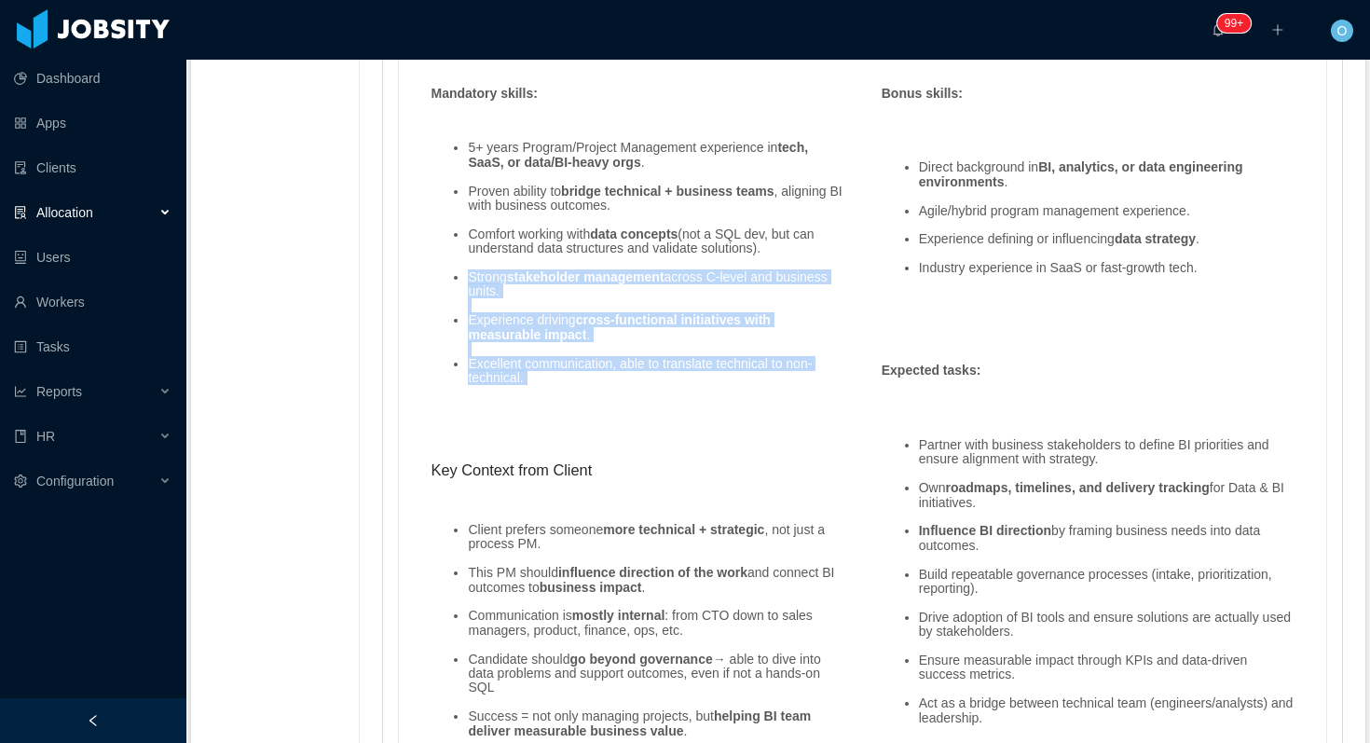
drag, startPoint x: 474, startPoint y: 279, endPoint x: 558, endPoint y: 392, distance: 141.3
click at [558, 392] on ul "5+ years Program/Project Management experience in tech, SaaS, or data/BI-heavy …" at bounding box center [637, 263] width 413 height 273
copy ul "Strong stakeholder management across C-level and business units. Experience dri…"
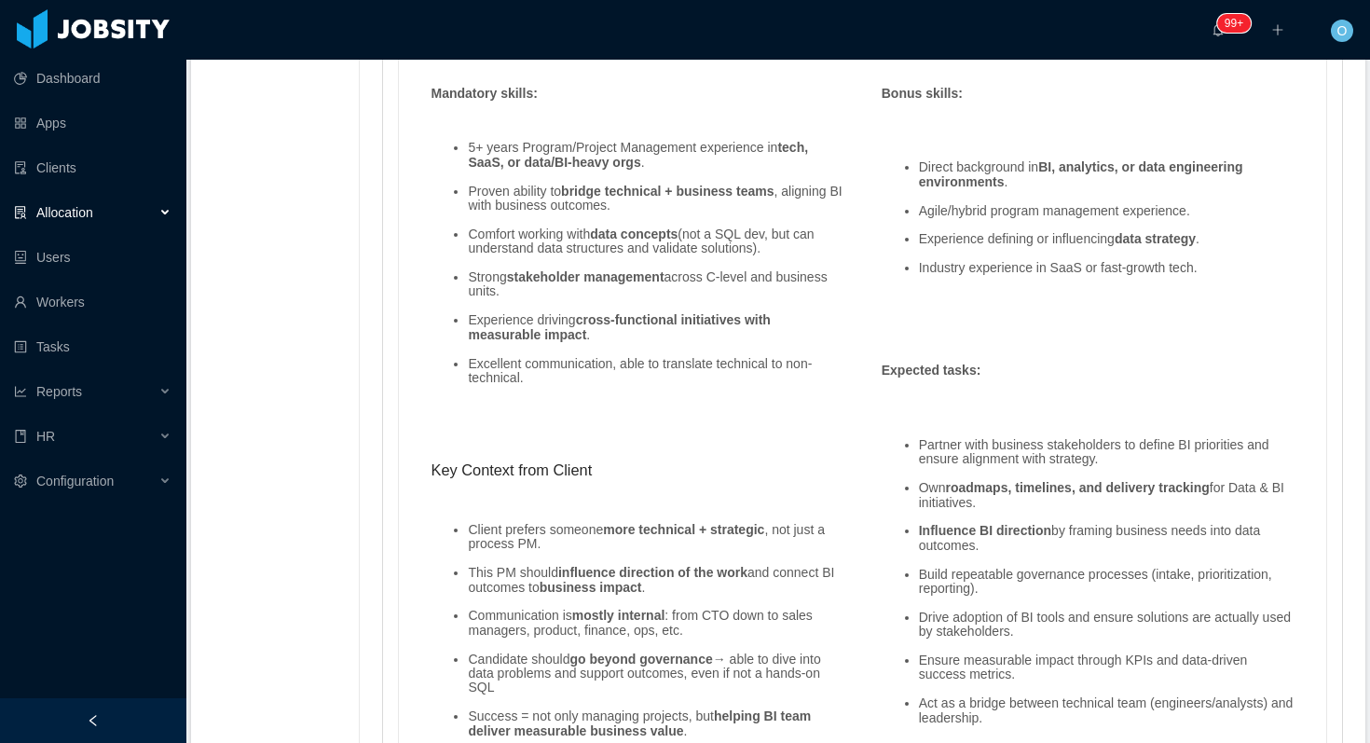
click at [808, 298] on ul "5+ years Program/Project Management experience in tech, SaaS, or data/BI-heavy …" at bounding box center [637, 263] width 413 height 273
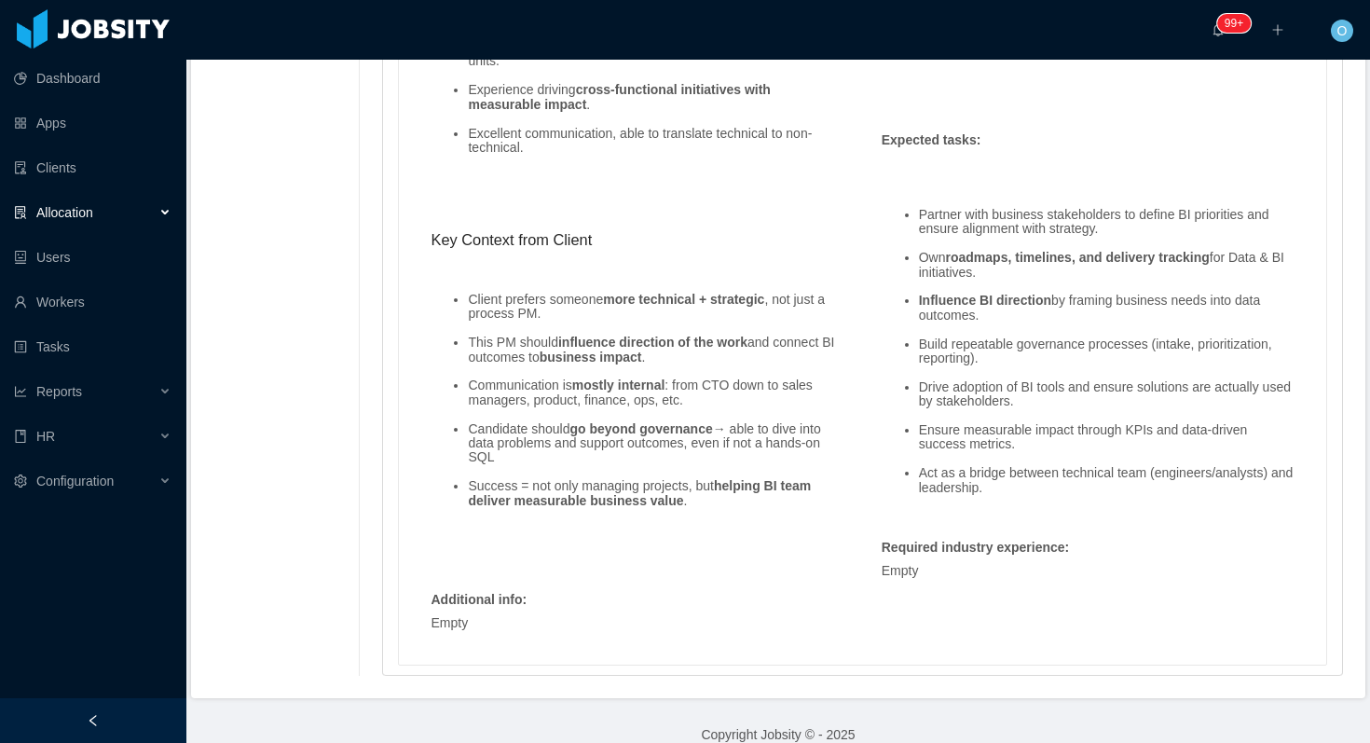
scroll to position [1527, 0]
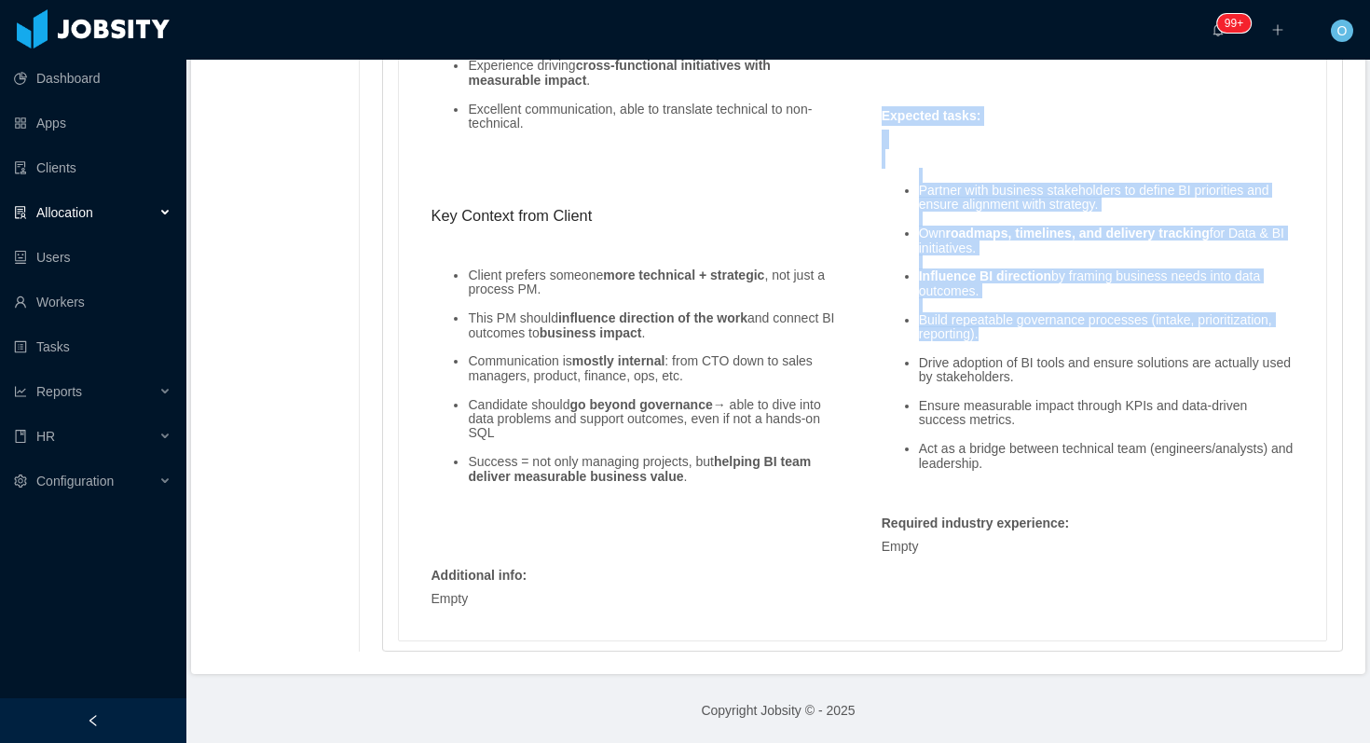
drag, startPoint x: 883, startPoint y: 119, endPoint x: 1032, endPoint y: 334, distance: 260.6
click at [1032, 334] on div "Expected tasks : Partner with business stakeholders to define BI priorities and…" at bounding box center [1087, 305] width 431 height 398
copy div "Expected tasks : Partner with business stakeholders to define BI priorities and…"
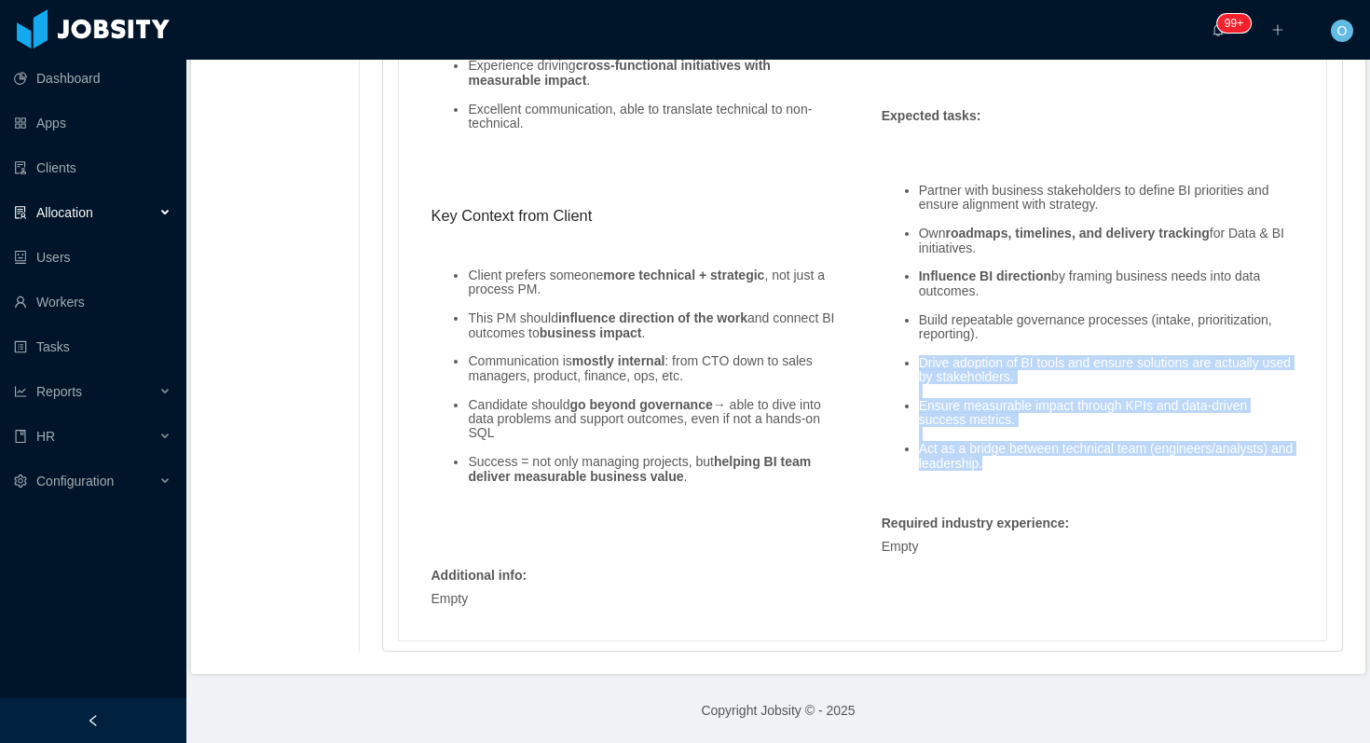
drag, startPoint x: 919, startPoint y: 358, endPoint x: 1037, endPoint y: 462, distance: 157.8
click at [1037, 462] on ul "Partner with business stakeholders to define BI priorities and ensure alignment…" at bounding box center [1088, 327] width 413 height 316
copy ul "Drive adoption of BI tools and ensure solutions are actually used by stakeholde…"
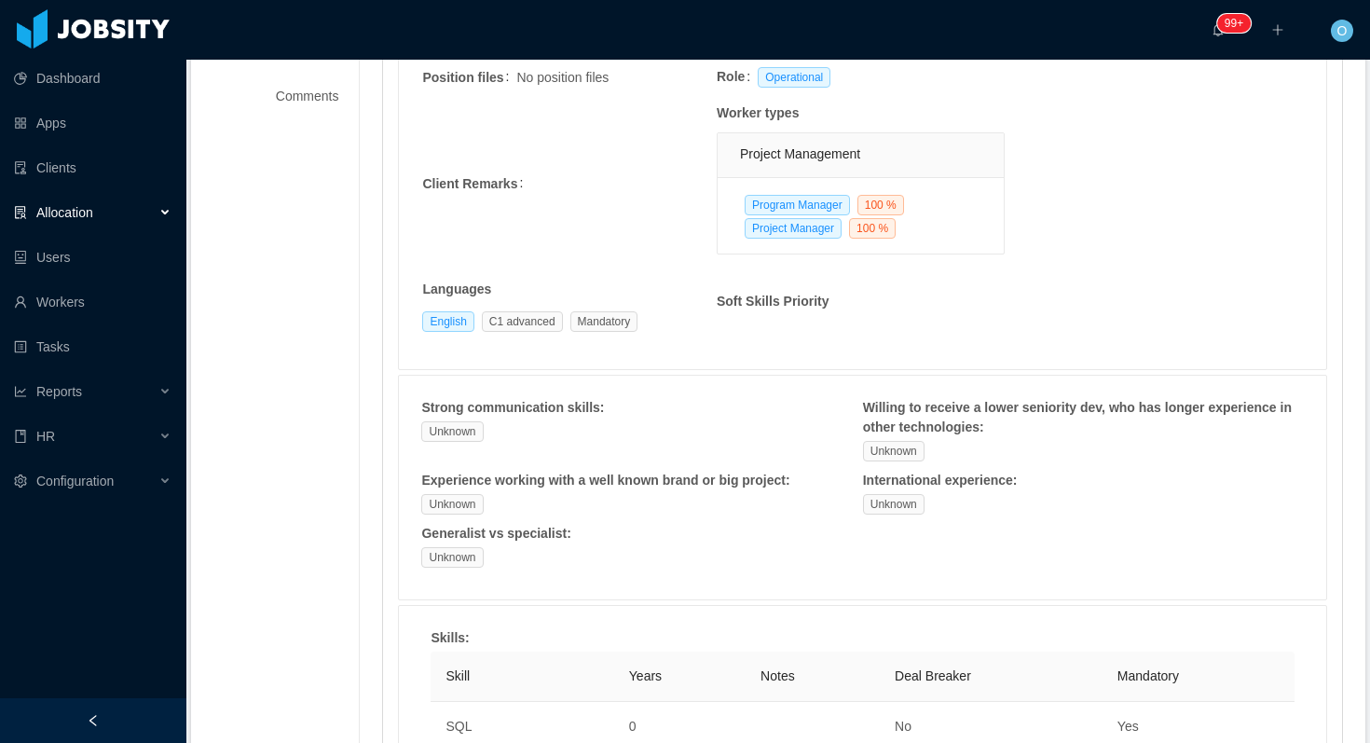
scroll to position [0, 0]
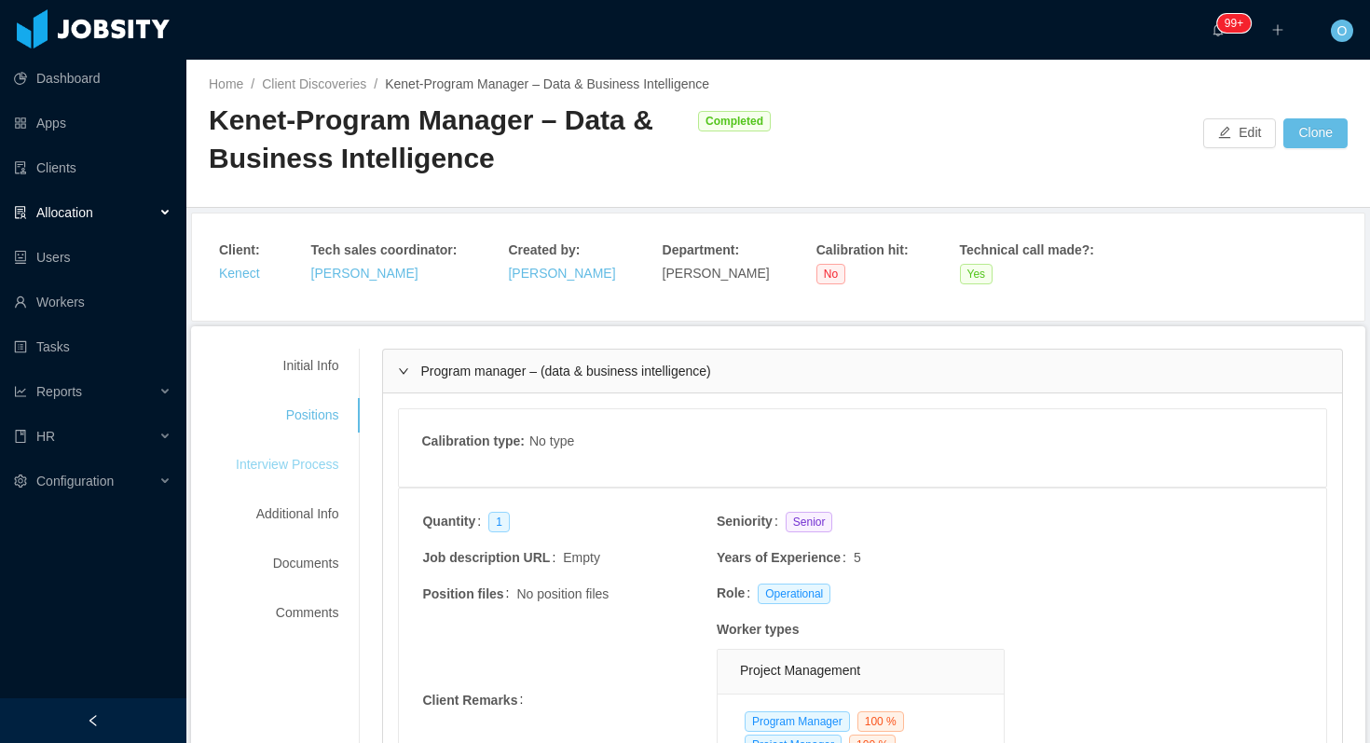
click at [299, 469] on div "Interview Process" at bounding box center [286, 464] width 147 height 34
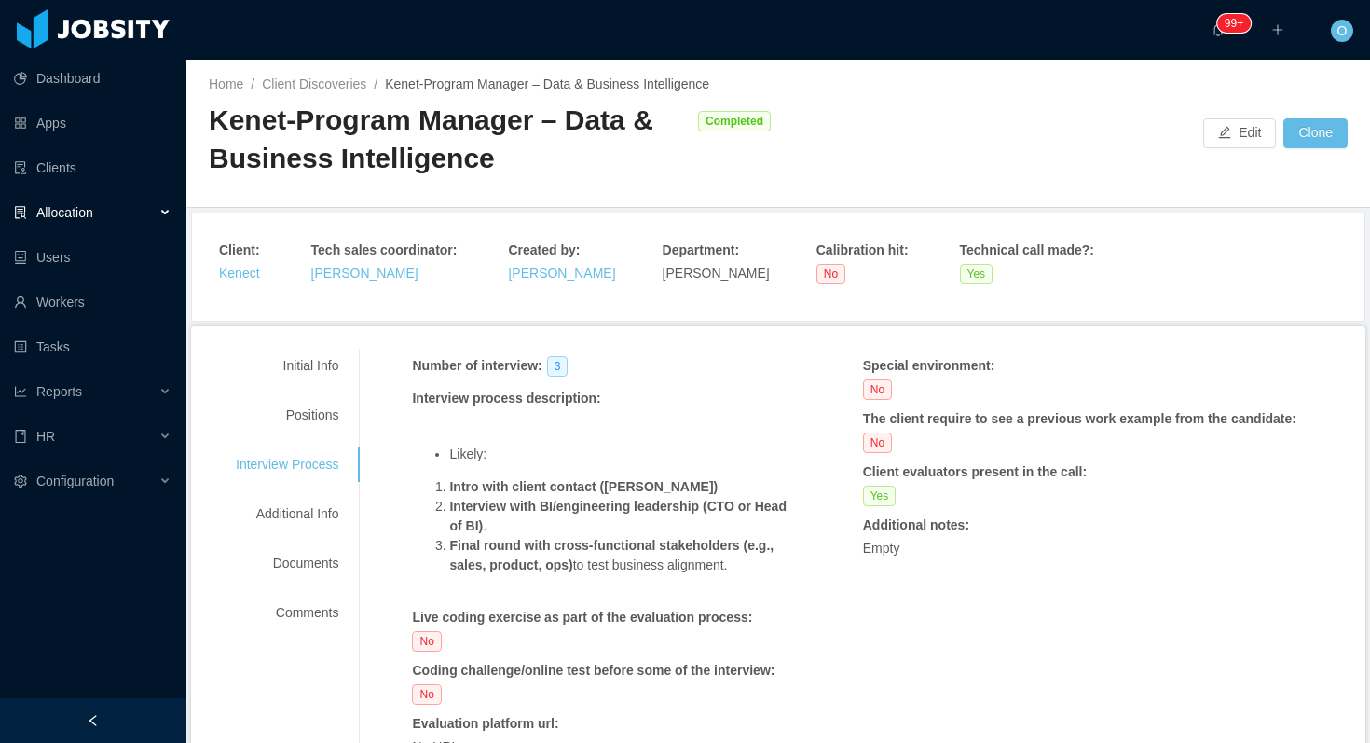
scroll to position [61, 0]
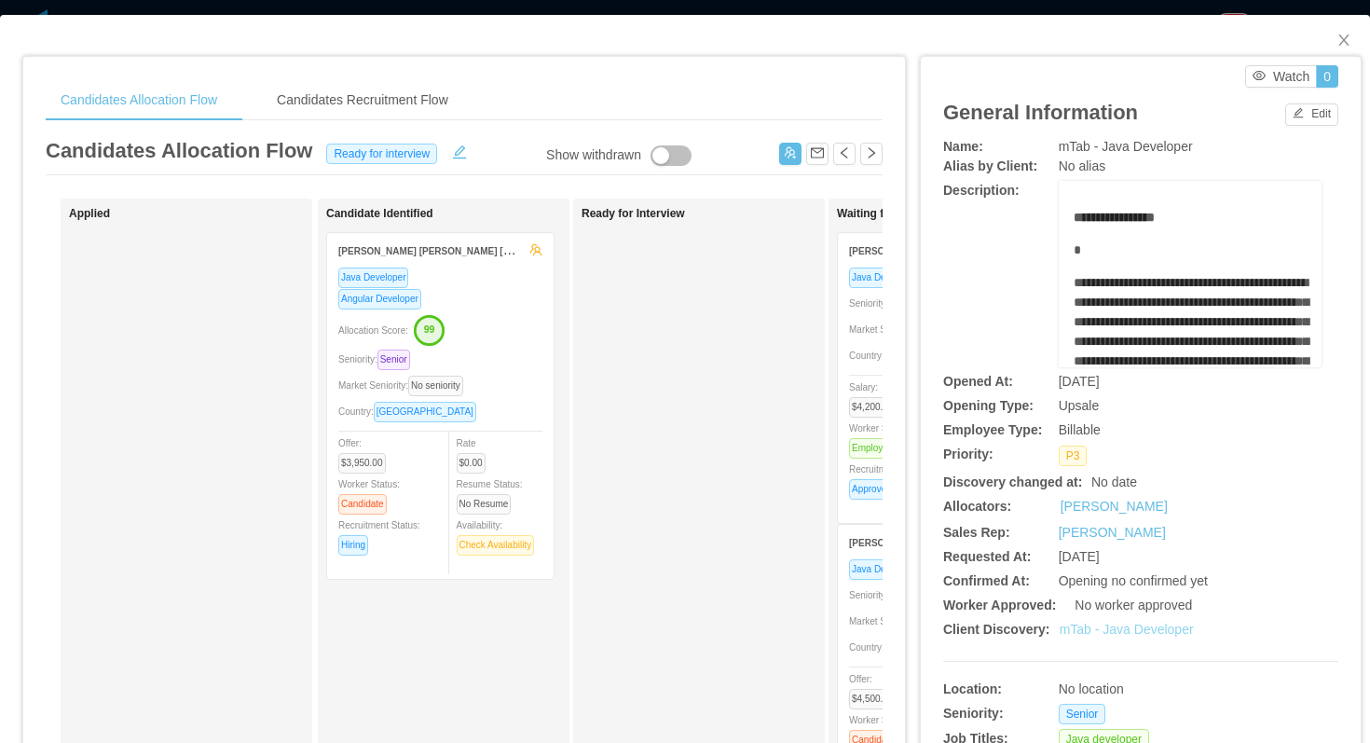
click at [1135, 633] on link "mTab - Java Developer" at bounding box center [1127, 629] width 134 height 15
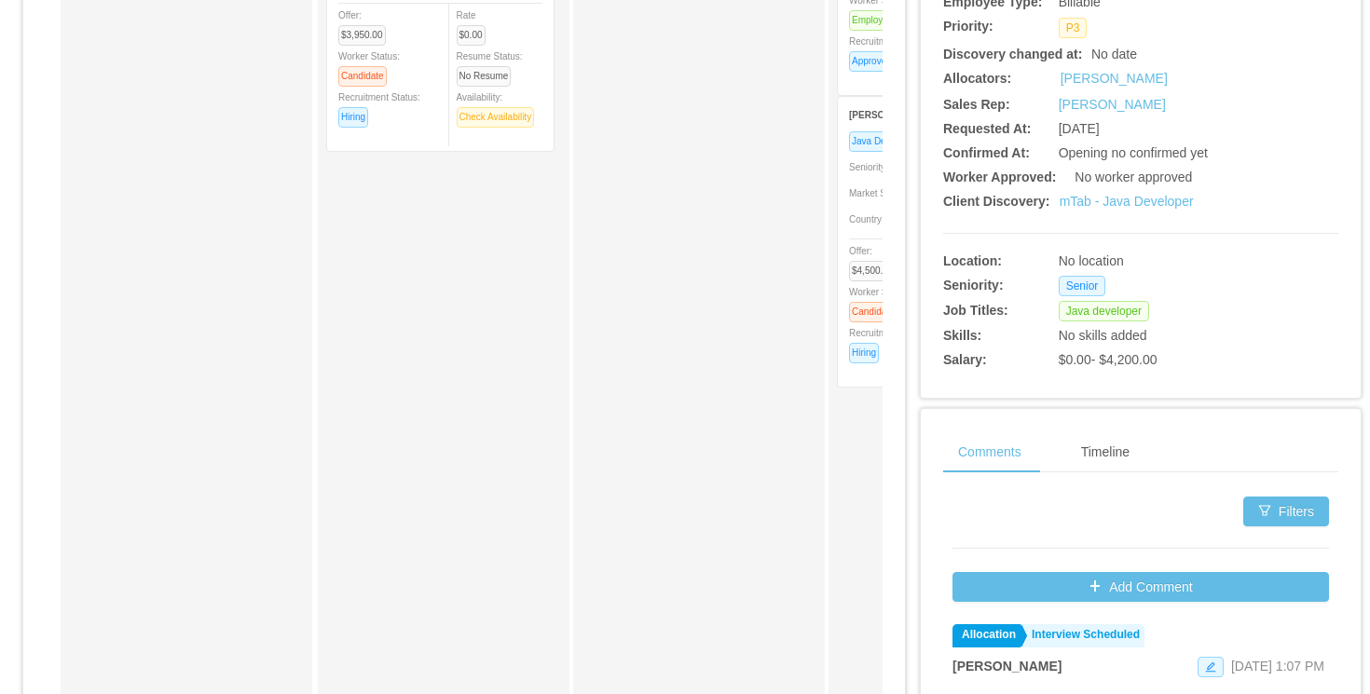
scroll to position [500, 0]
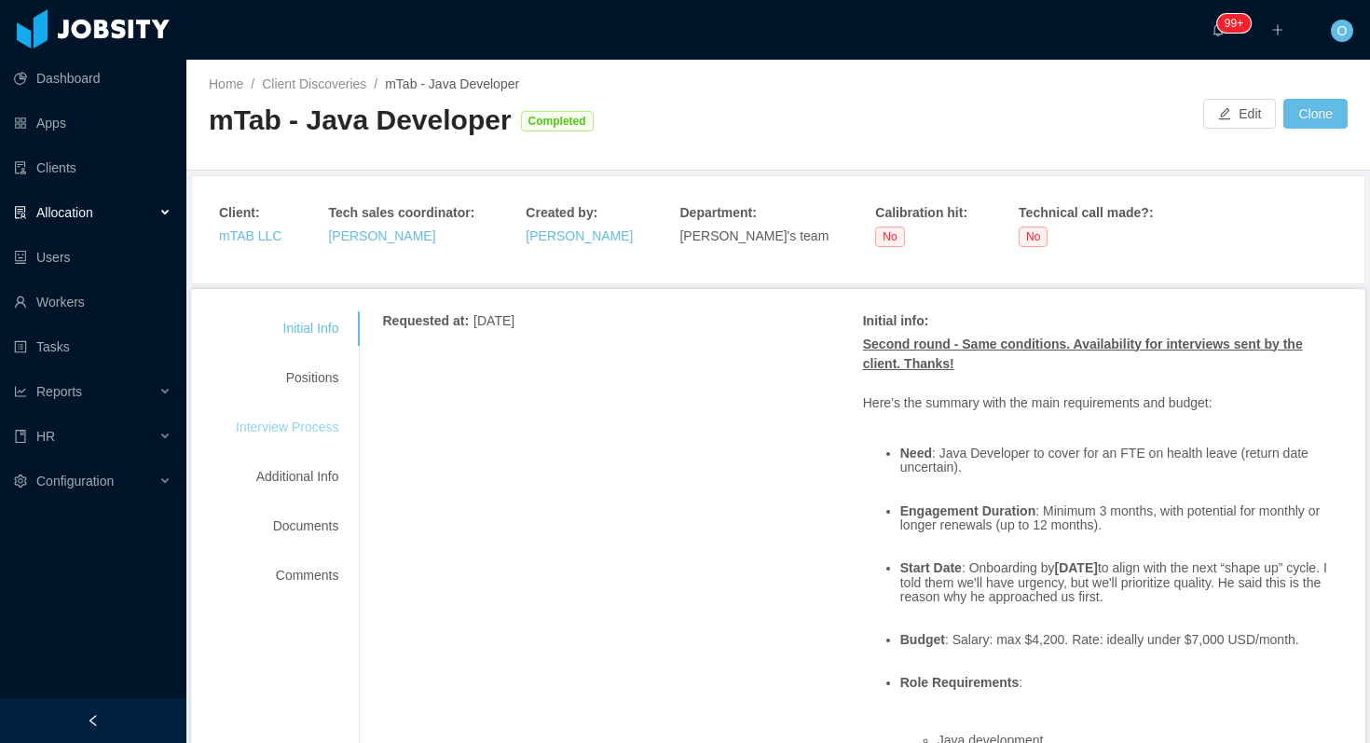
click at [312, 418] on div "Interview Process" at bounding box center [286, 427] width 147 height 34
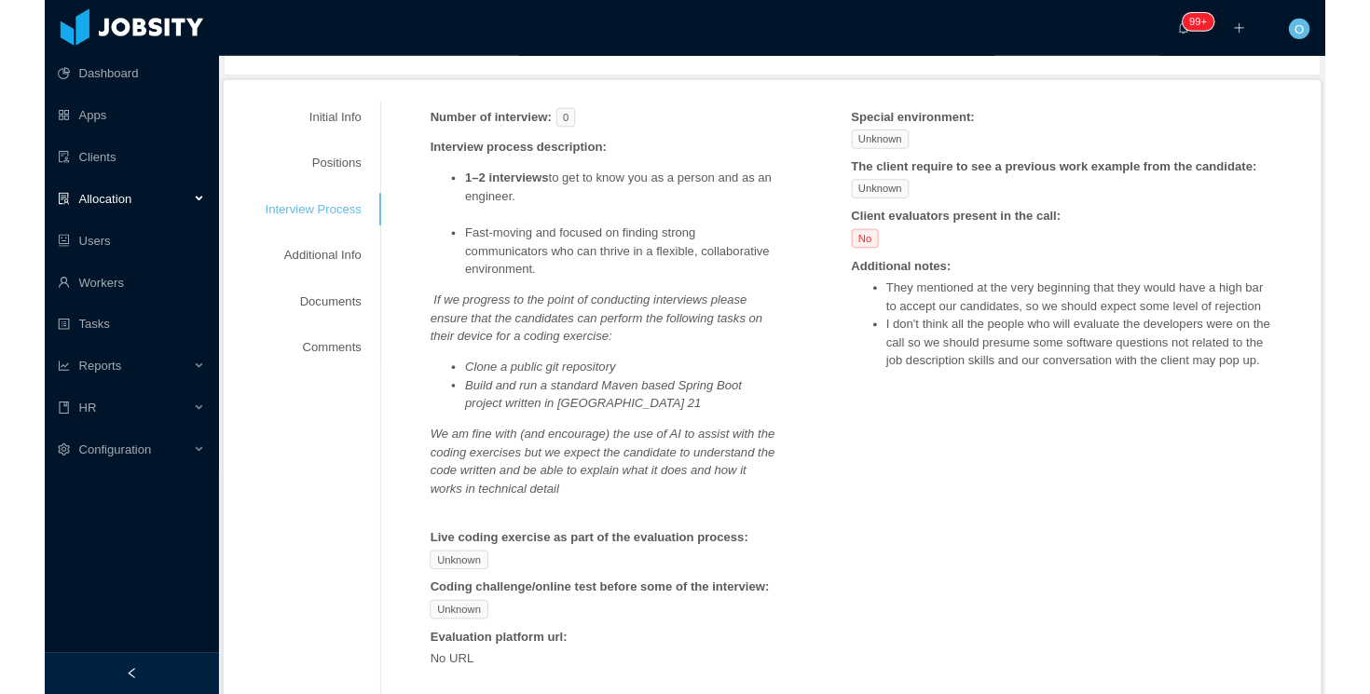
scroll to position [220, 0]
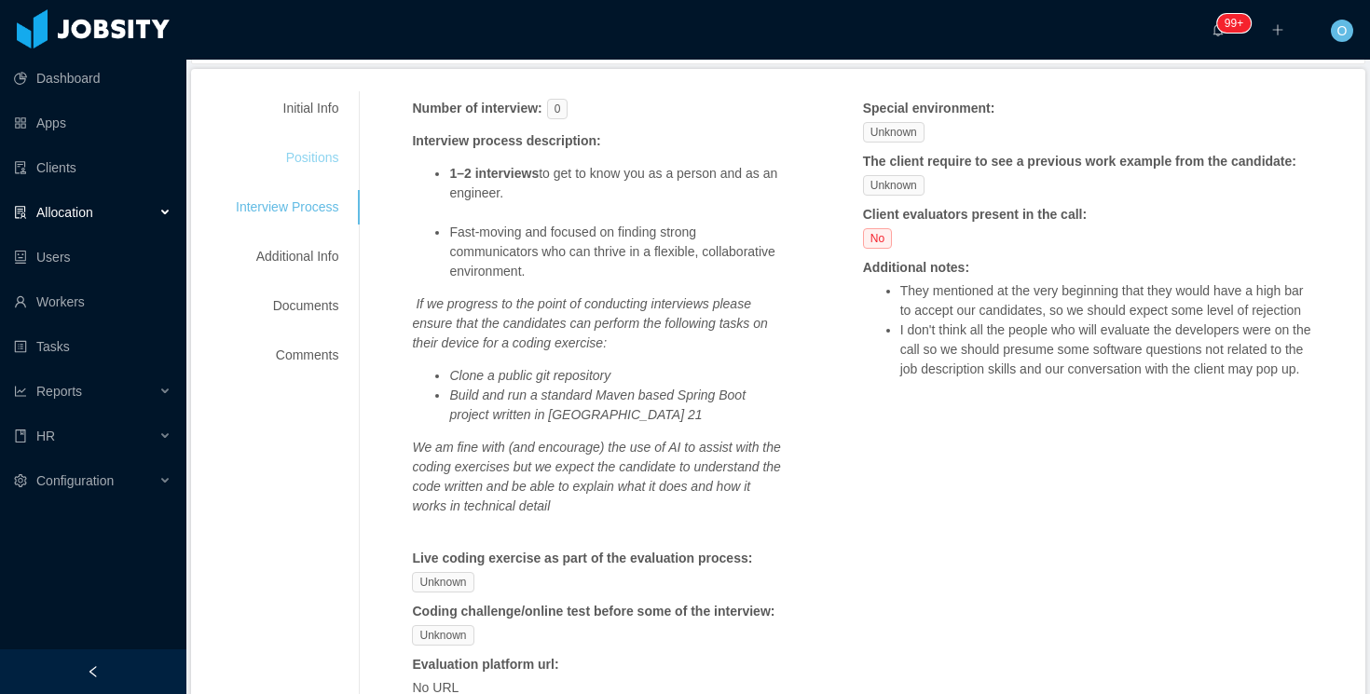
click at [318, 157] on div "Positions" at bounding box center [286, 158] width 147 height 34
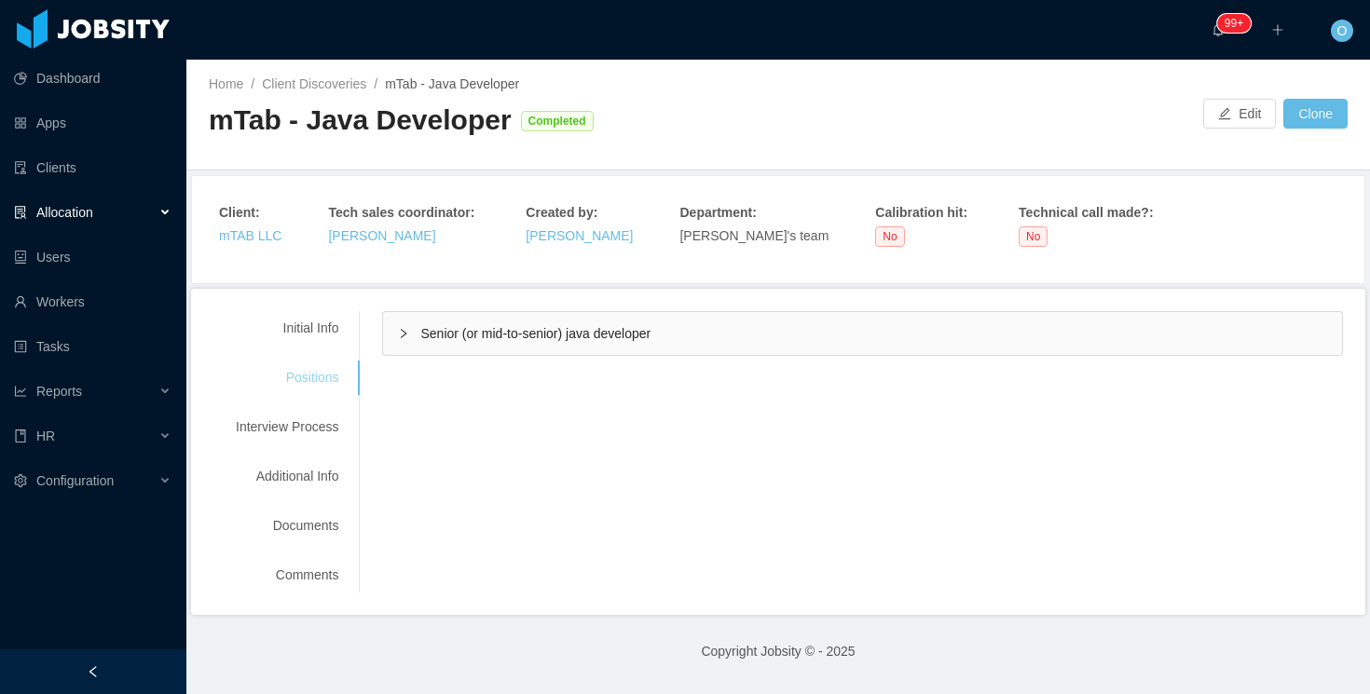
scroll to position [0, 0]
click at [398, 338] on div "Senior (or mid-to-senior) java developer" at bounding box center [862, 333] width 959 height 43
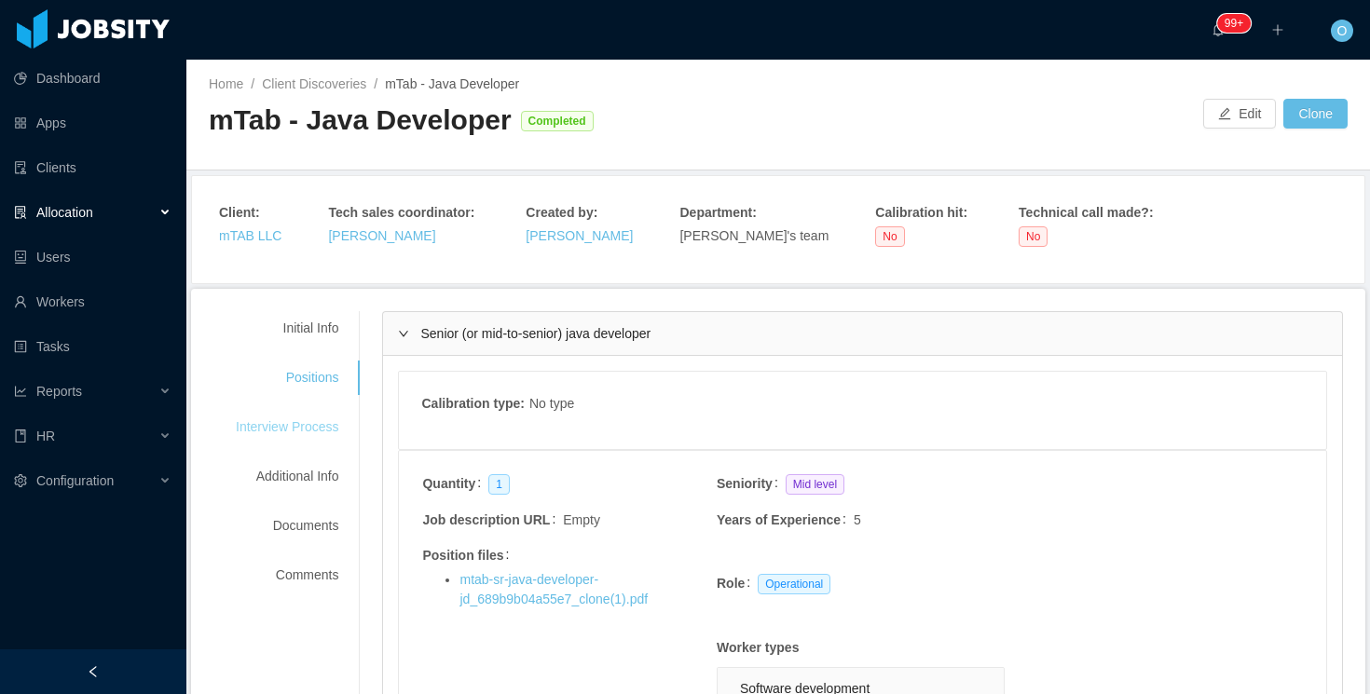
click at [317, 428] on div "Interview Process" at bounding box center [286, 427] width 147 height 34
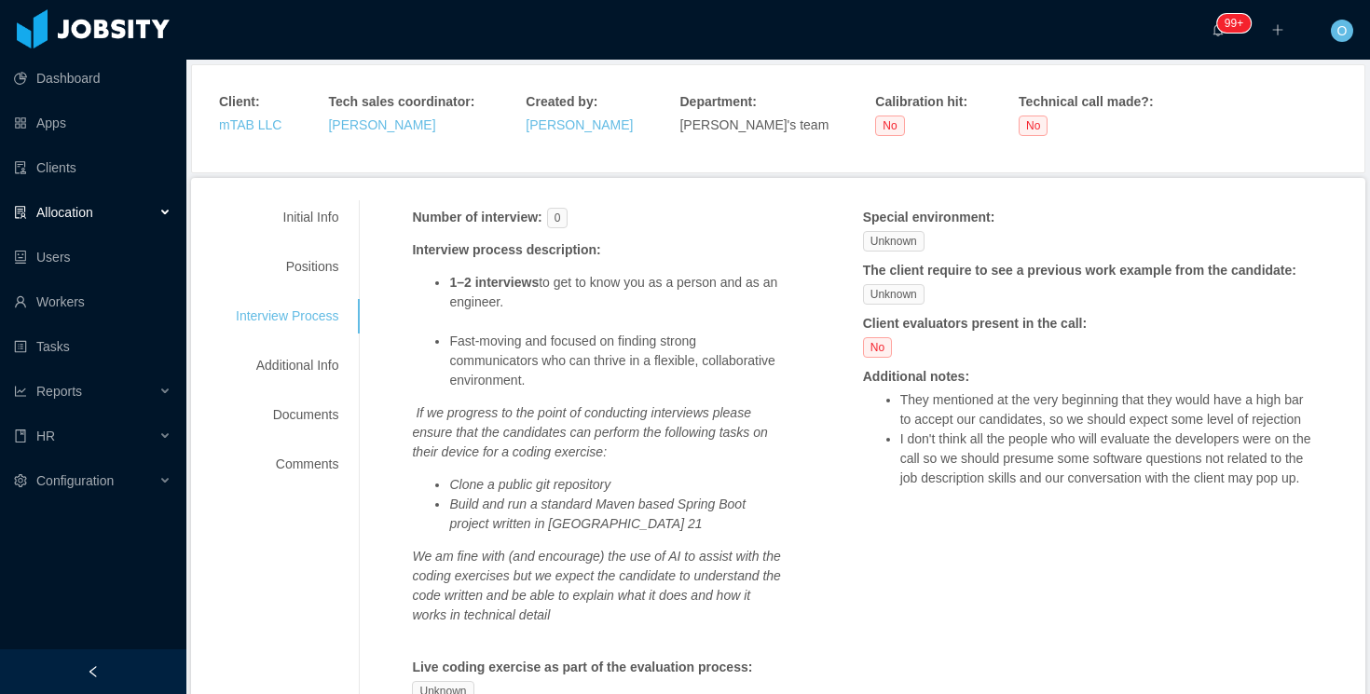
scroll to position [128, 0]
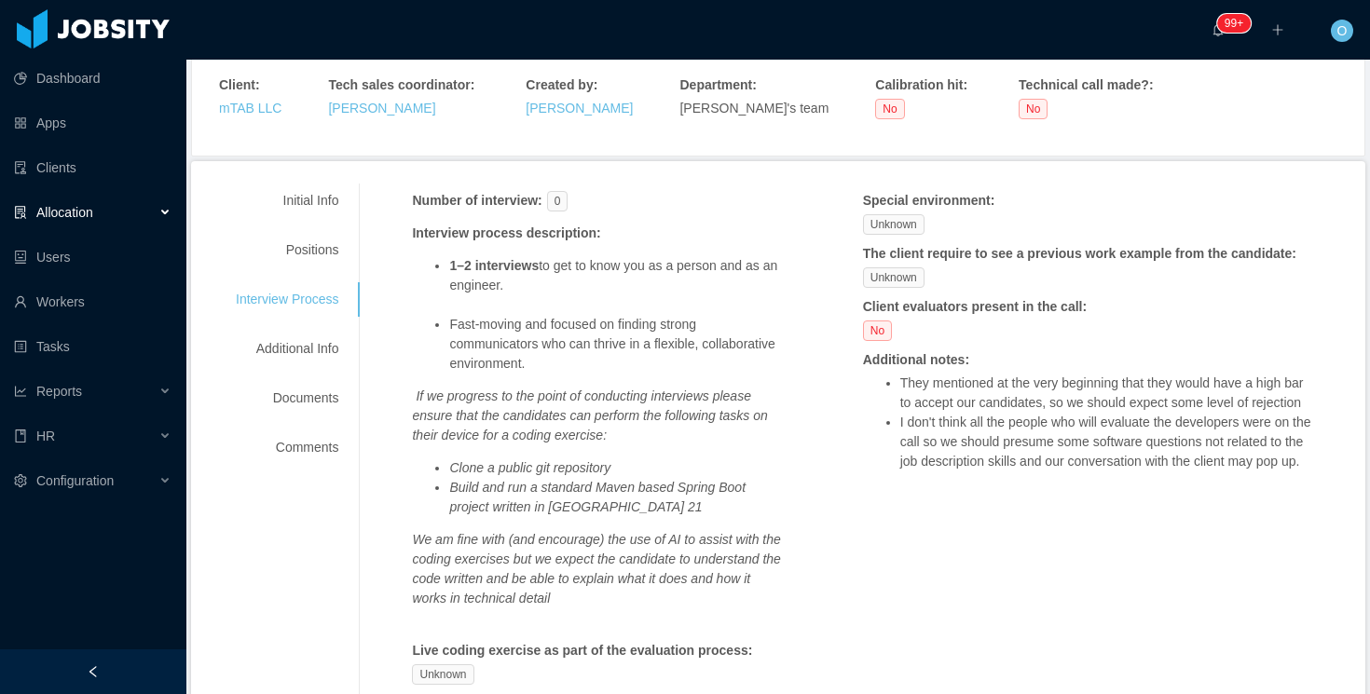
click at [613, 505] on li "Build and run a standard Maven based Spring Boot project written in [GEOGRAPHIC…" at bounding box center [618, 497] width 338 height 39
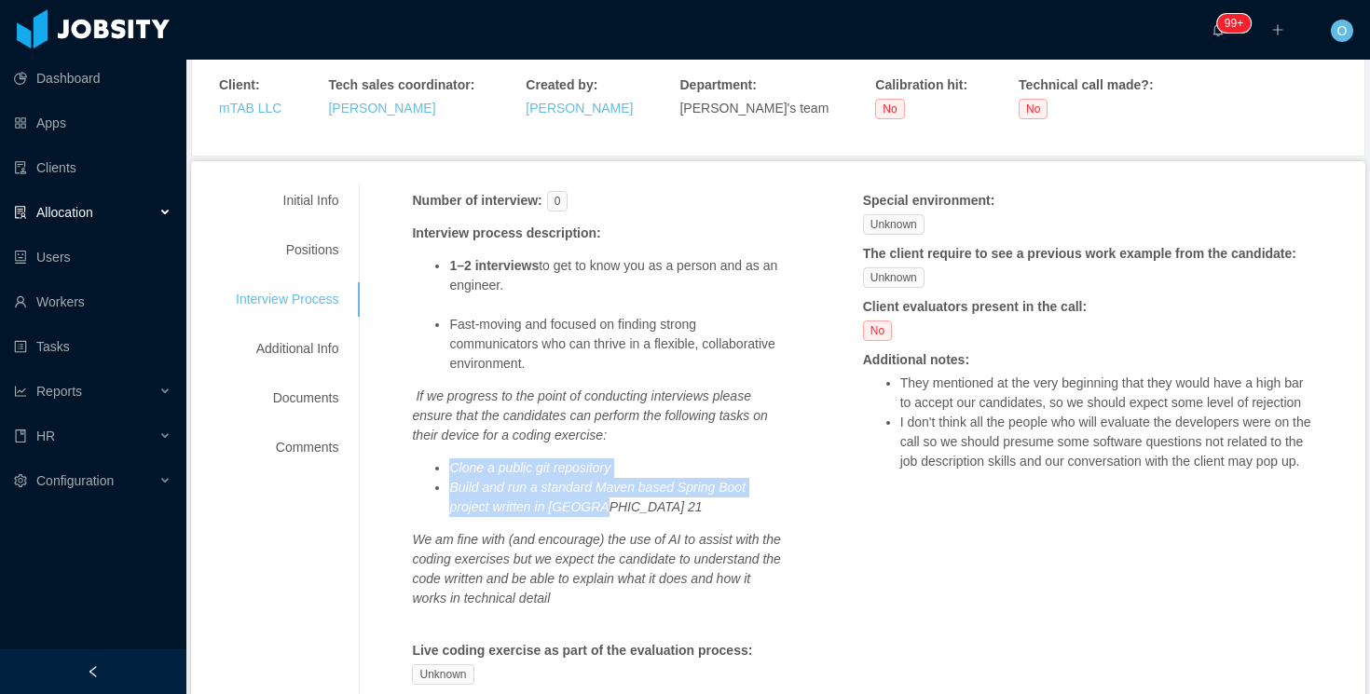
drag, startPoint x: 634, startPoint y: 510, endPoint x: 455, endPoint y: 472, distance: 182.8
click at [455, 472] on ul "Clone a public git repository Build and run a standard Maven based Spring Boot …" at bounding box center [600, 488] width 376 height 59
copy ul "Clone a public git repository Build and run a standard Maven based Spring Boot …"
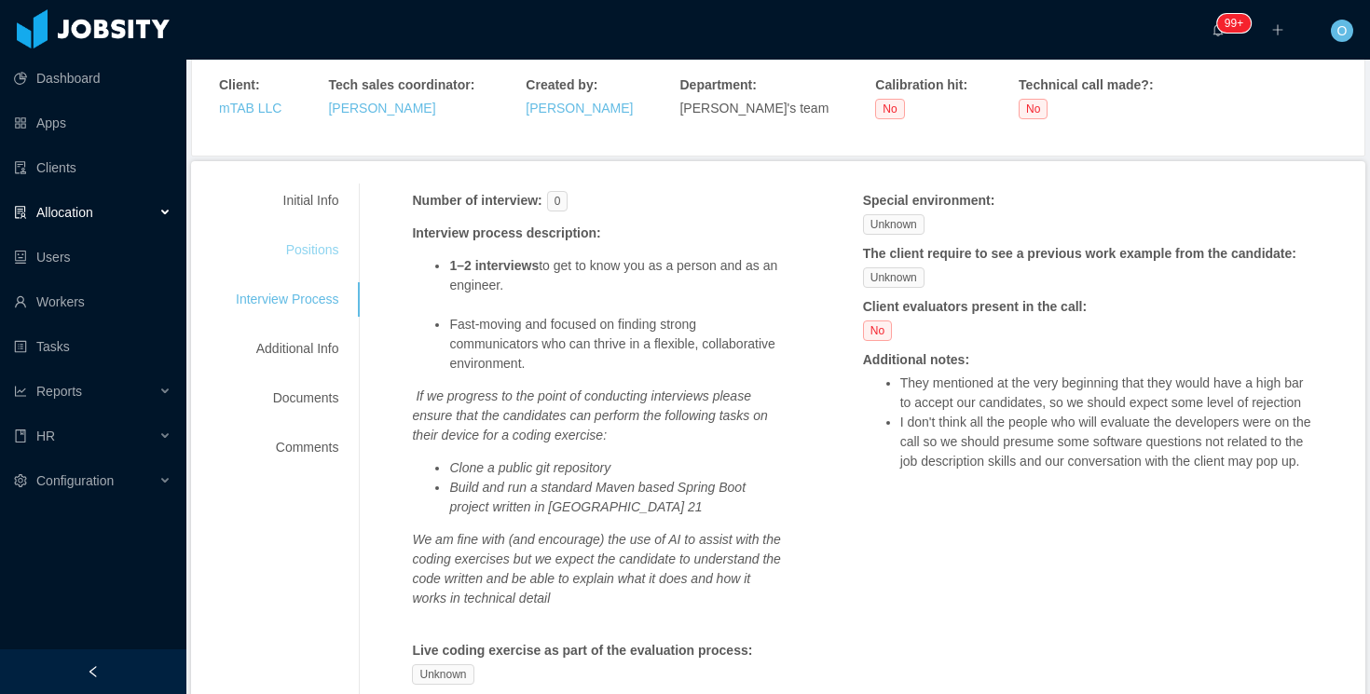
click at [314, 256] on div "Positions" at bounding box center [286, 250] width 147 height 34
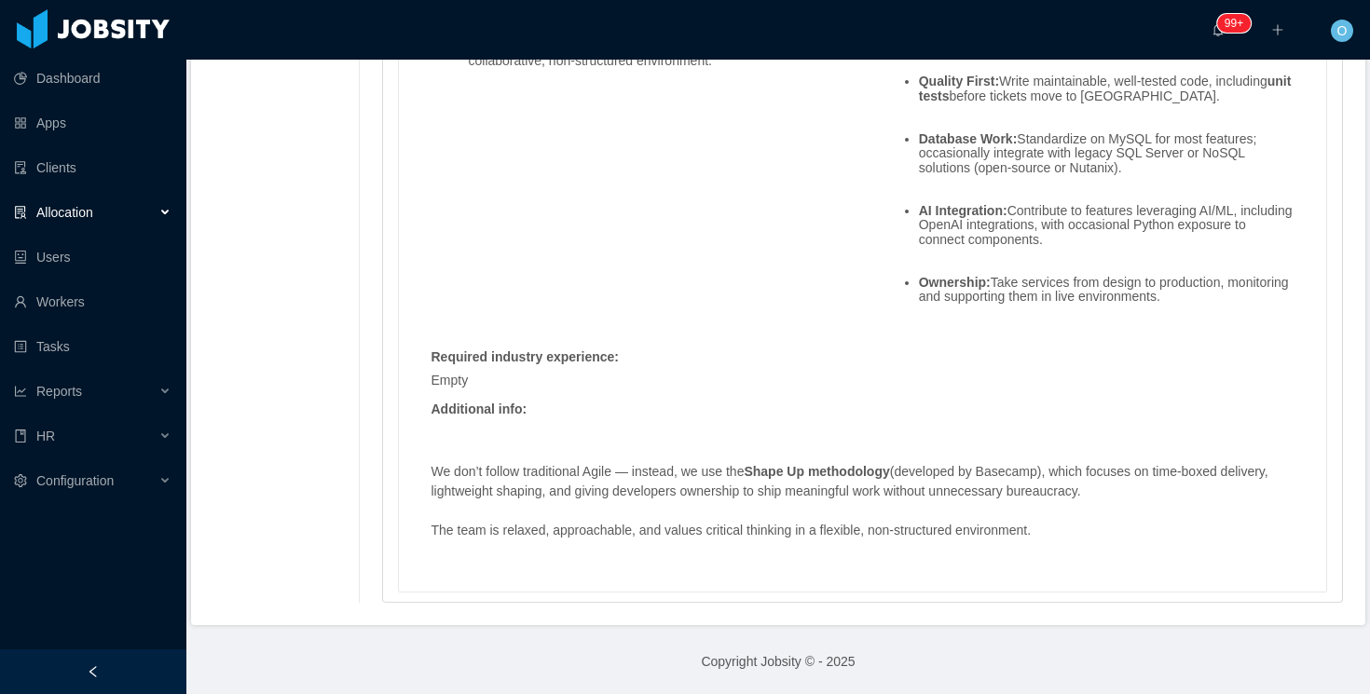
scroll to position [2516, 0]
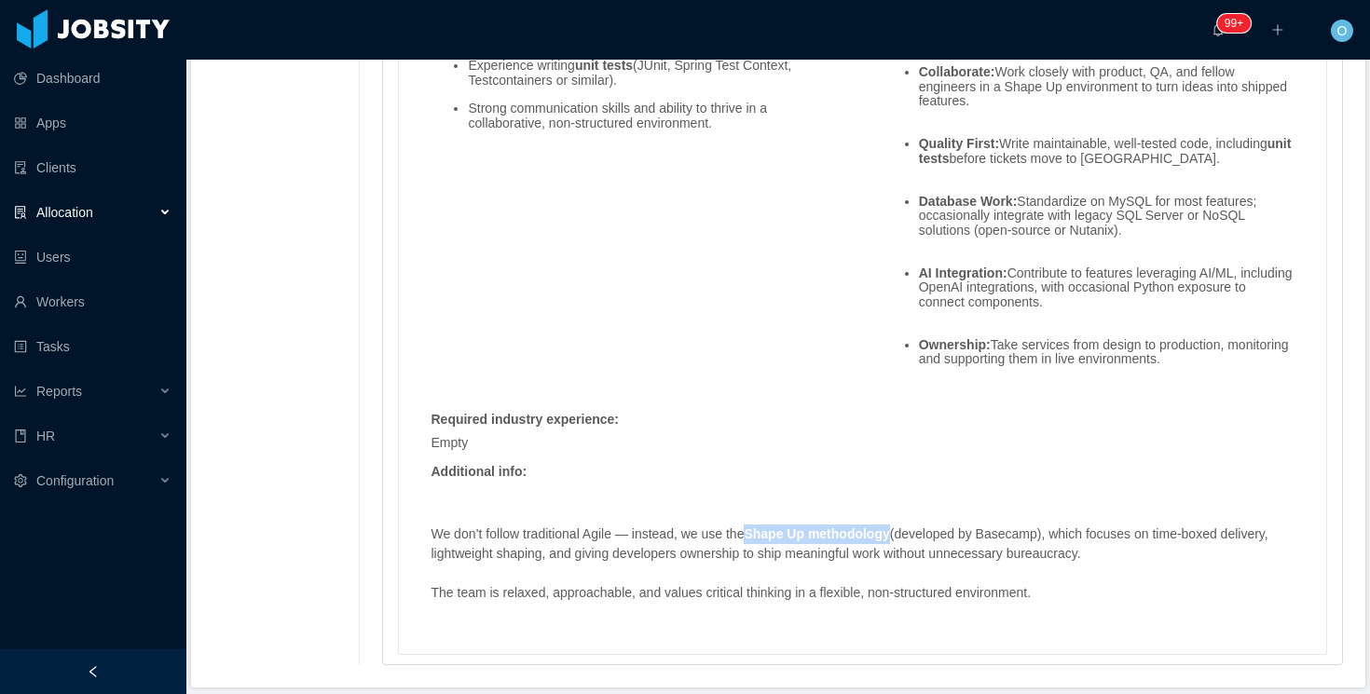
drag, startPoint x: 911, startPoint y: 550, endPoint x: 766, endPoint y: 553, distance: 145.4
click at [766, 541] on strong "Shape Up methodology" at bounding box center [816, 534] width 145 height 15
copy strong "Shape Up methodology"
